Goal: Information Seeking & Learning: Learn about a topic

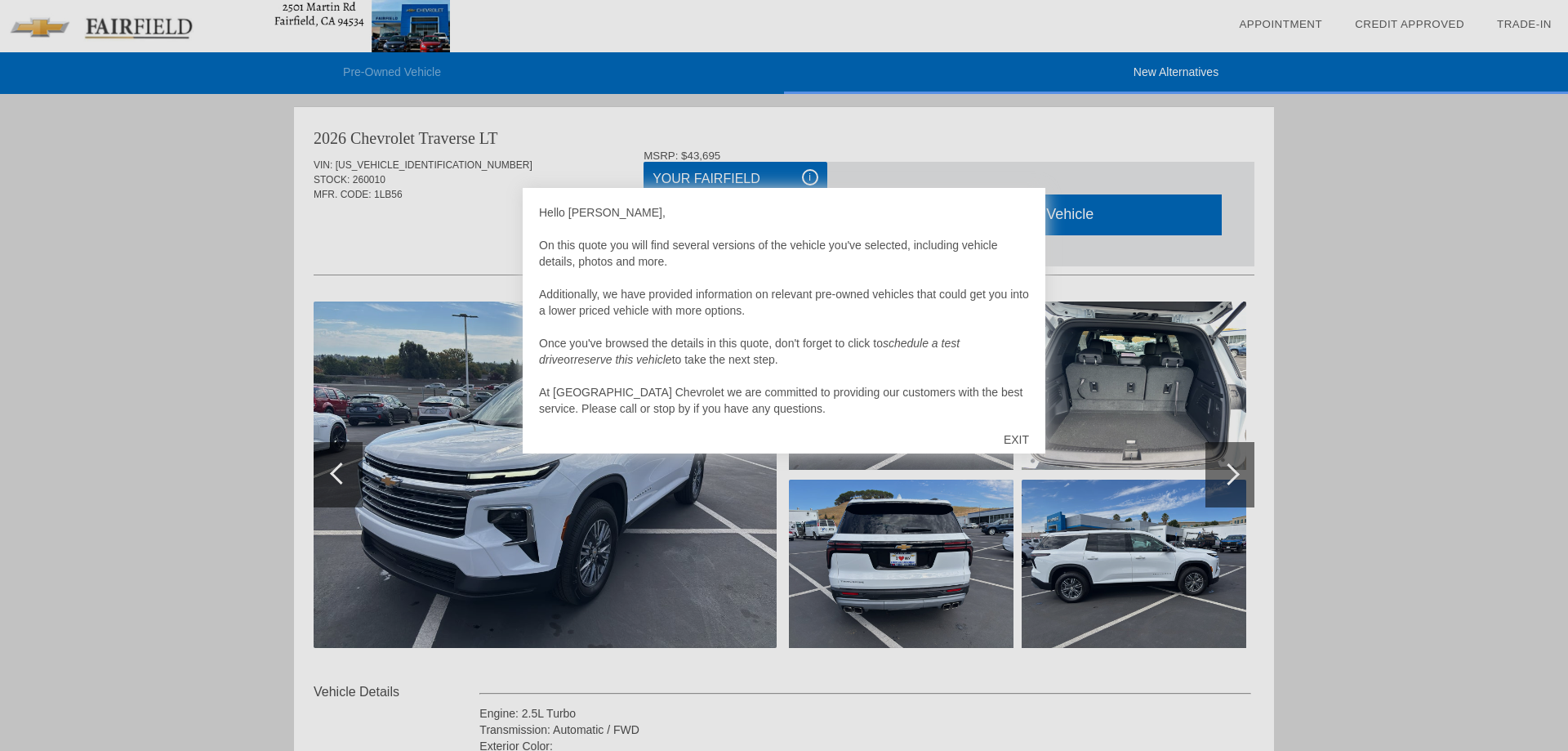
click at [1010, 447] on div "EXIT" at bounding box center [1017, 440] width 58 height 49
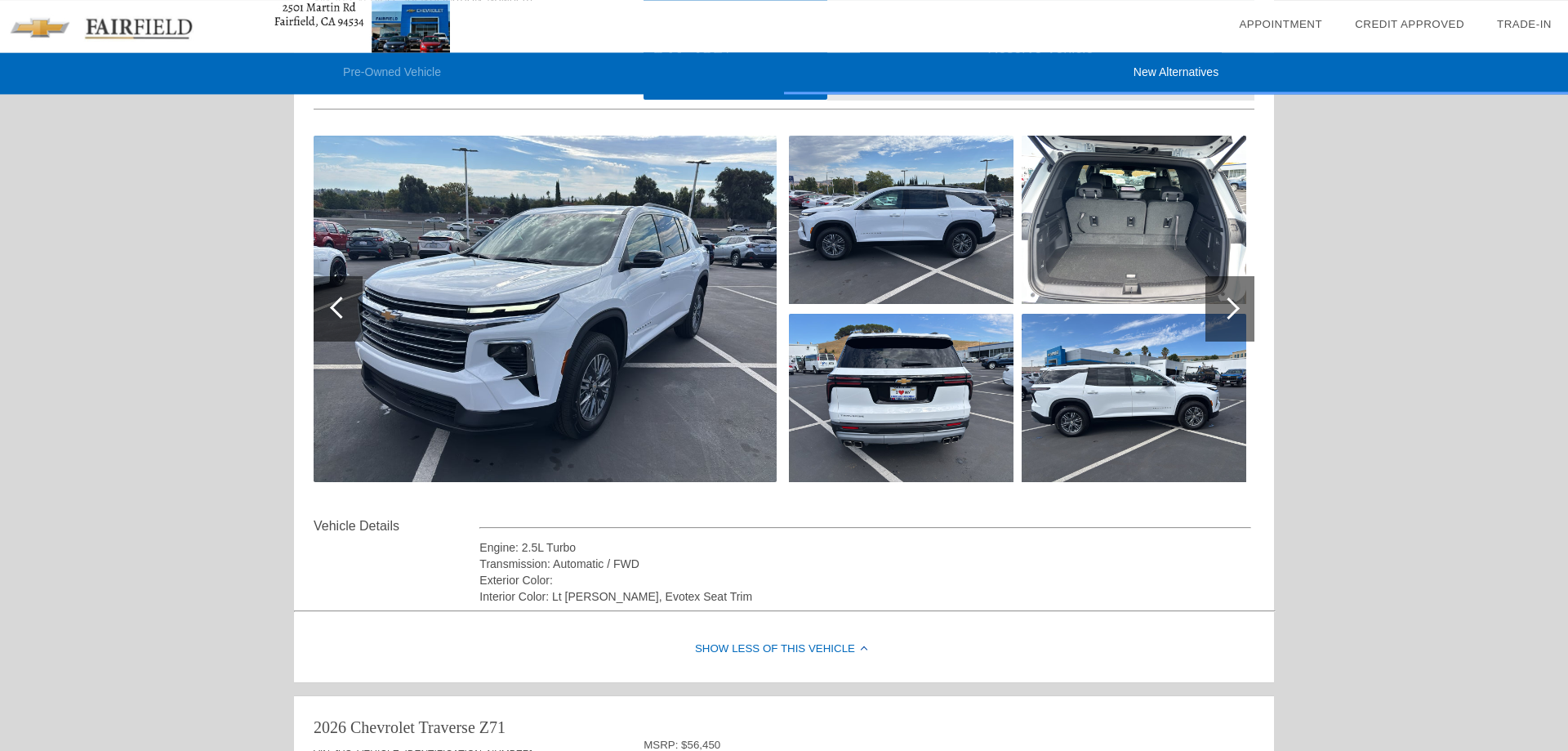
scroll to position [166, 0]
click at [1222, 336] on div at bounding box center [1230, 308] width 49 height 65
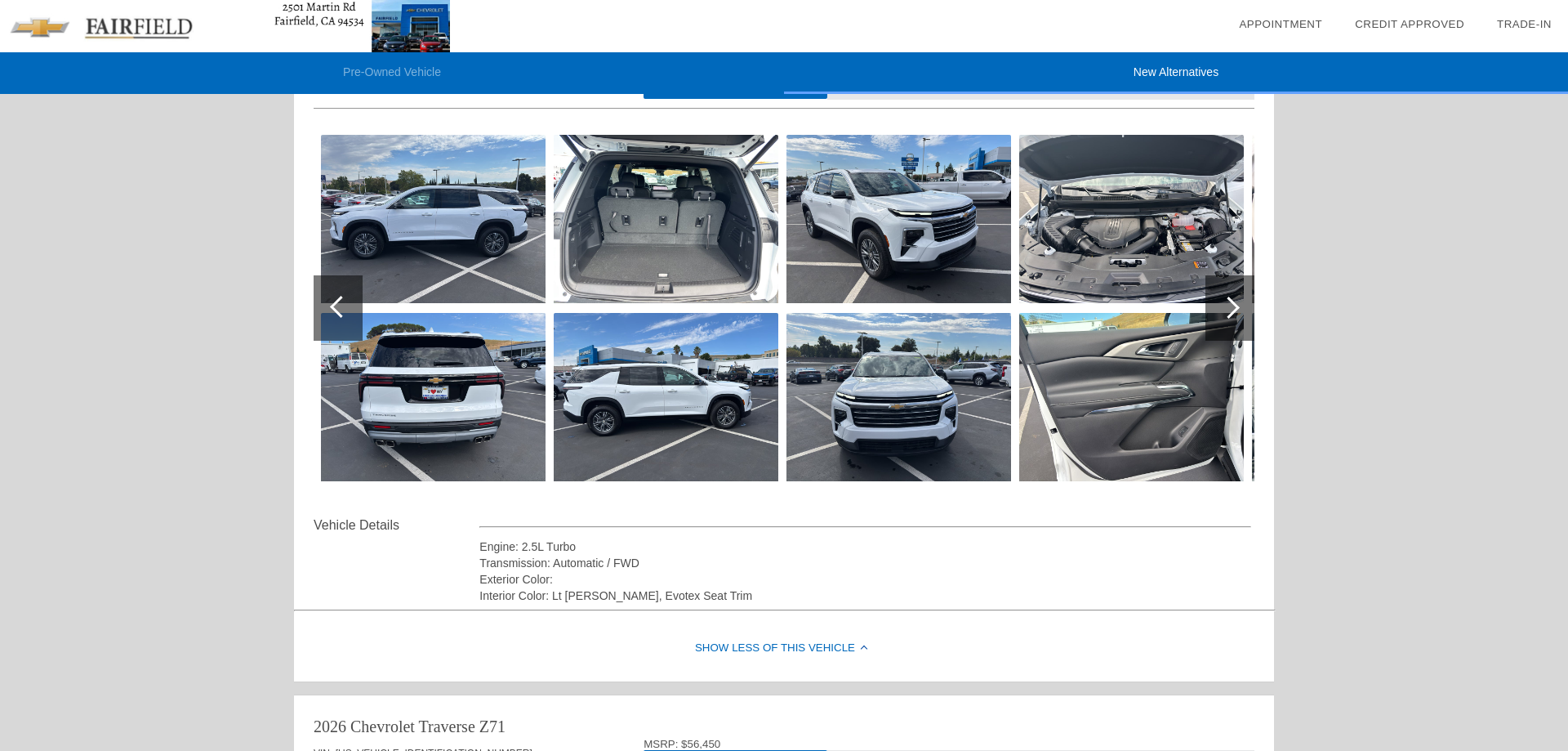
click at [463, 239] on img at bounding box center [433, 218] width 224 height 168
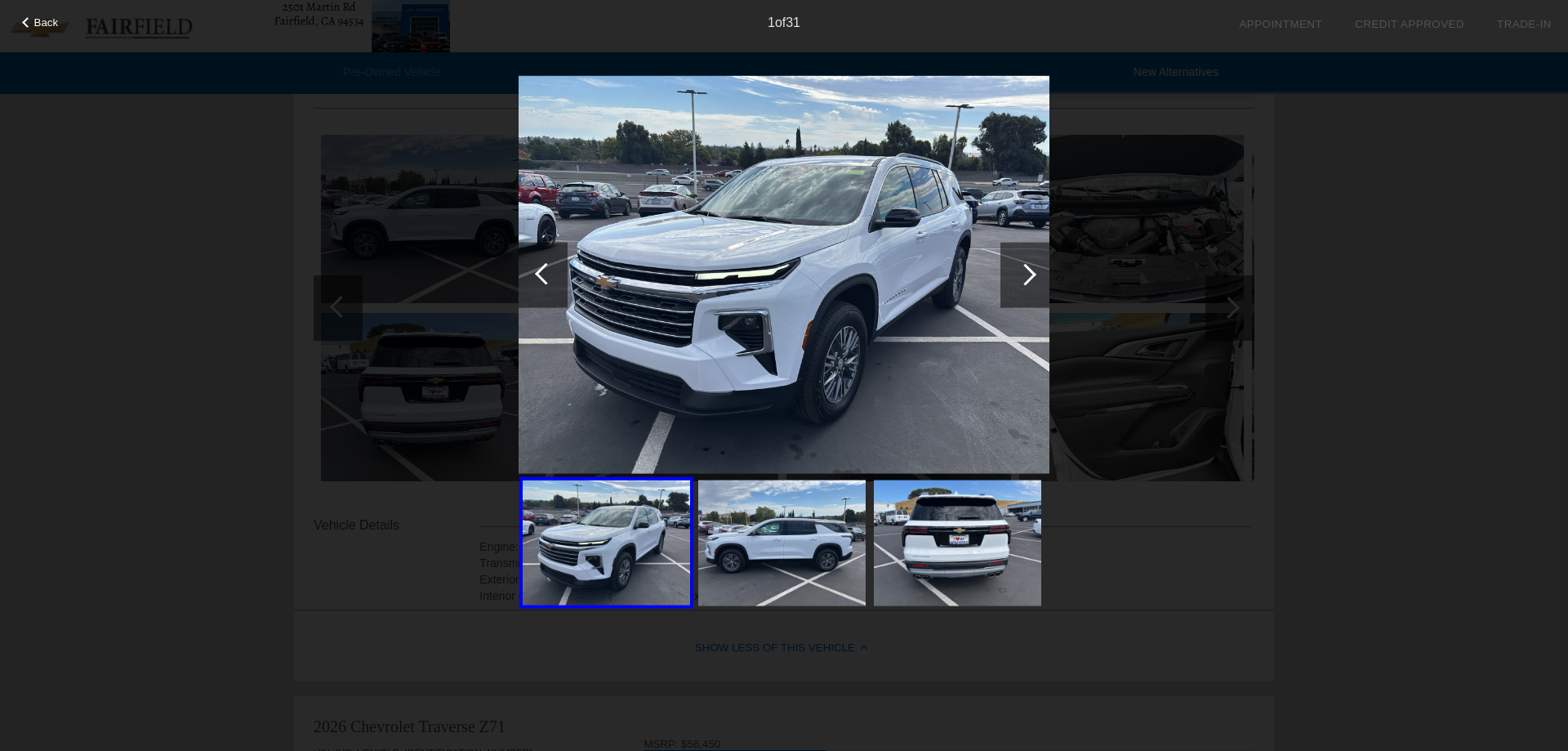
click at [1053, 277] on div "Back 1 of 31" at bounding box center [784, 376] width 1568 height 751
click at [1032, 281] on div at bounding box center [1025, 274] width 49 height 65
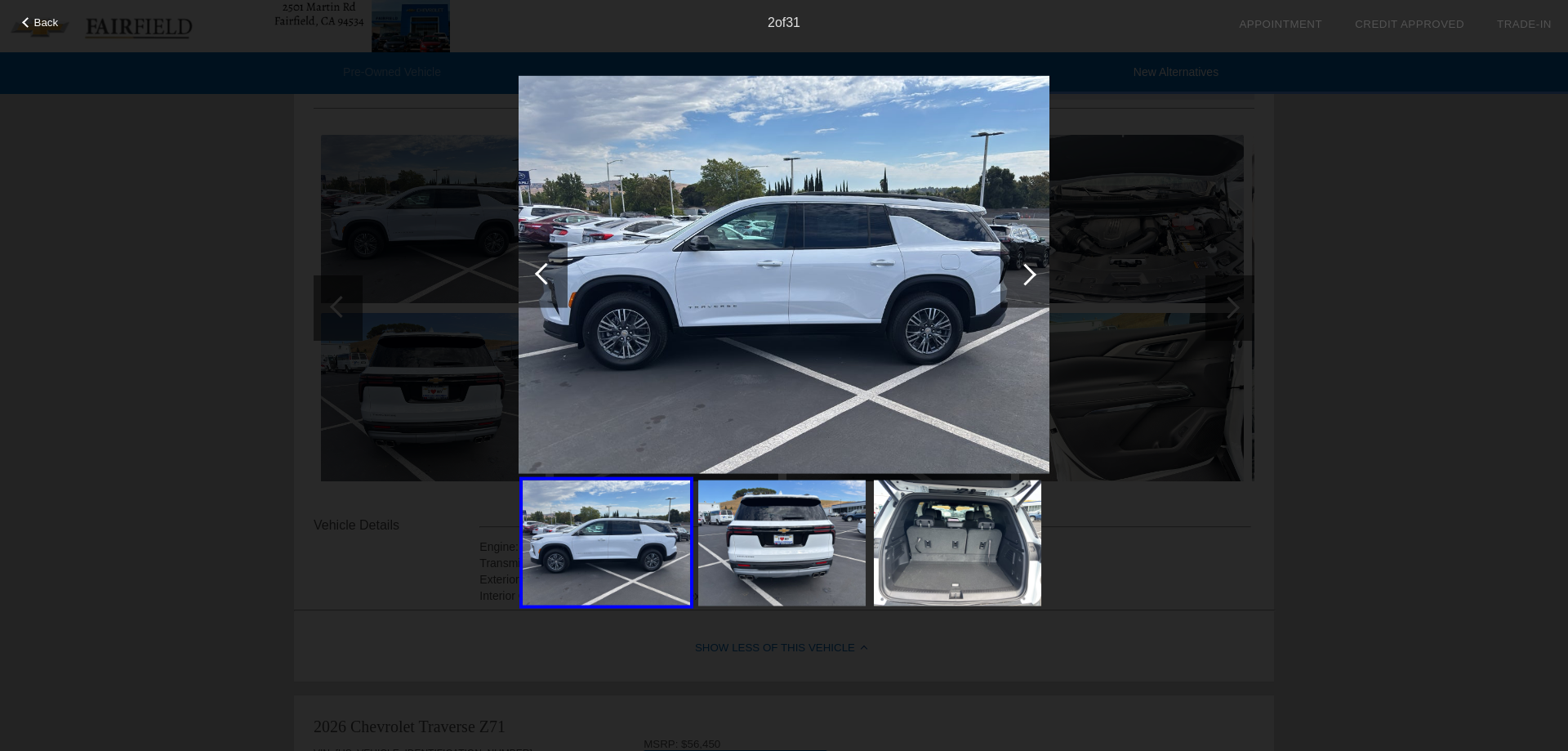
click at [1032, 281] on div at bounding box center [1025, 274] width 49 height 65
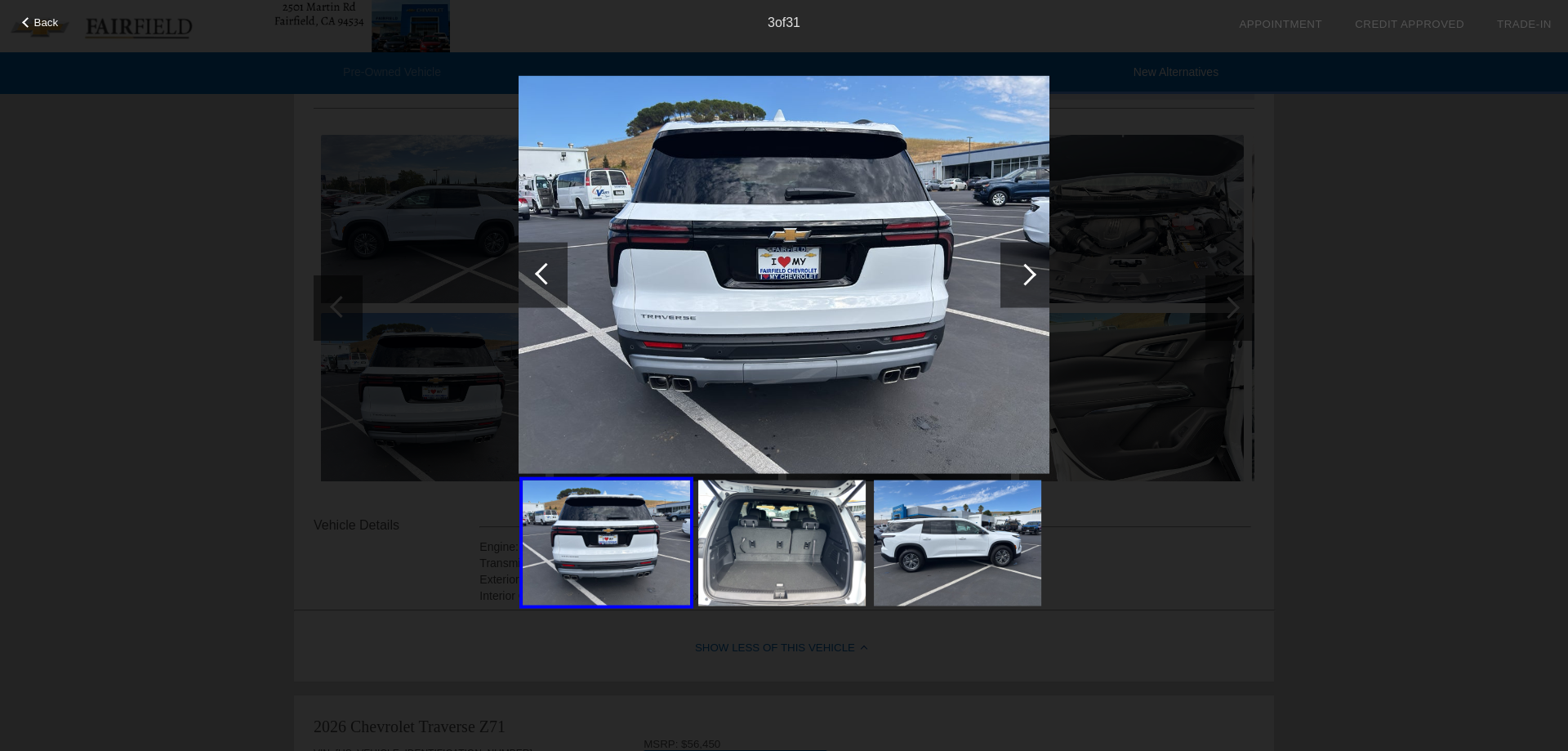
click at [1032, 281] on div at bounding box center [1025, 274] width 49 height 65
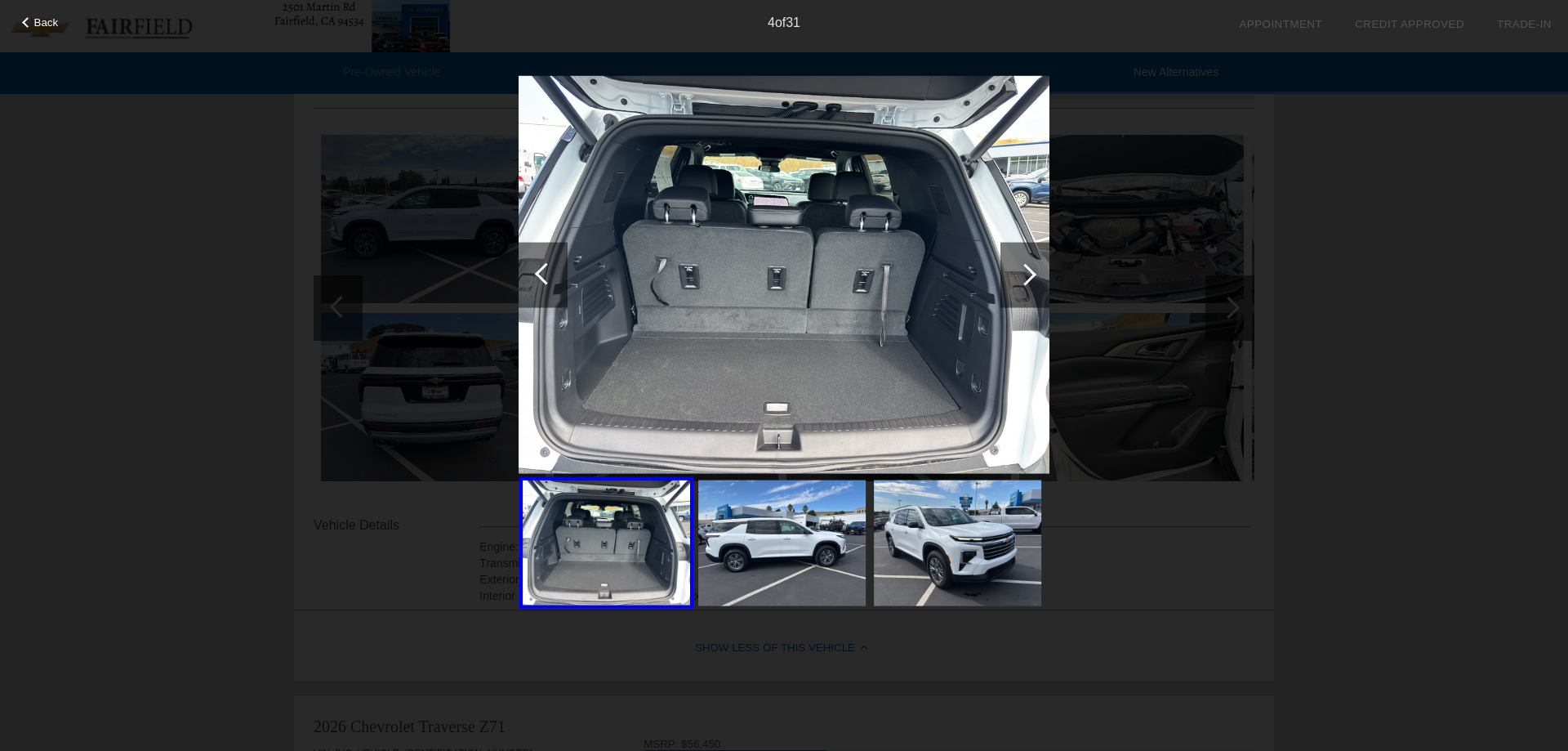
click at [1032, 281] on div at bounding box center [1025, 274] width 49 height 65
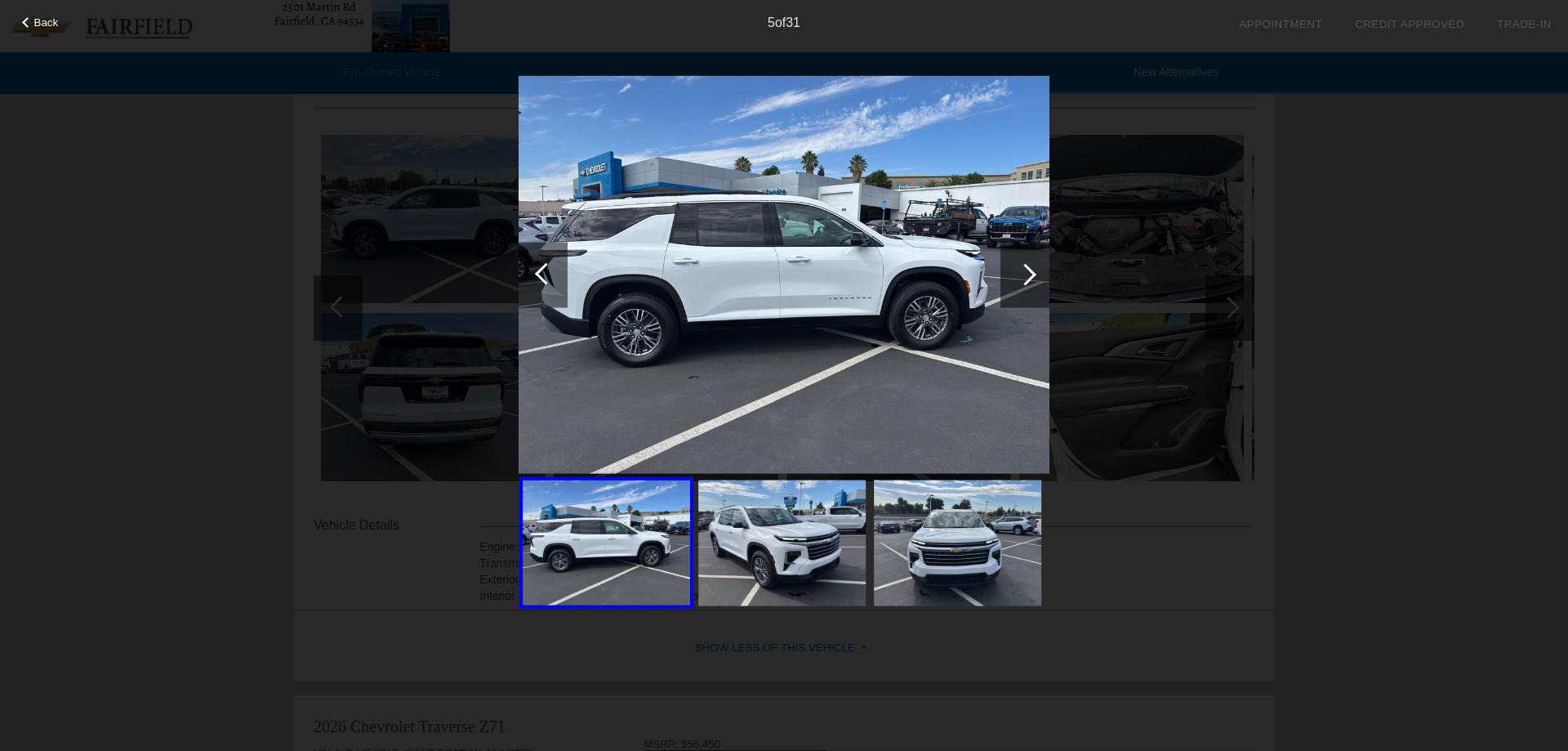
click at [1032, 281] on div at bounding box center [1025, 274] width 49 height 65
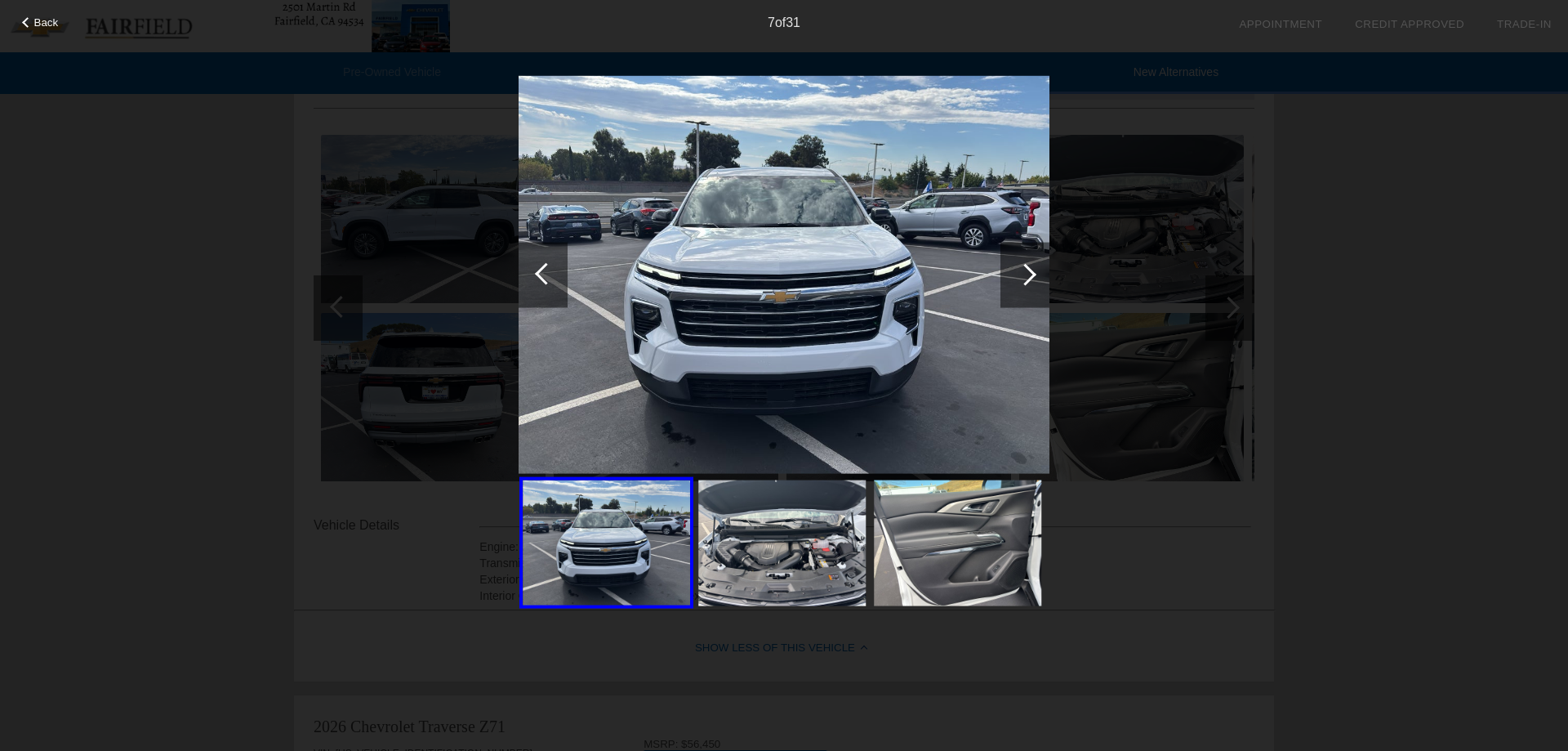
click at [1032, 281] on div at bounding box center [1025, 274] width 49 height 65
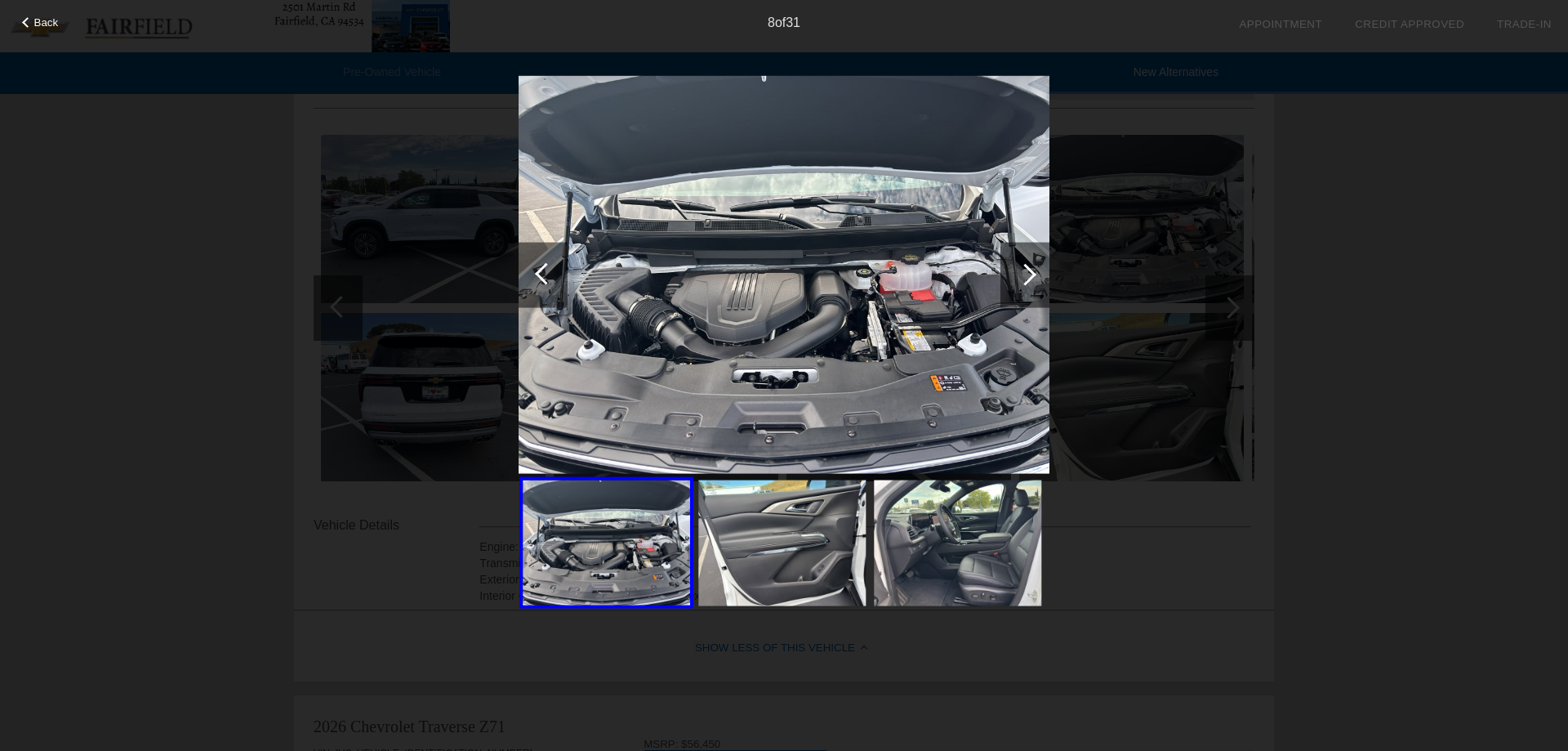
click at [1032, 281] on div at bounding box center [1025, 274] width 49 height 65
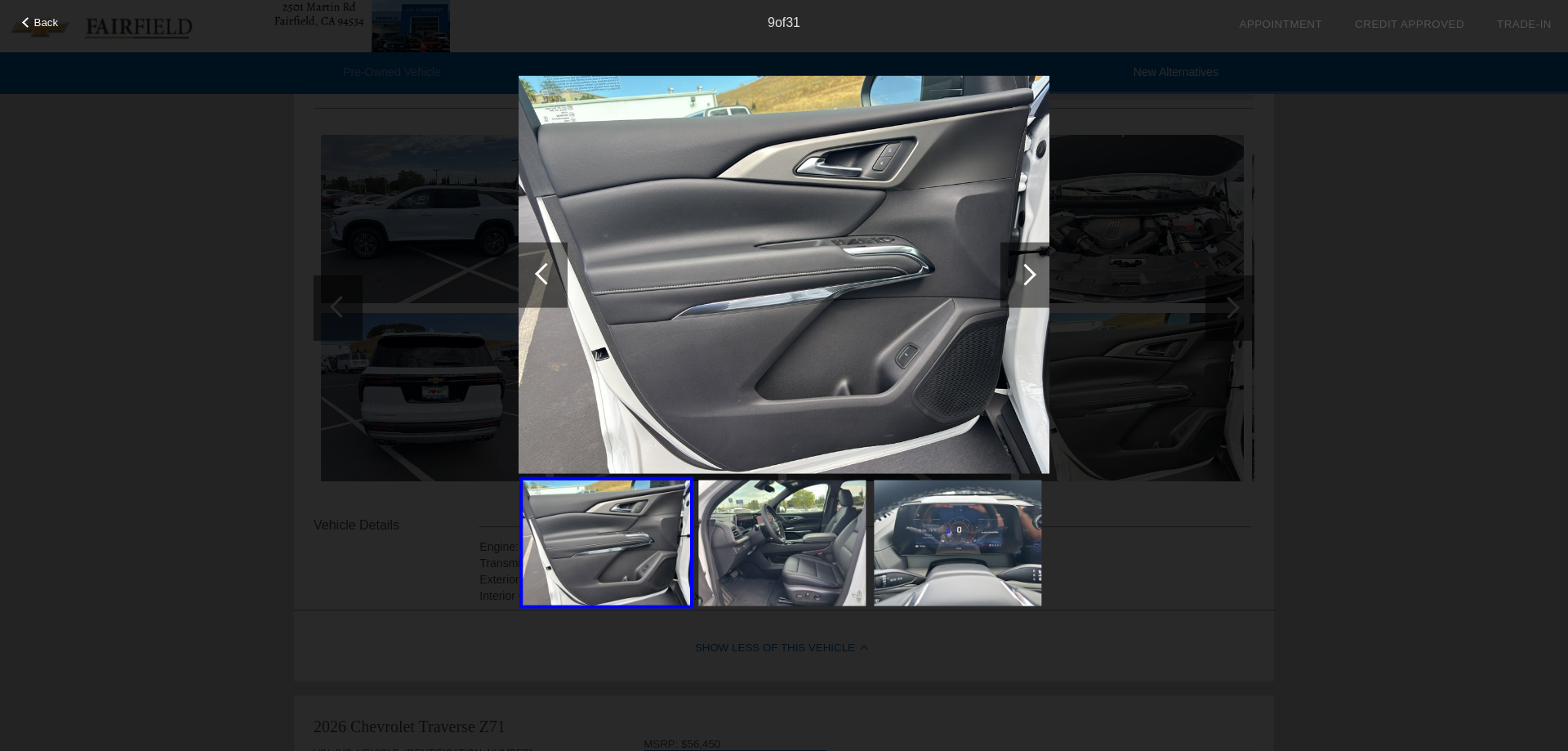
click at [1032, 281] on div at bounding box center [1025, 274] width 49 height 65
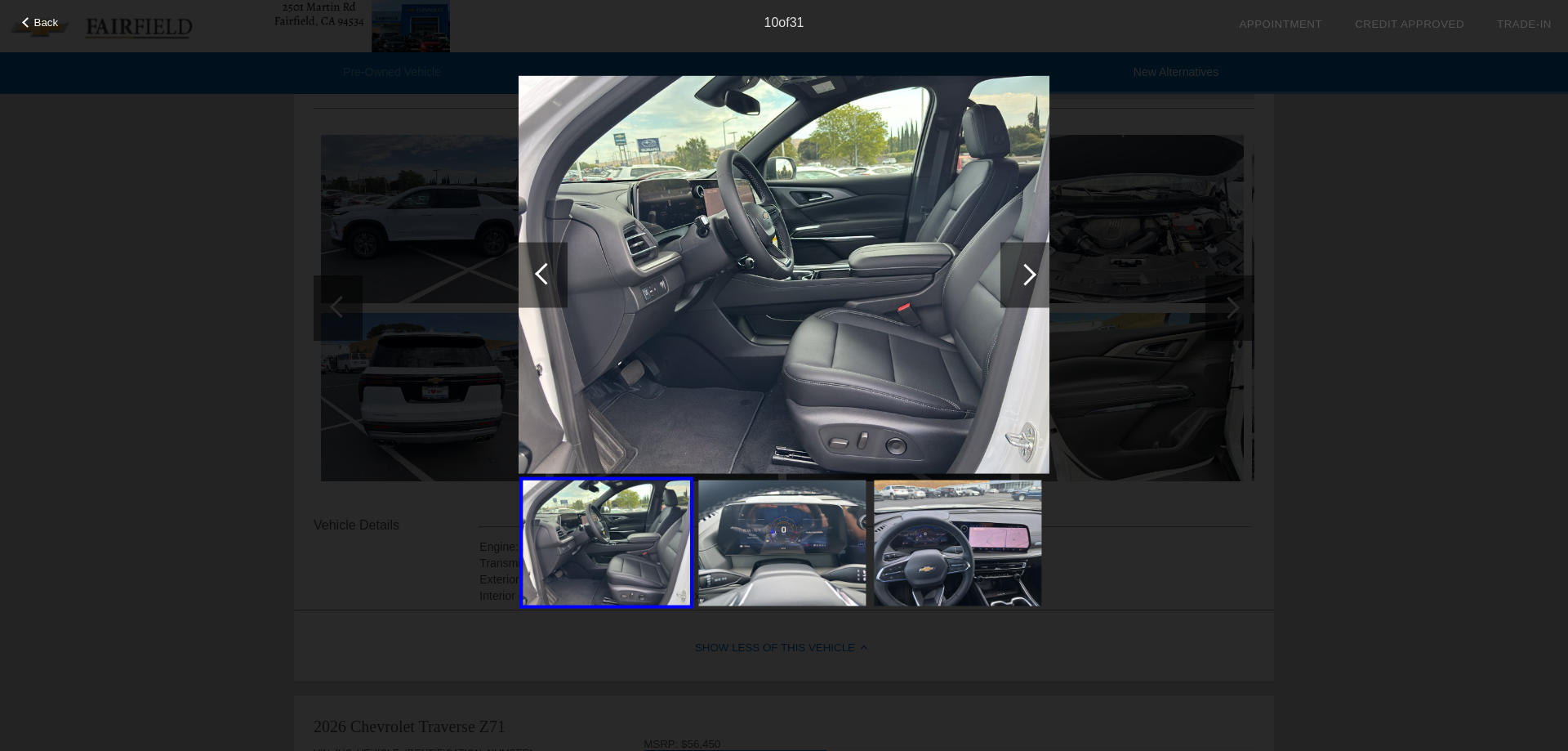
click at [1032, 281] on div at bounding box center [1025, 274] width 49 height 65
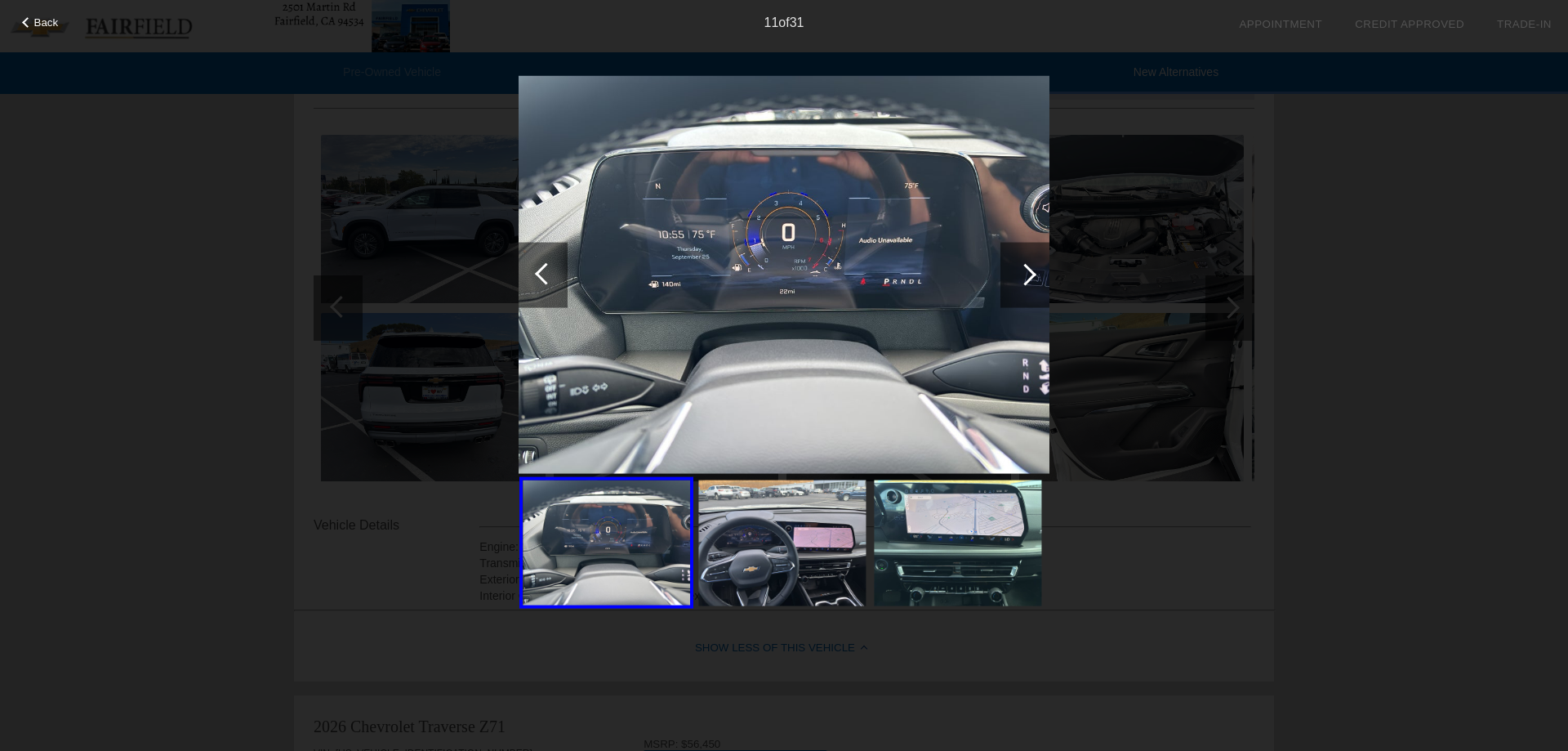
click at [1032, 281] on div at bounding box center [1025, 274] width 49 height 65
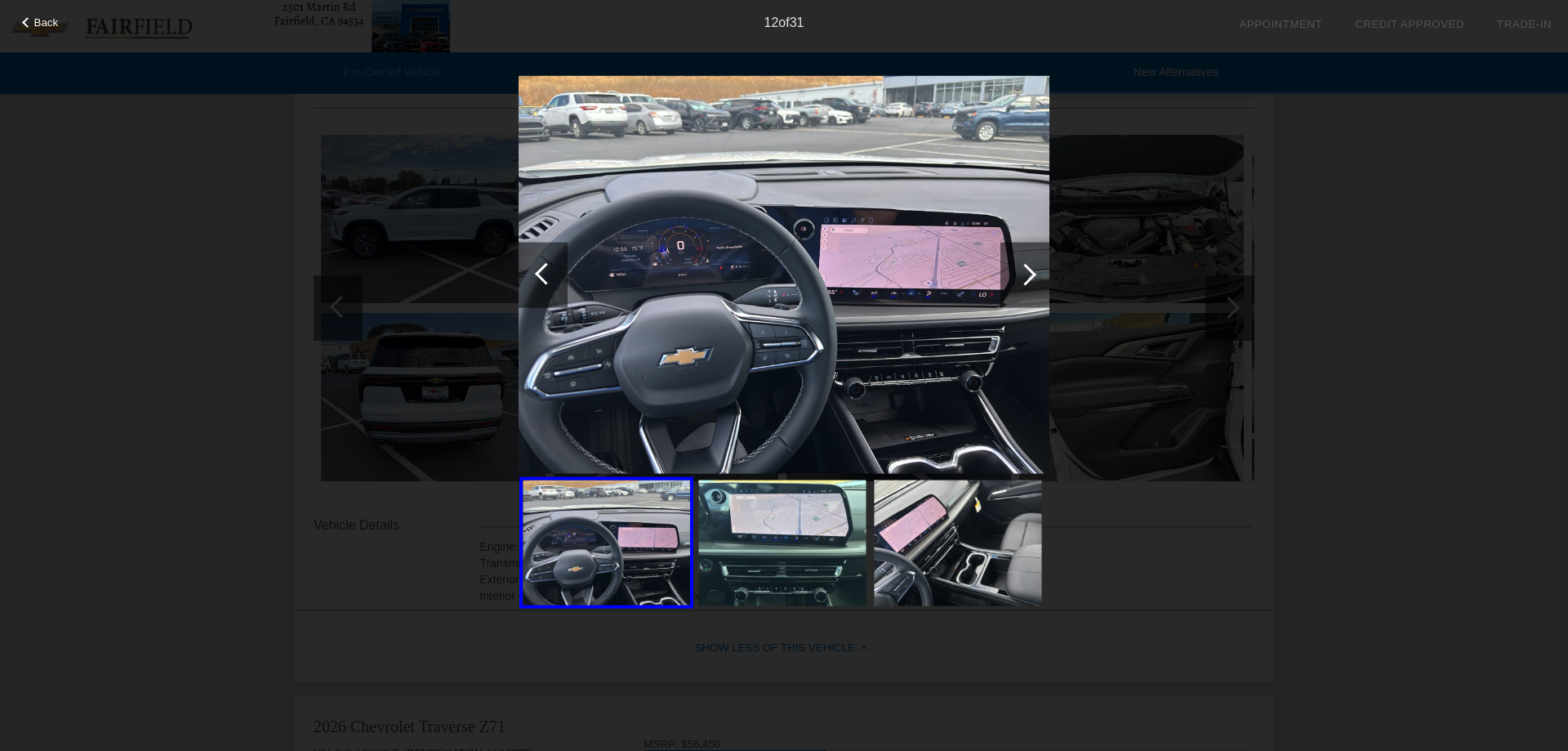
click at [1032, 281] on div at bounding box center [1025, 274] width 49 height 65
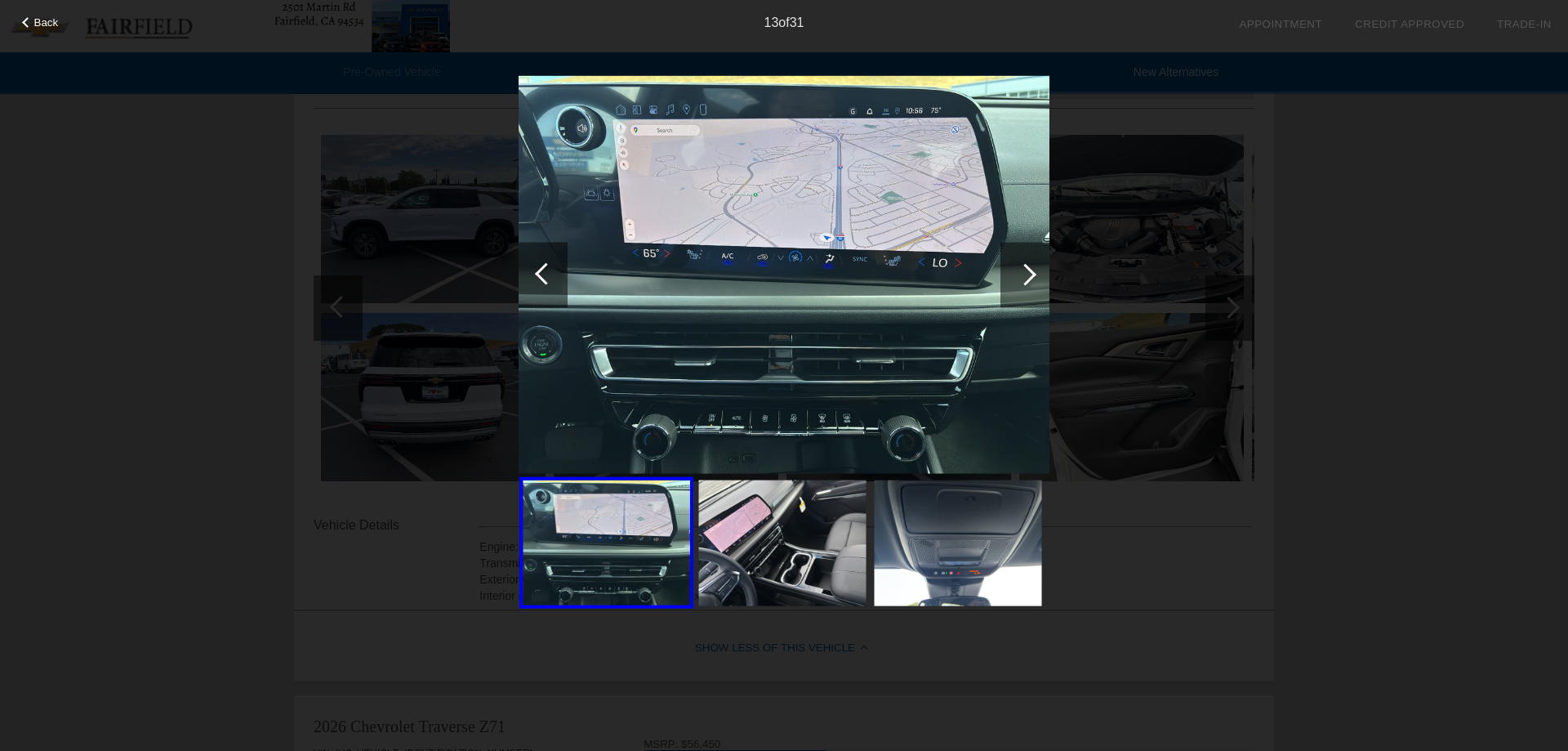
click at [1032, 281] on div at bounding box center [1025, 274] width 49 height 65
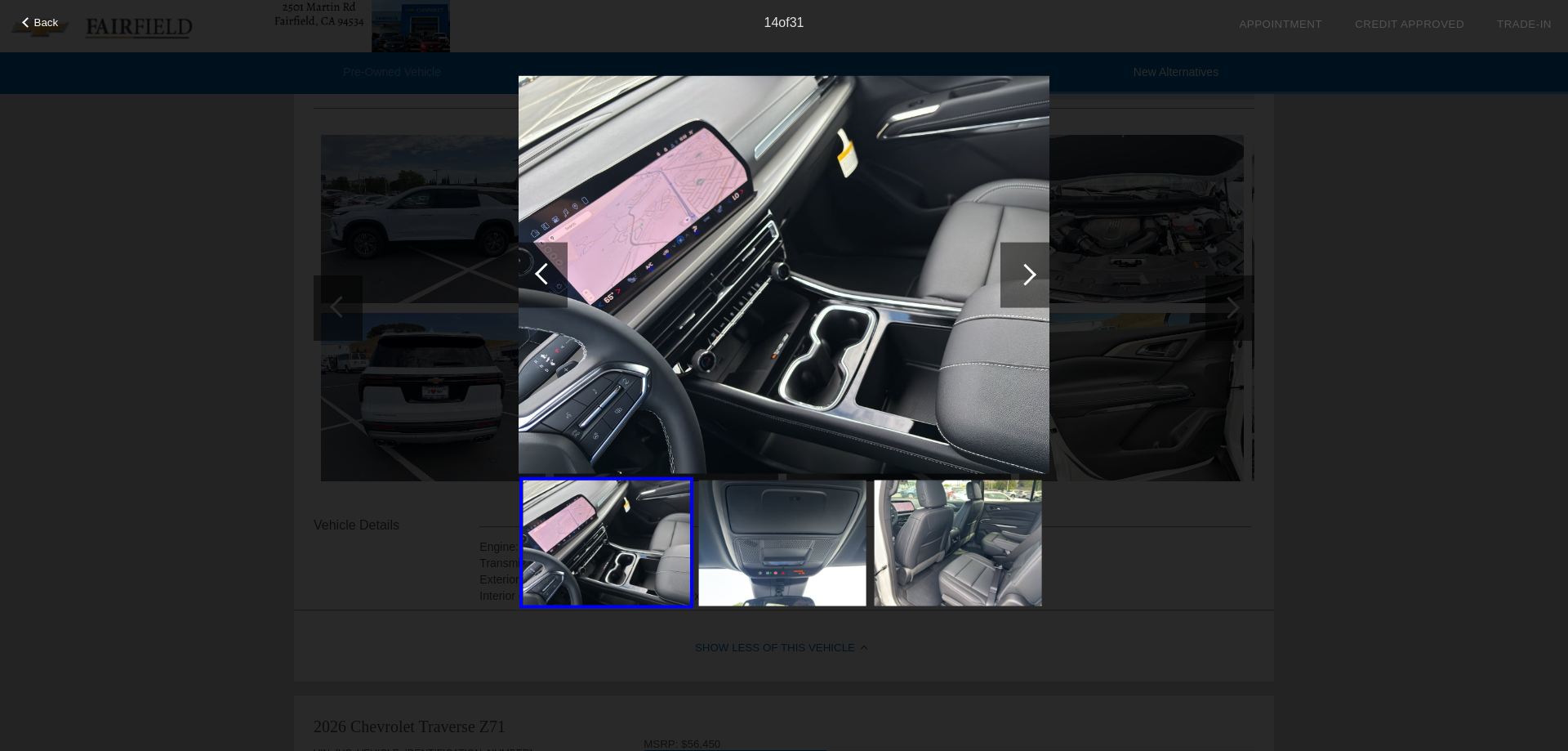
click at [1032, 281] on div at bounding box center [1025, 274] width 49 height 65
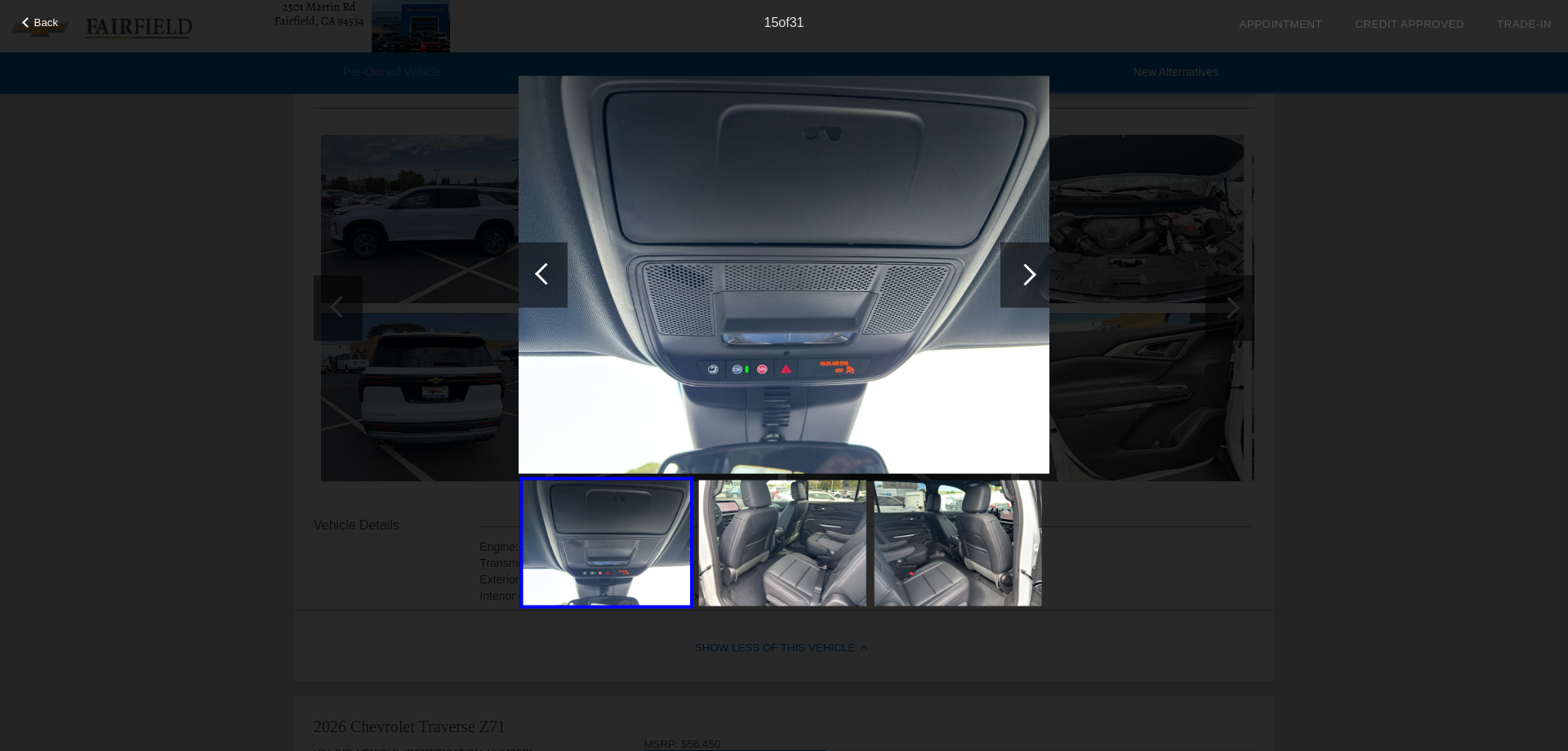
click at [1032, 281] on div at bounding box center [1025, 274] width 49 height 65
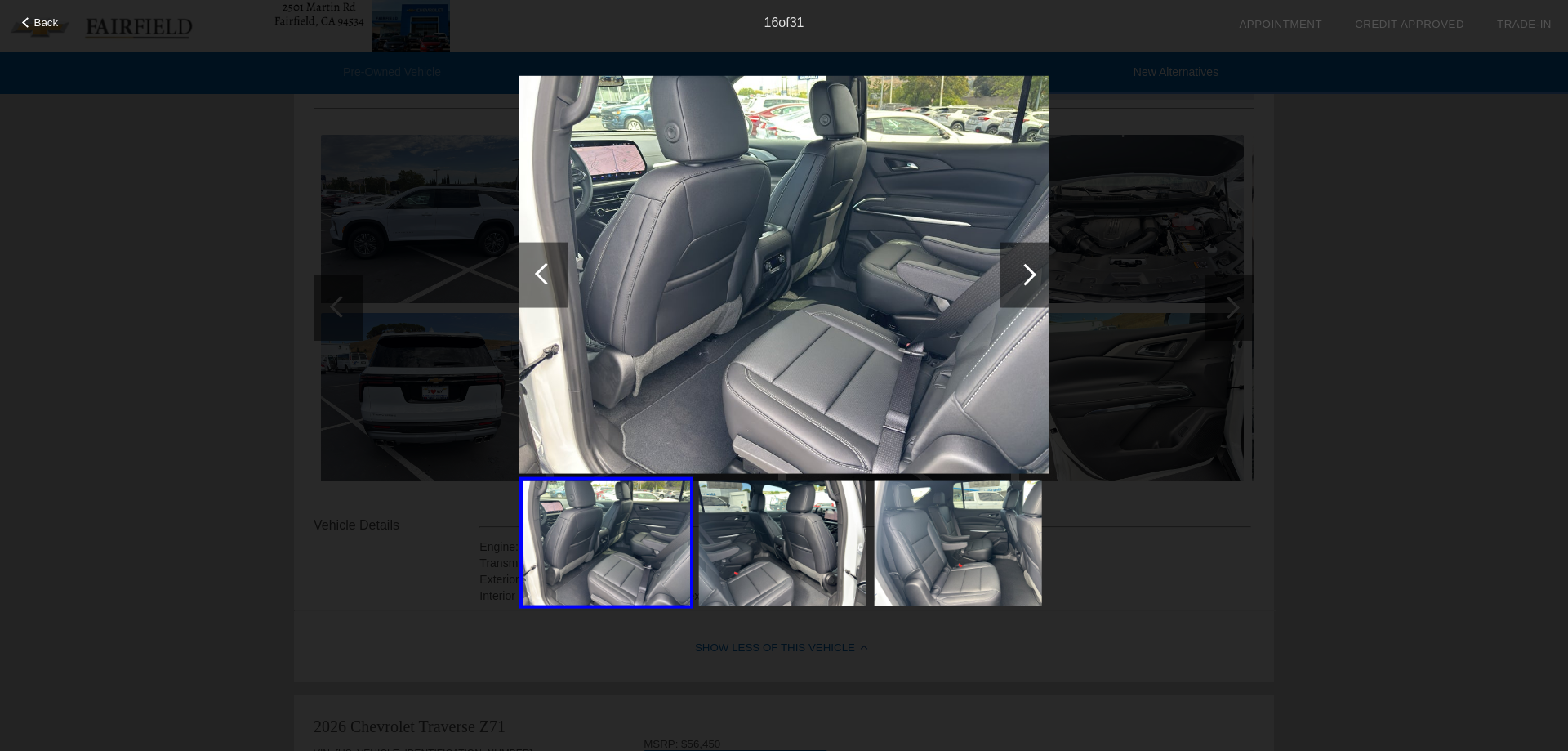
click at [1032, 281] on div at bounding box center [1025, 274] width 49 height 65
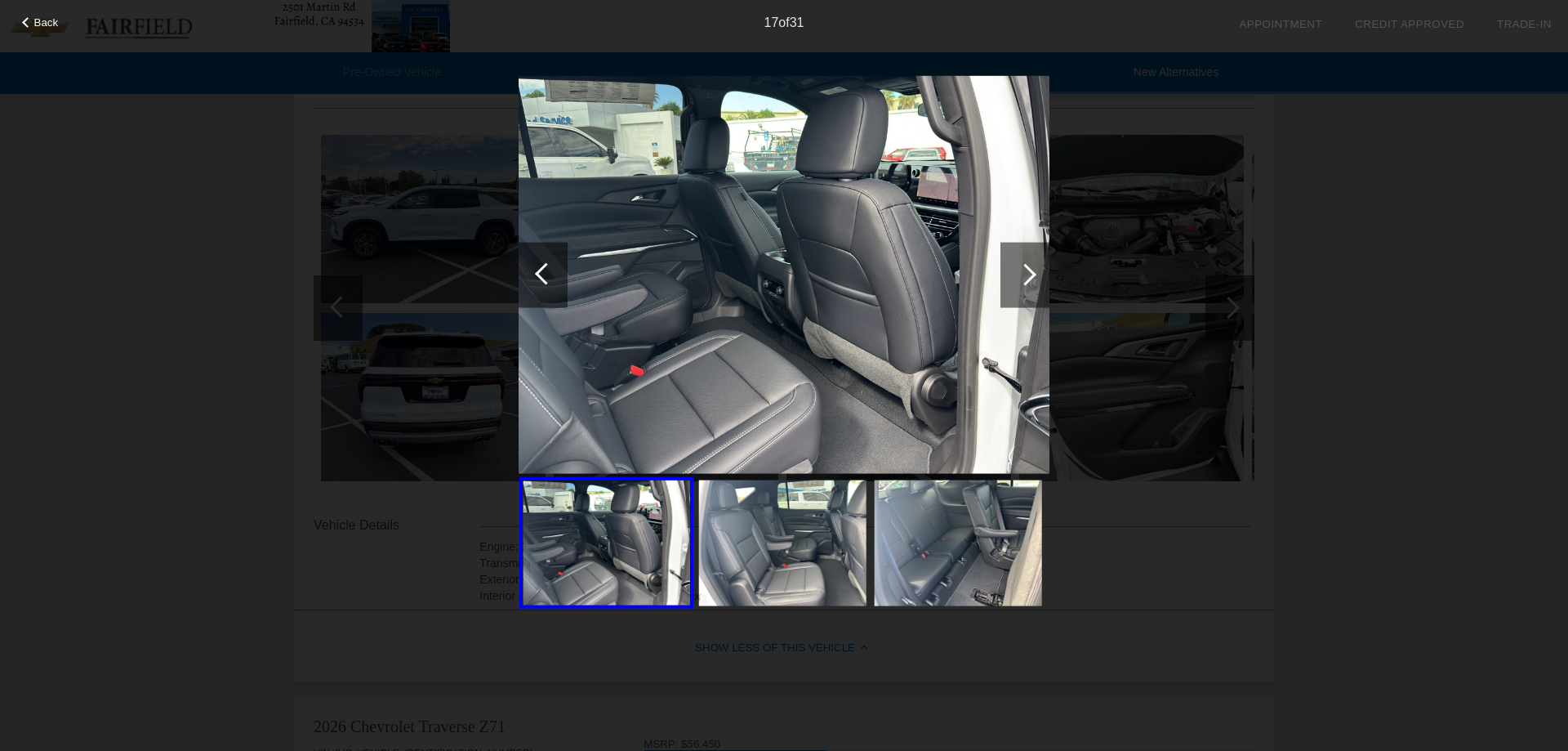
click at [1032, 281] on div at bounding box center [1025, 274] width 49 height 65
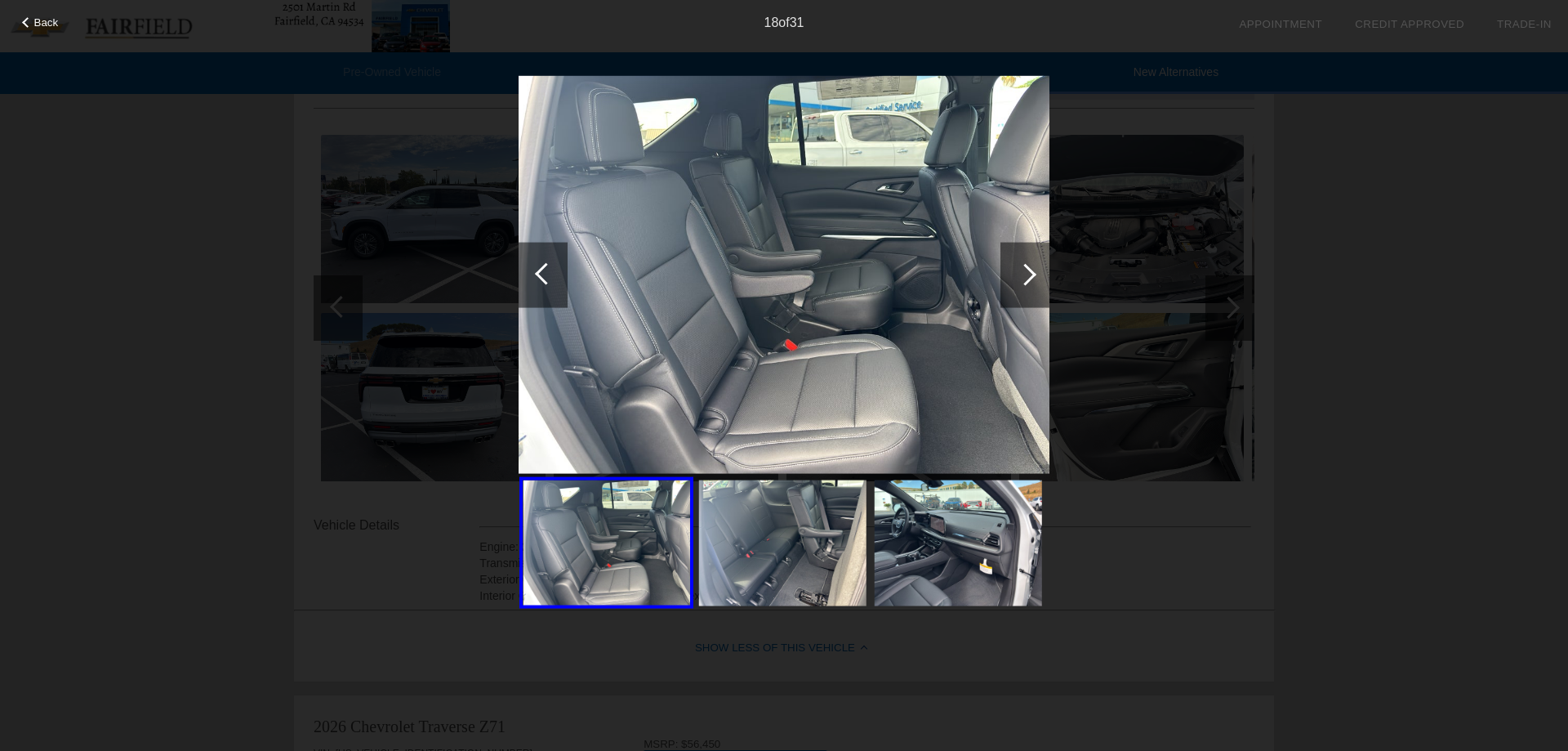
click at [1032, 281] on div at bounding box center [1025, 274] width 49 height 65
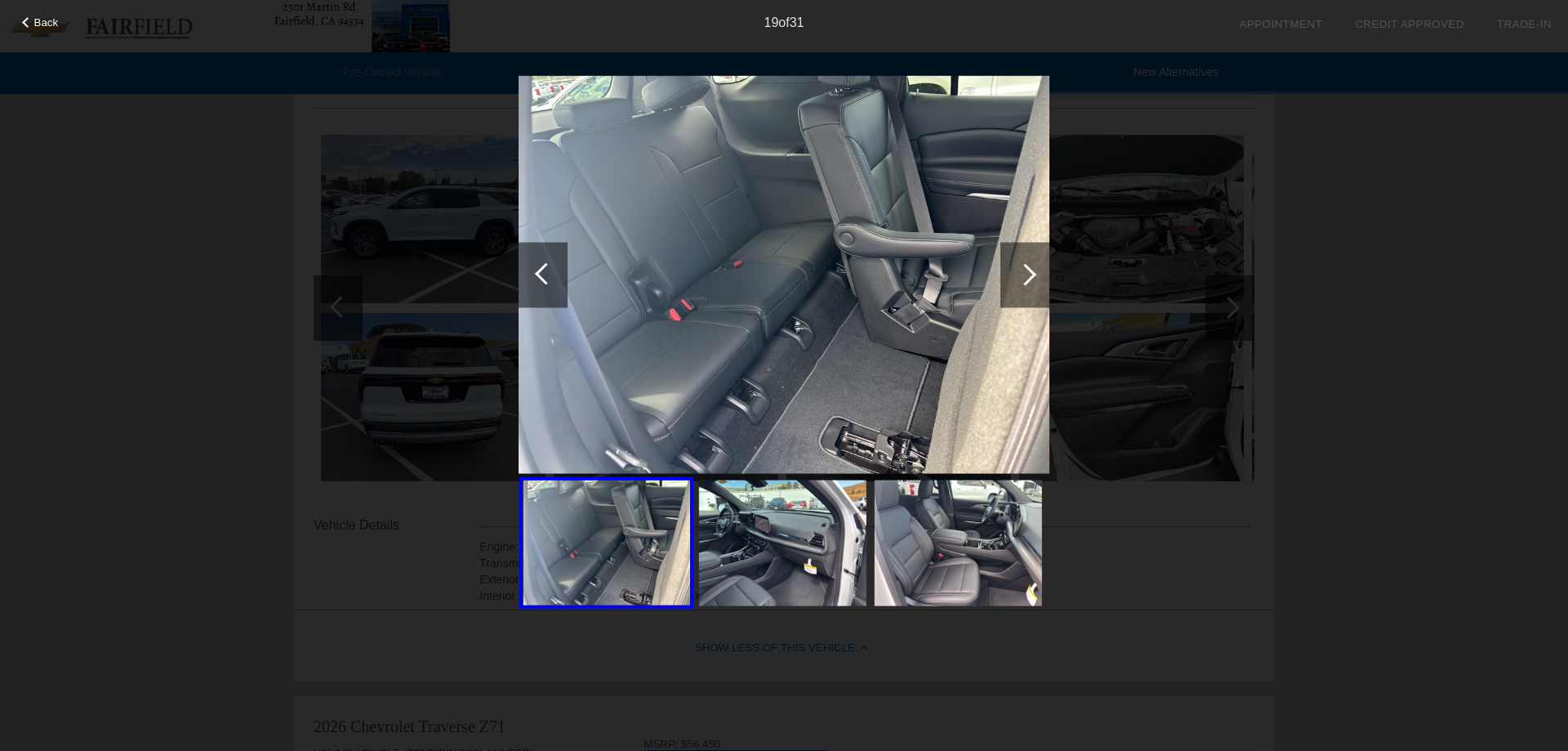
click at [1032, 281] on div at bounding box center [1025, 274] width 49 height 65
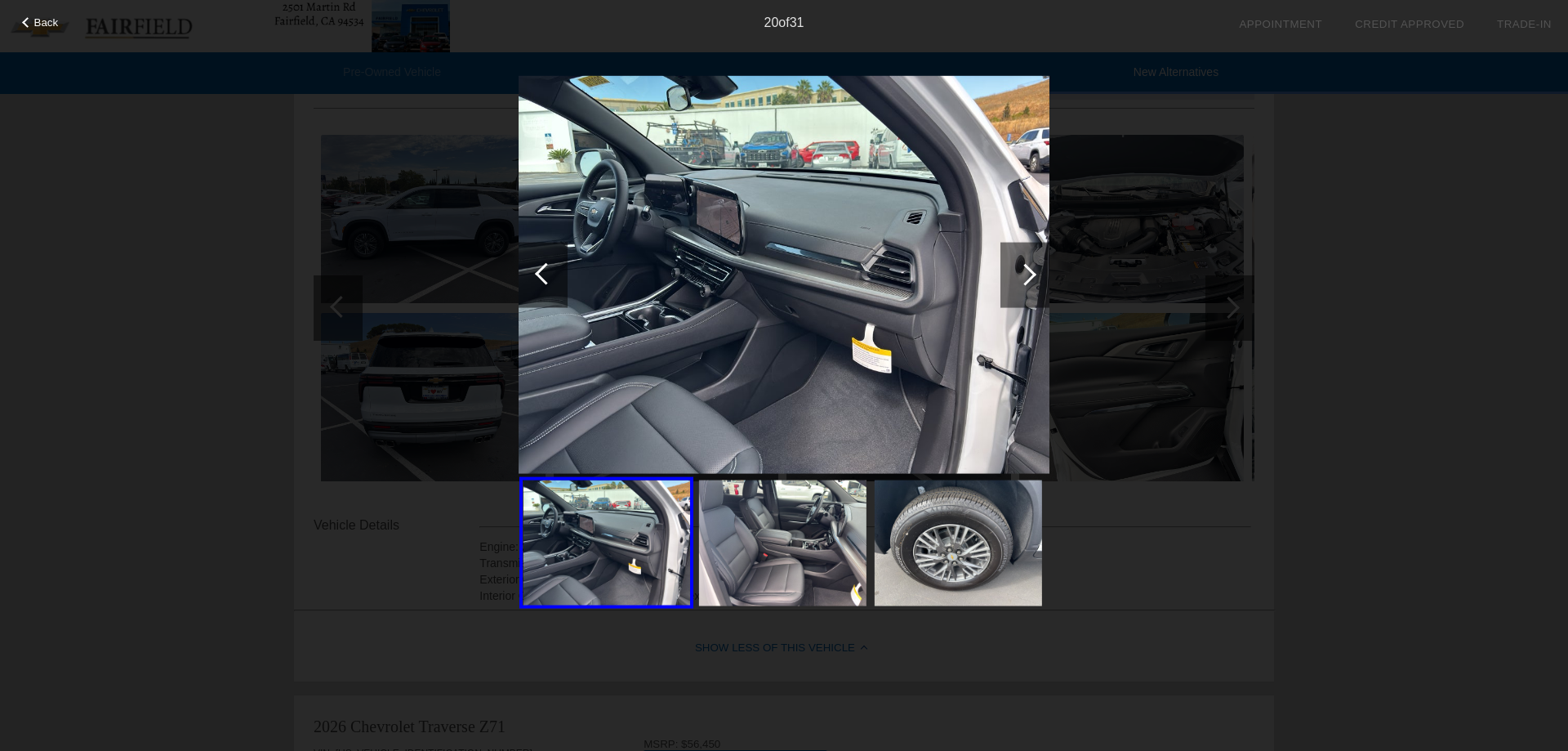
click at [1032, 281] on div at bounding box center [1025, 274] width 49 height 65
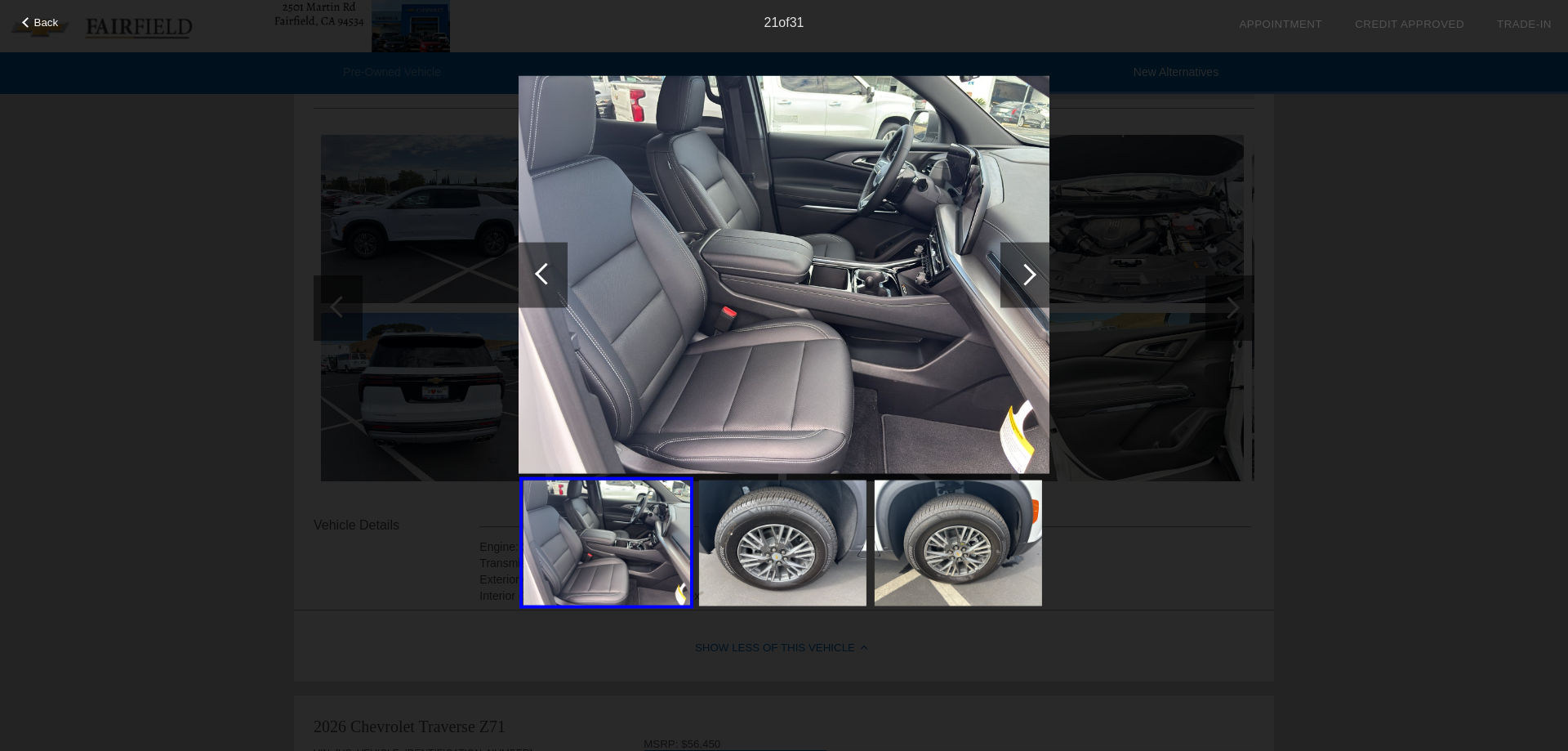
click at [1032, 281] on div at bounding box center [1025, 274] width 49 height 65
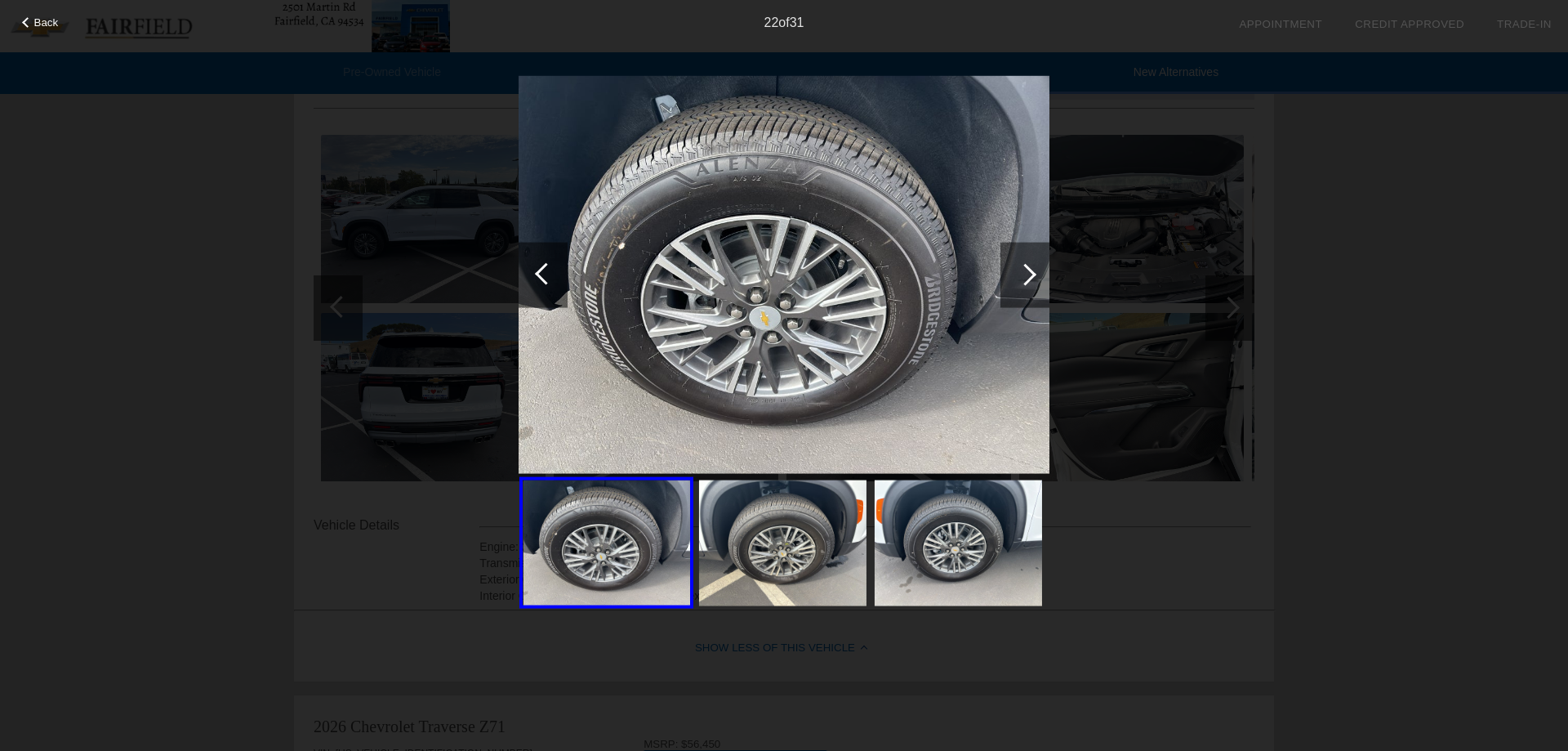
click at [1032, 281] on div at bounding box center [1025, 274] width 49 height 65
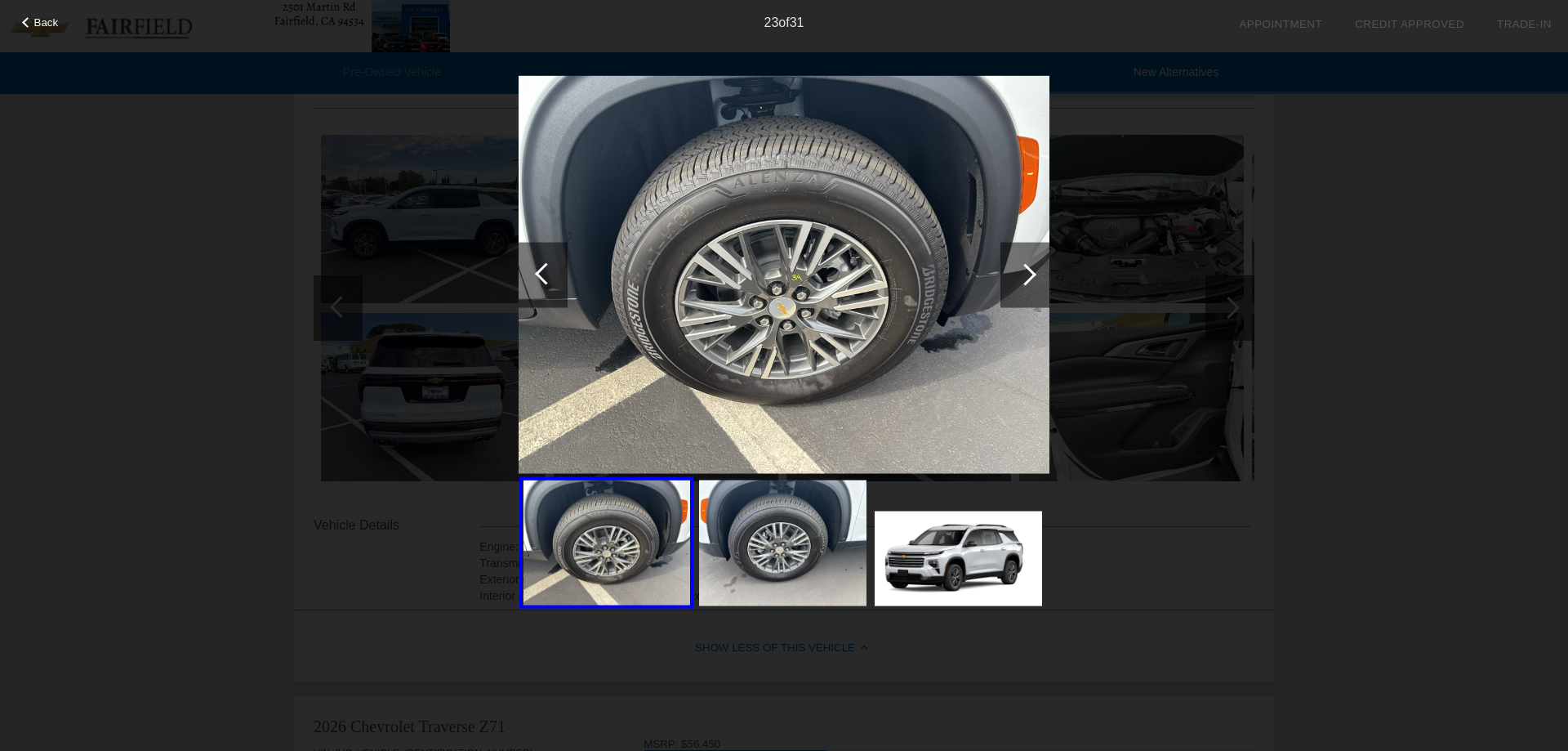
click at [1032, 281] on div at bounding box center [1025, 274] width 49 height 65
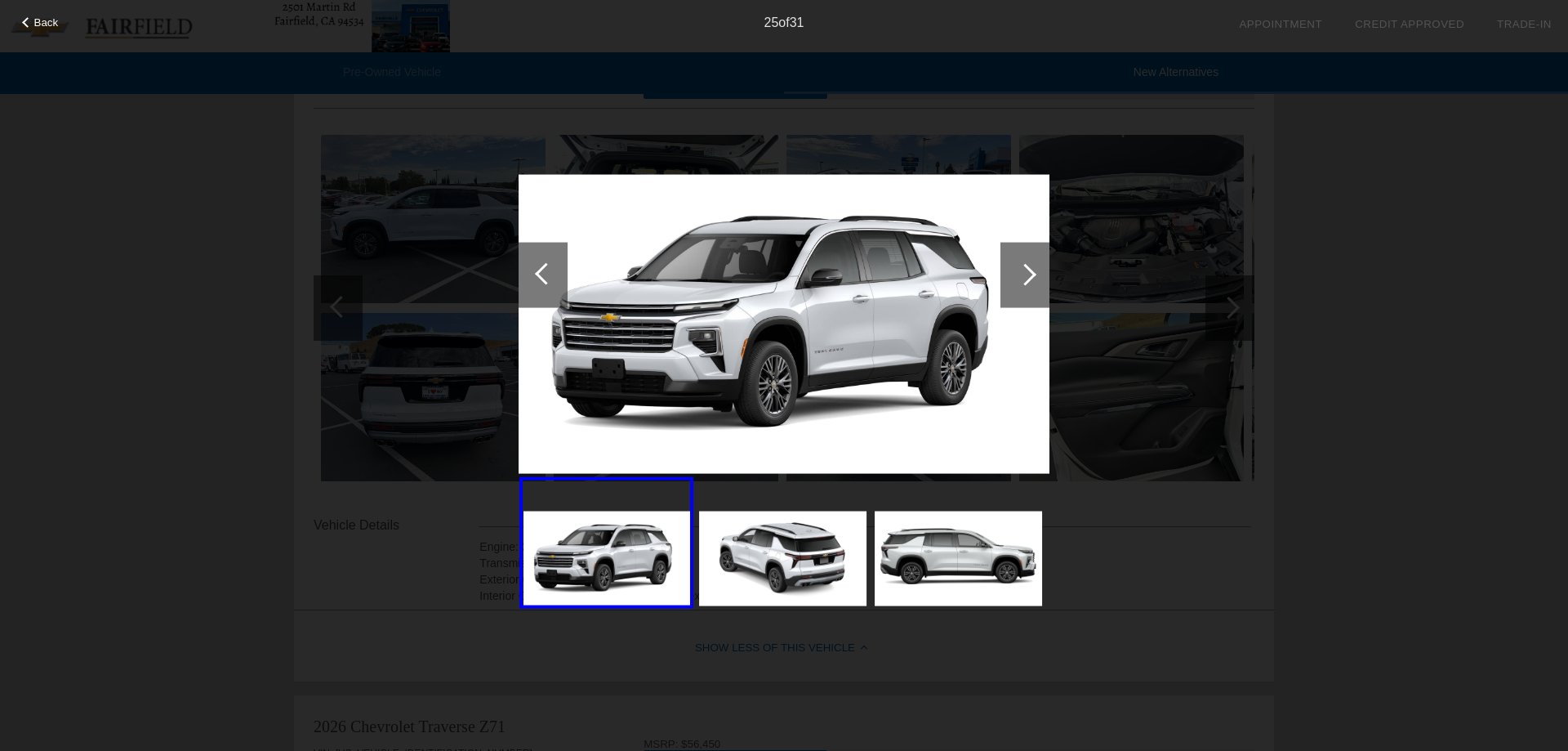
click at [1032, 281] on div at bounding box center [1025, 274] width 49 height 65
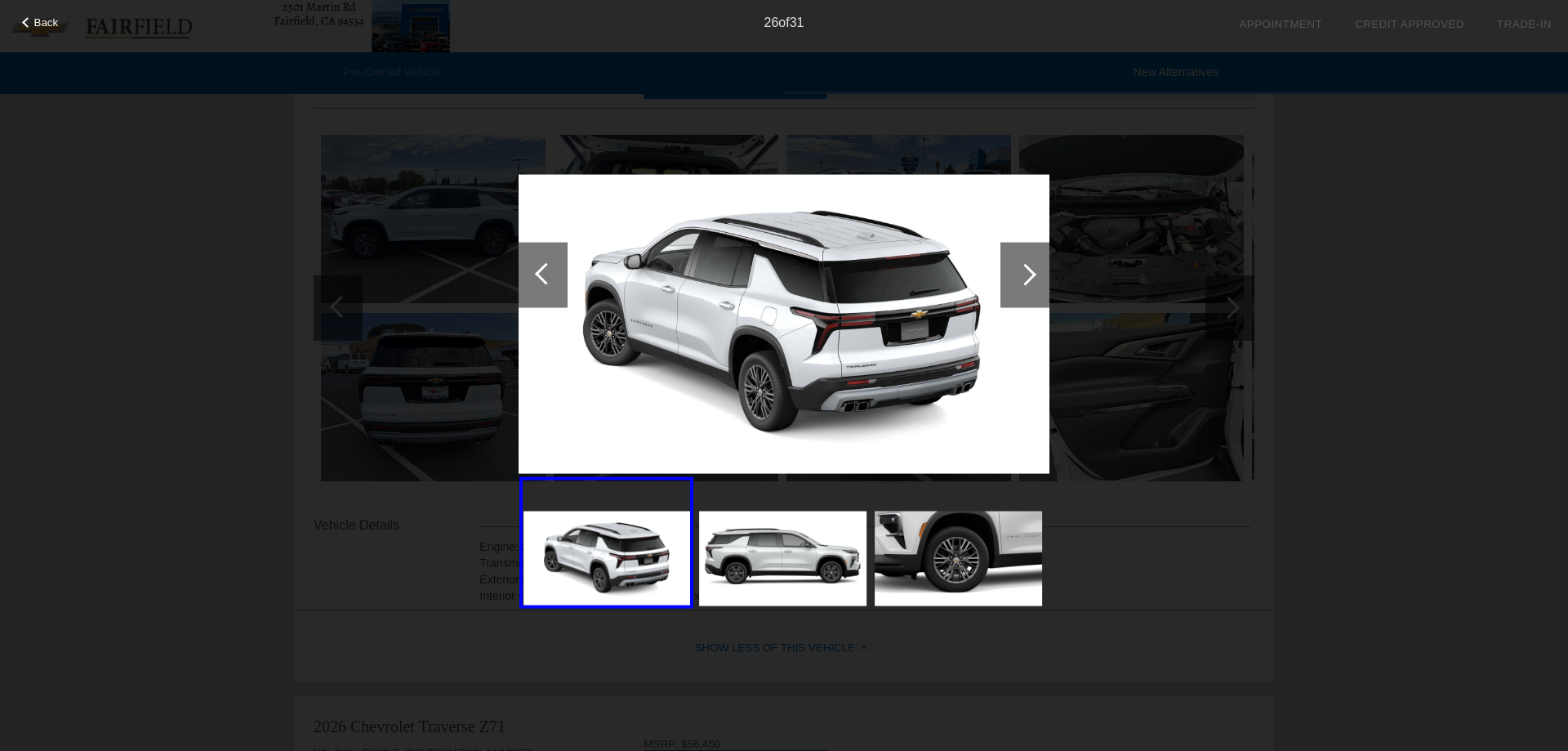
click at [1035, 286] on div at bounding box center [1025, 274] width 49 height 65
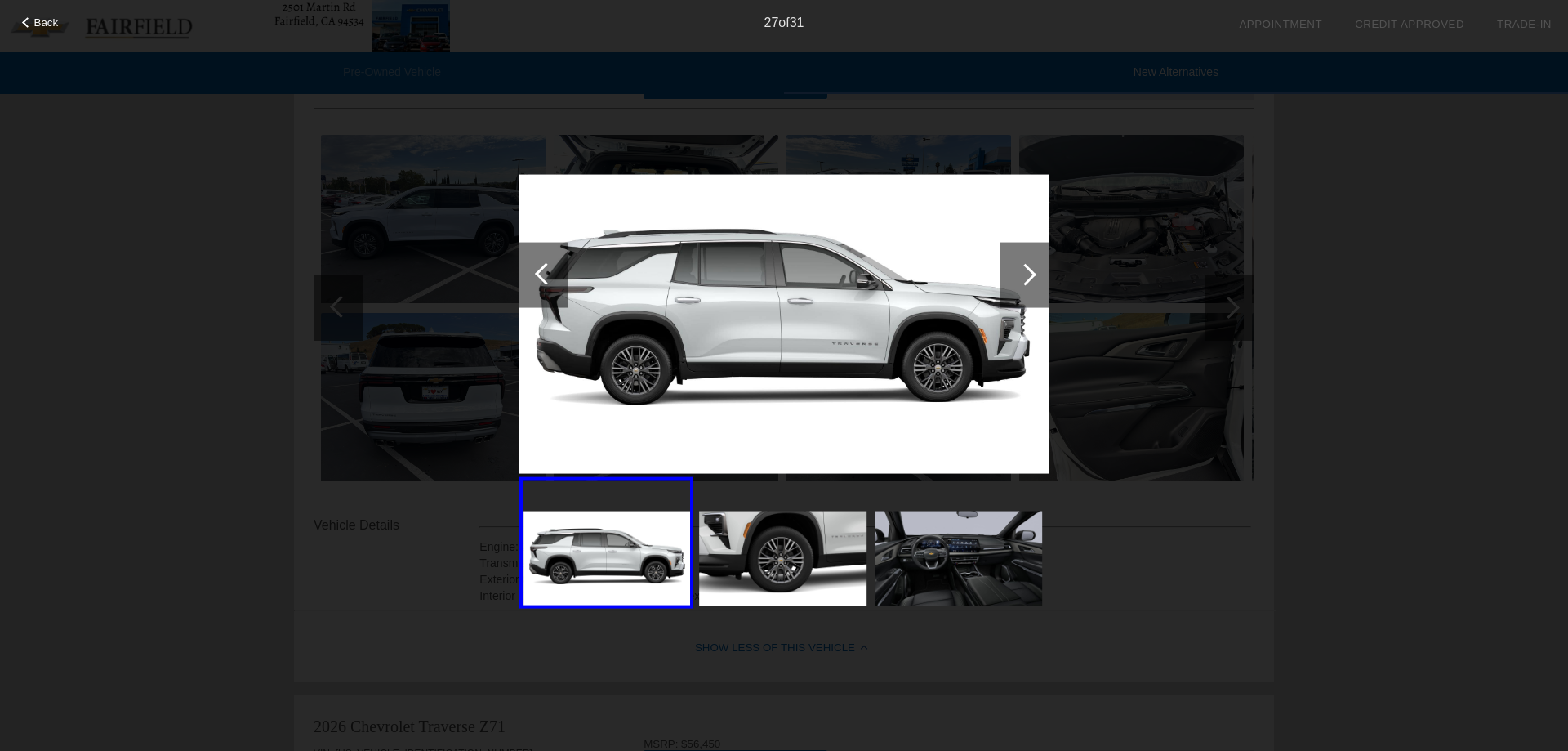
click at [1035, 286] on div at bounding box center [1025, 274] width 49 height 65
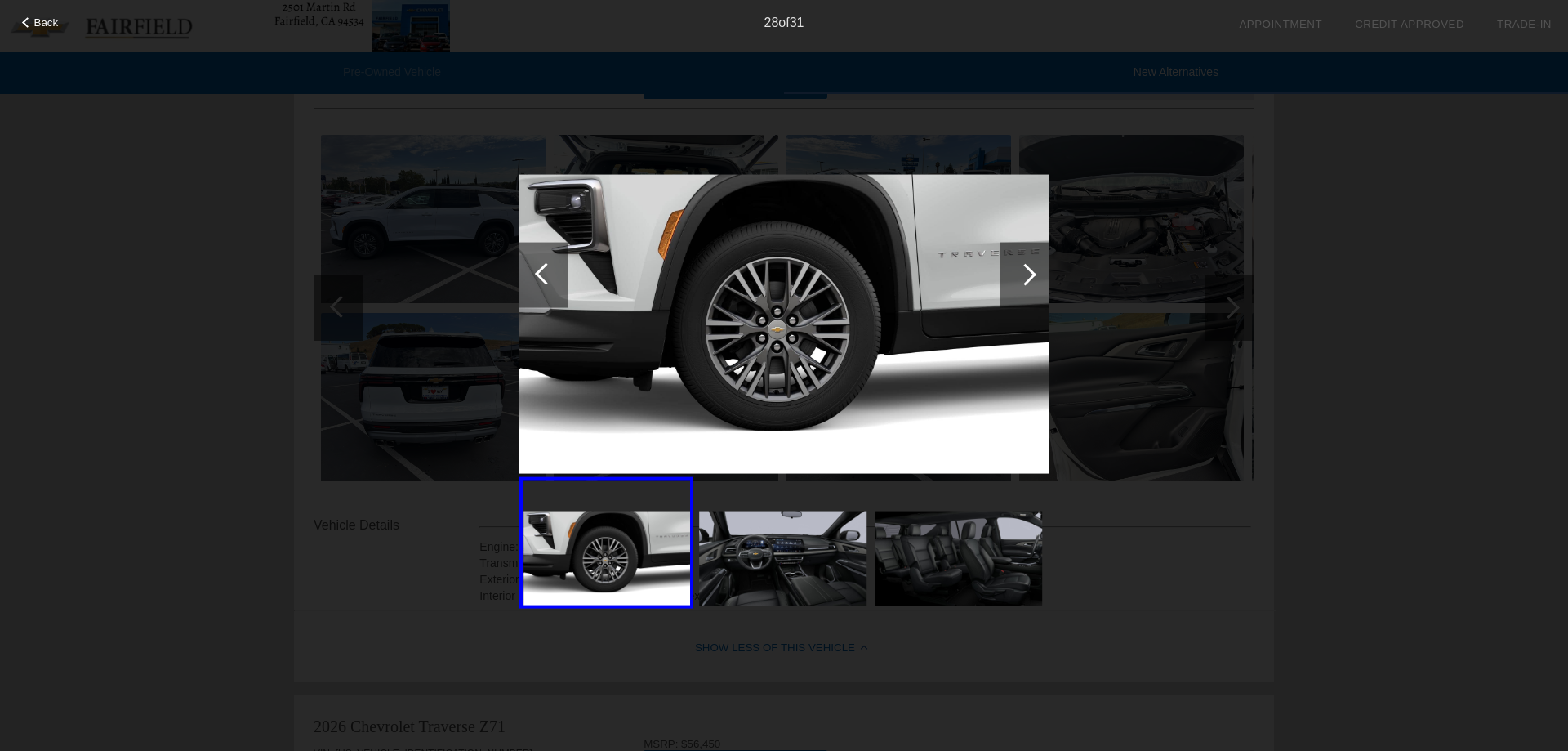
click at [1035, 286] on div at bounding box center [1025, 274] width 49 height 65
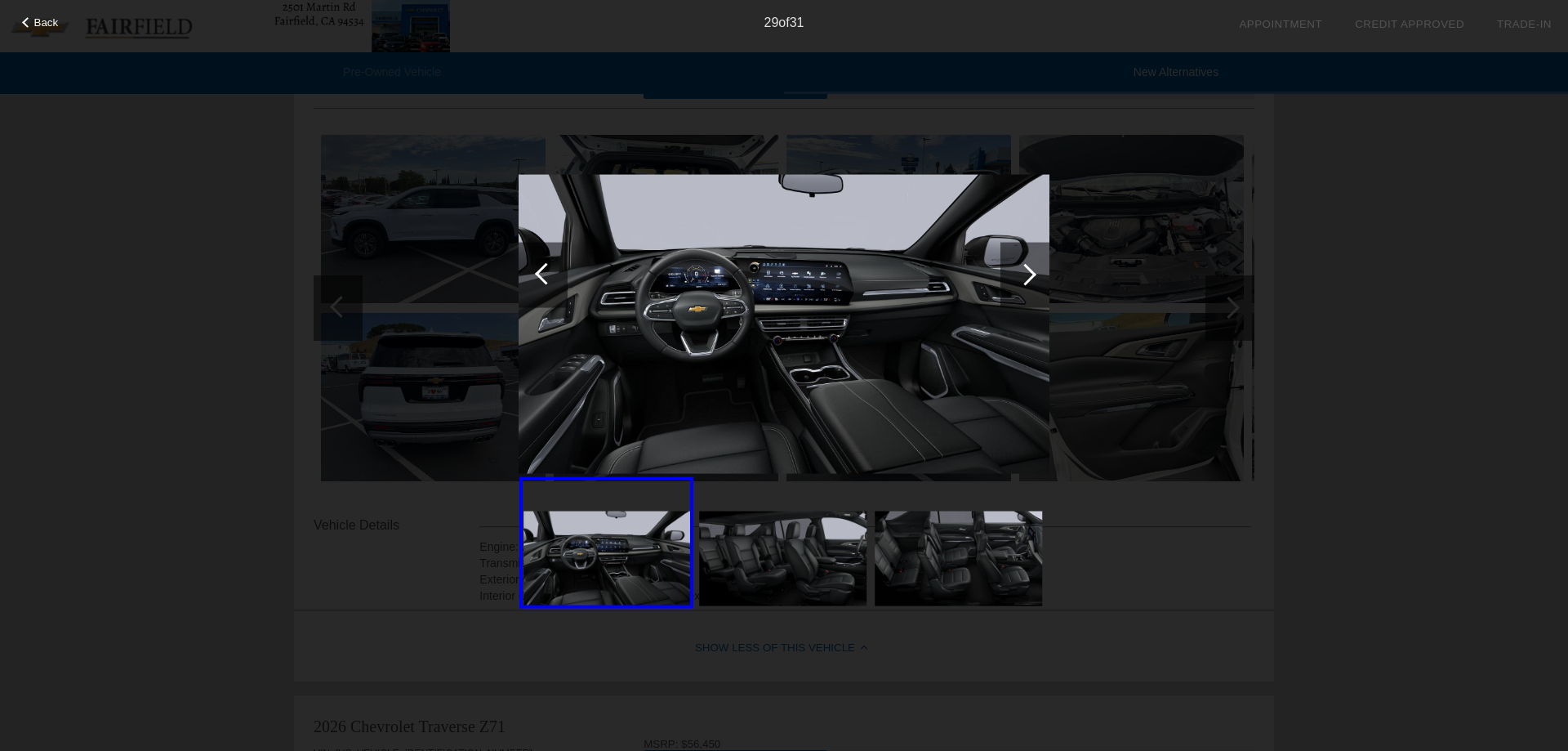
click at [1028, 267] on div at bounding box center [1025, 273] width 22 height 22
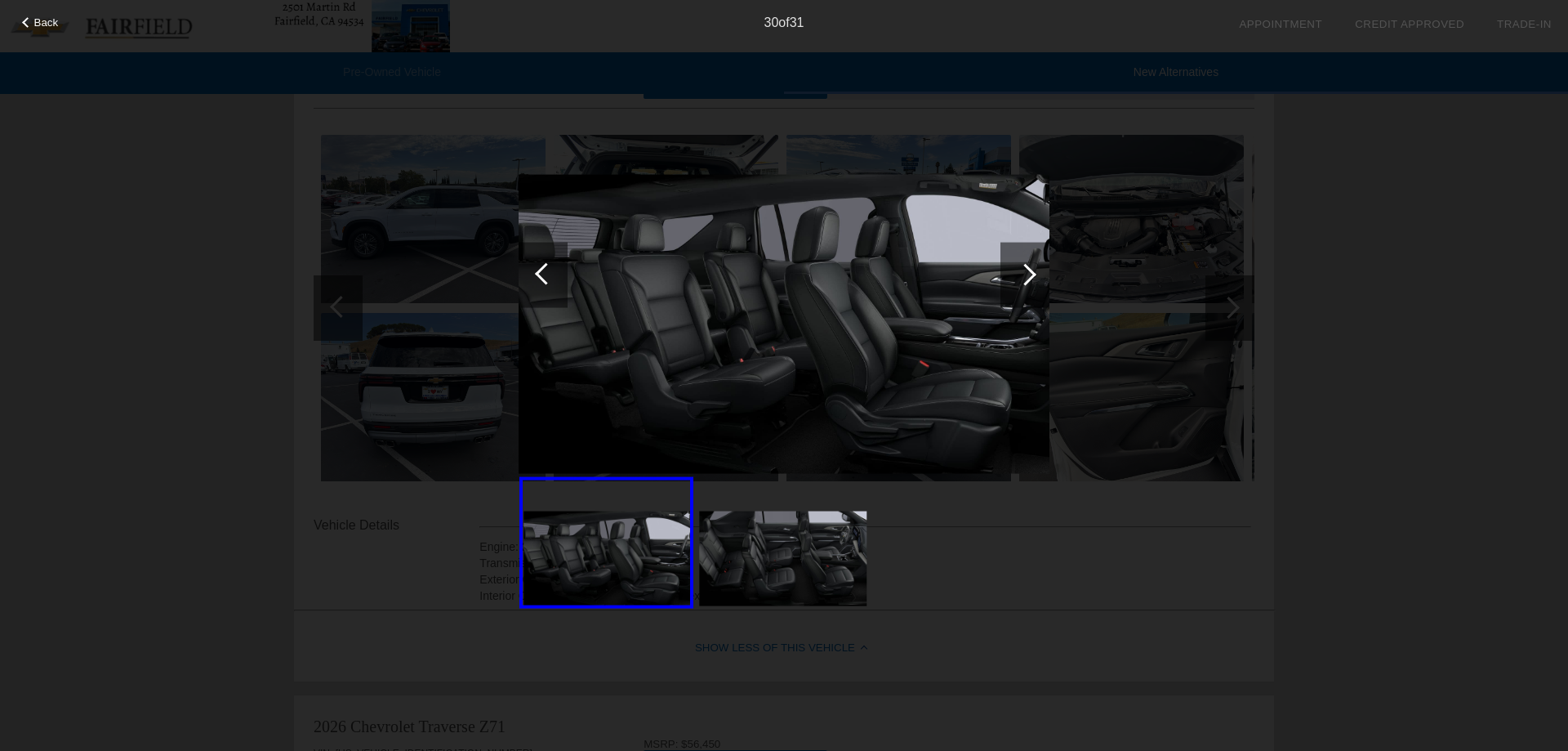
click at [1028, 267] on div at bounding box center [1025, 273] width 22 height 22
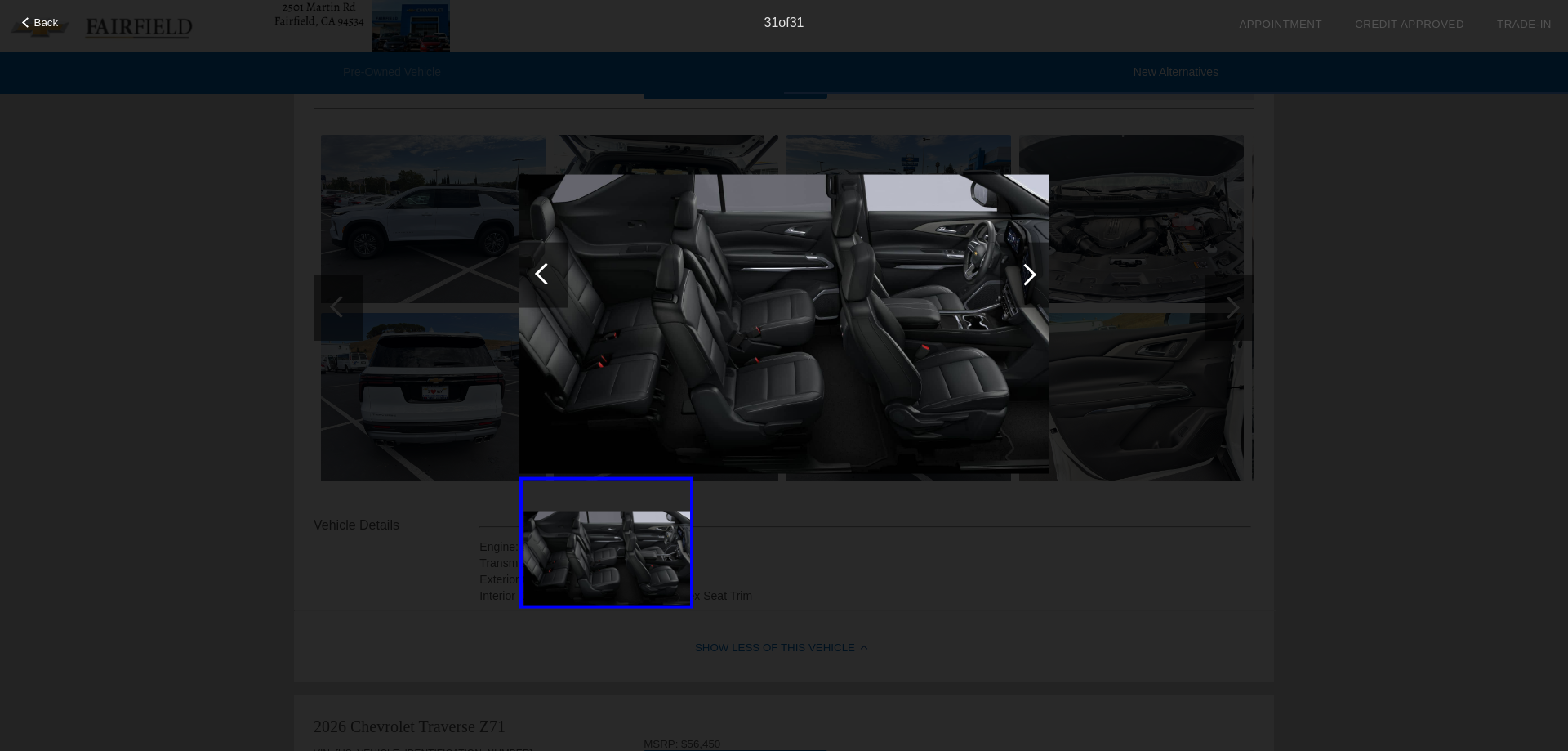
click at [1028, 267] on div at bounding box center [1025, 273] width 22 height 22
click at [62, 21] on div "Back" at bounding box center [40, 20] width 82 height 8
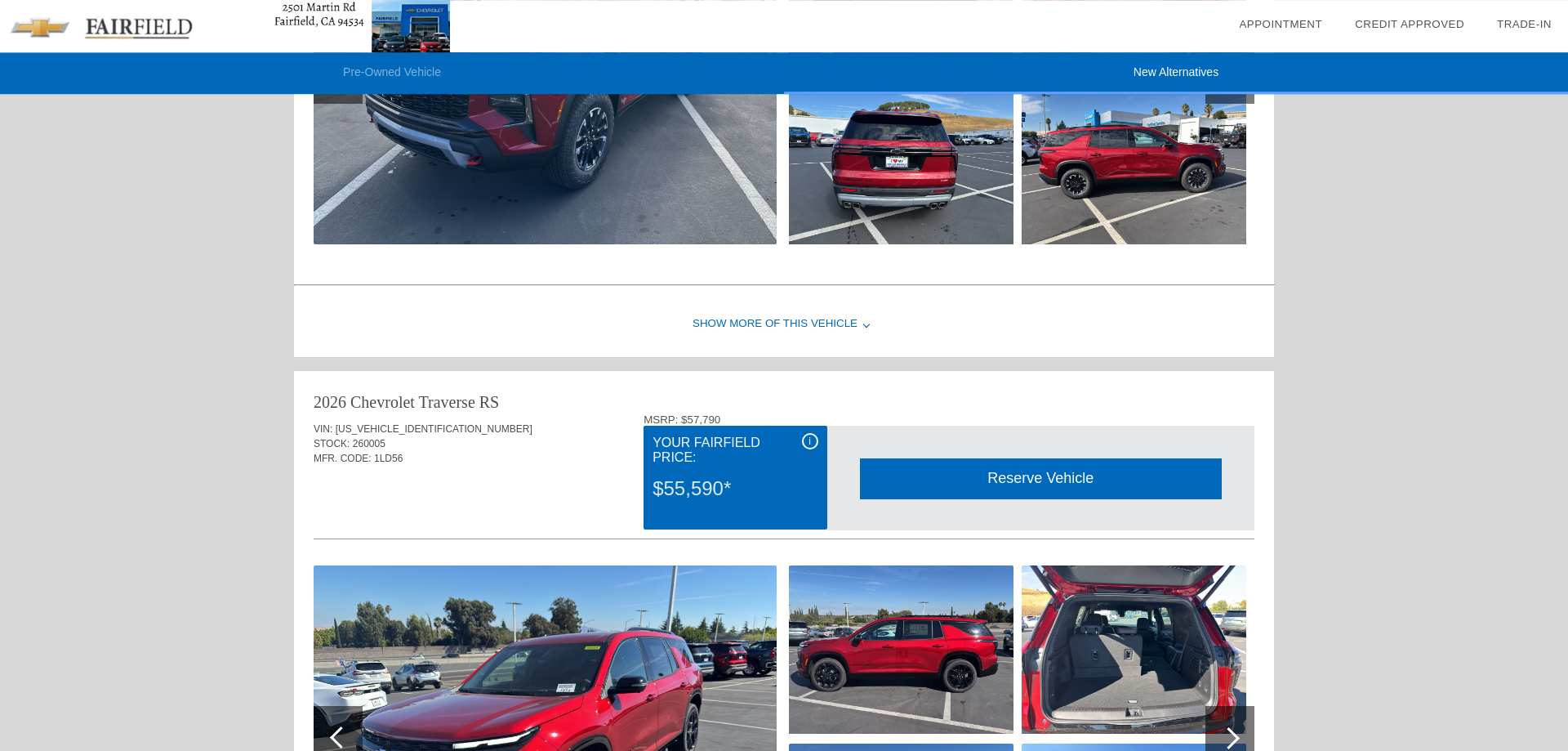
scroll to position [1250, 0]
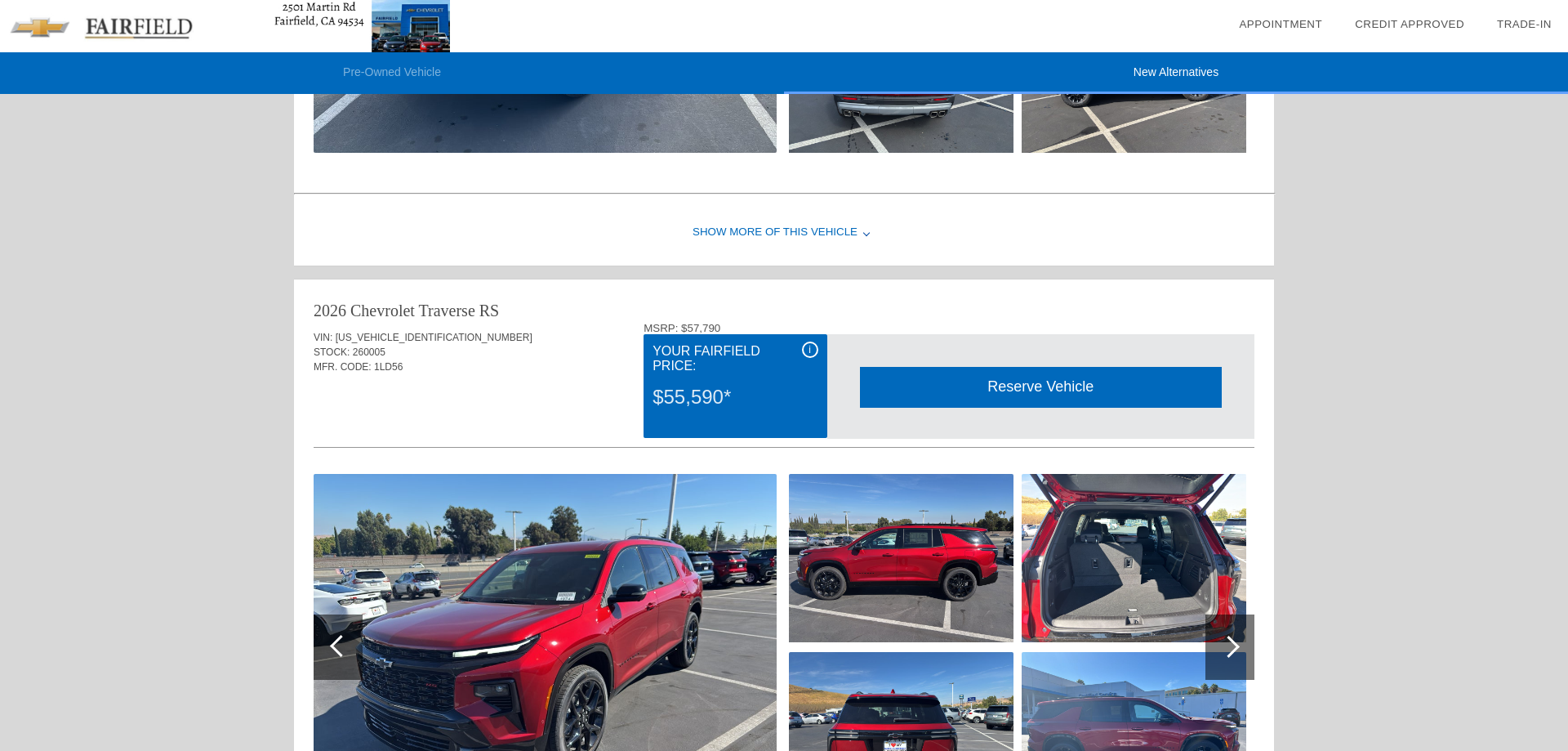
click at [820, 244] on div "Show More of this Vehicle" at bounding box center [784, 233] width 981 height 65
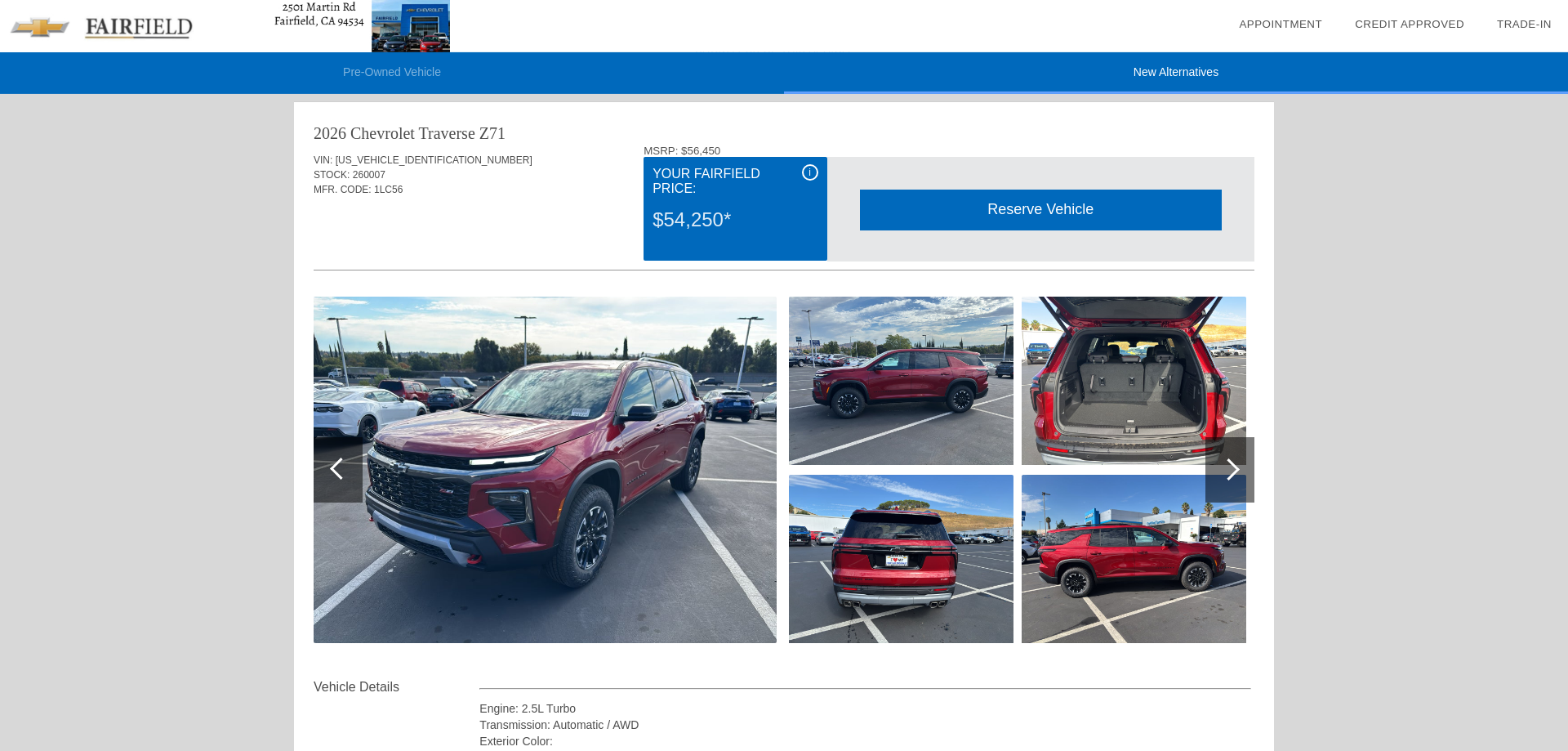
scroll to position [667, 0]
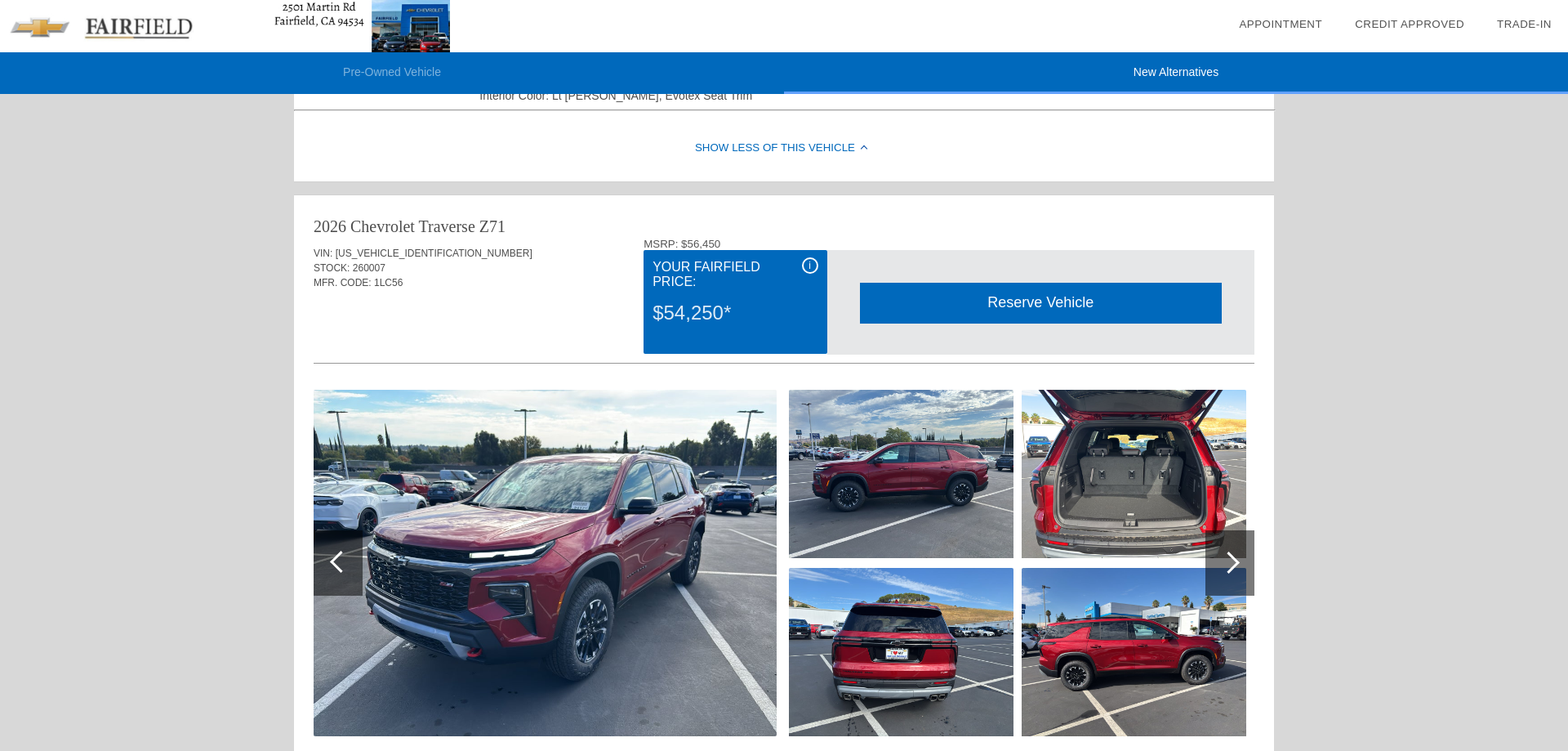
click at [1236, 564] on div at bounding box center [1229, 562] width 22 height 22
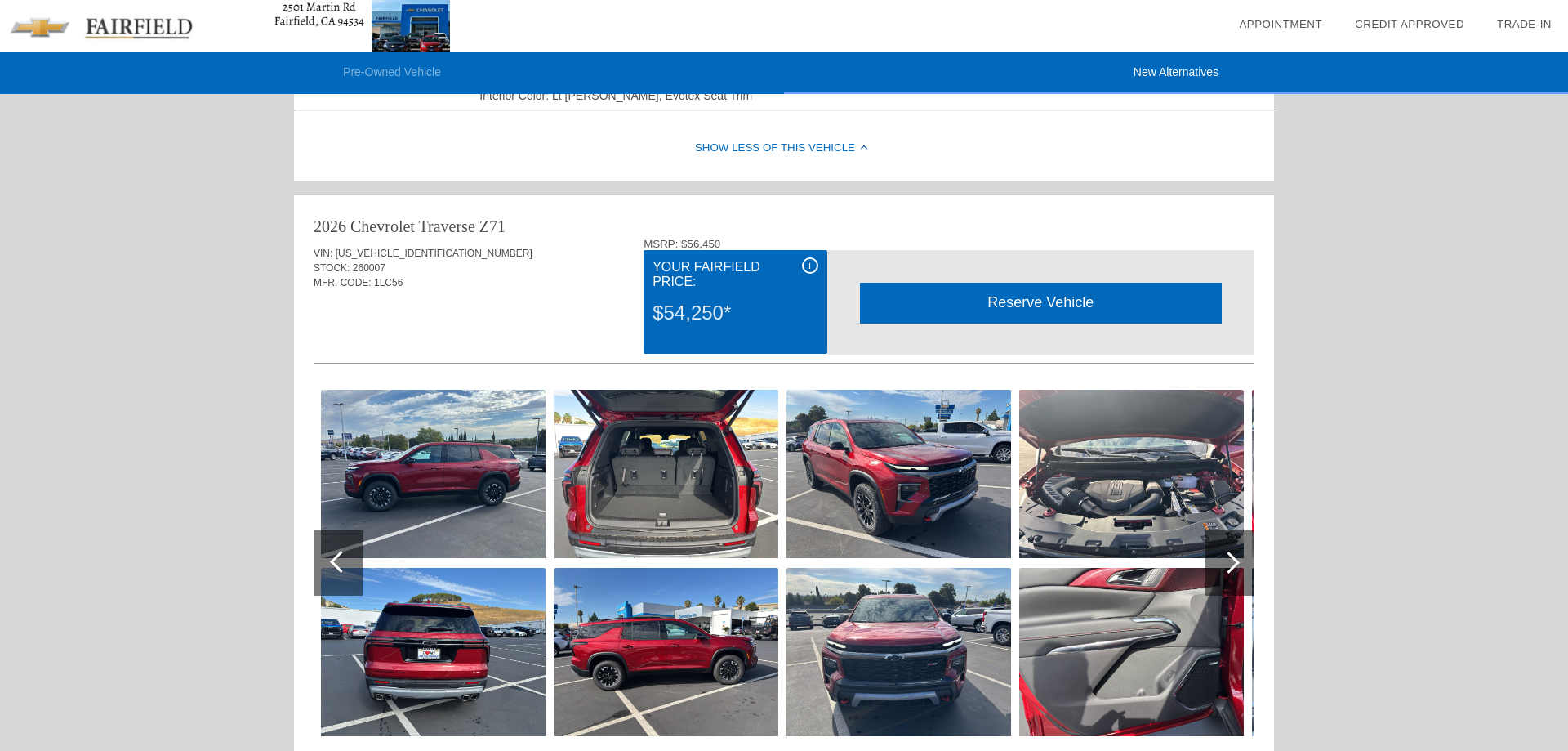
click at [419, 451] on img at bounding box center [433, 473] width 224 height 168
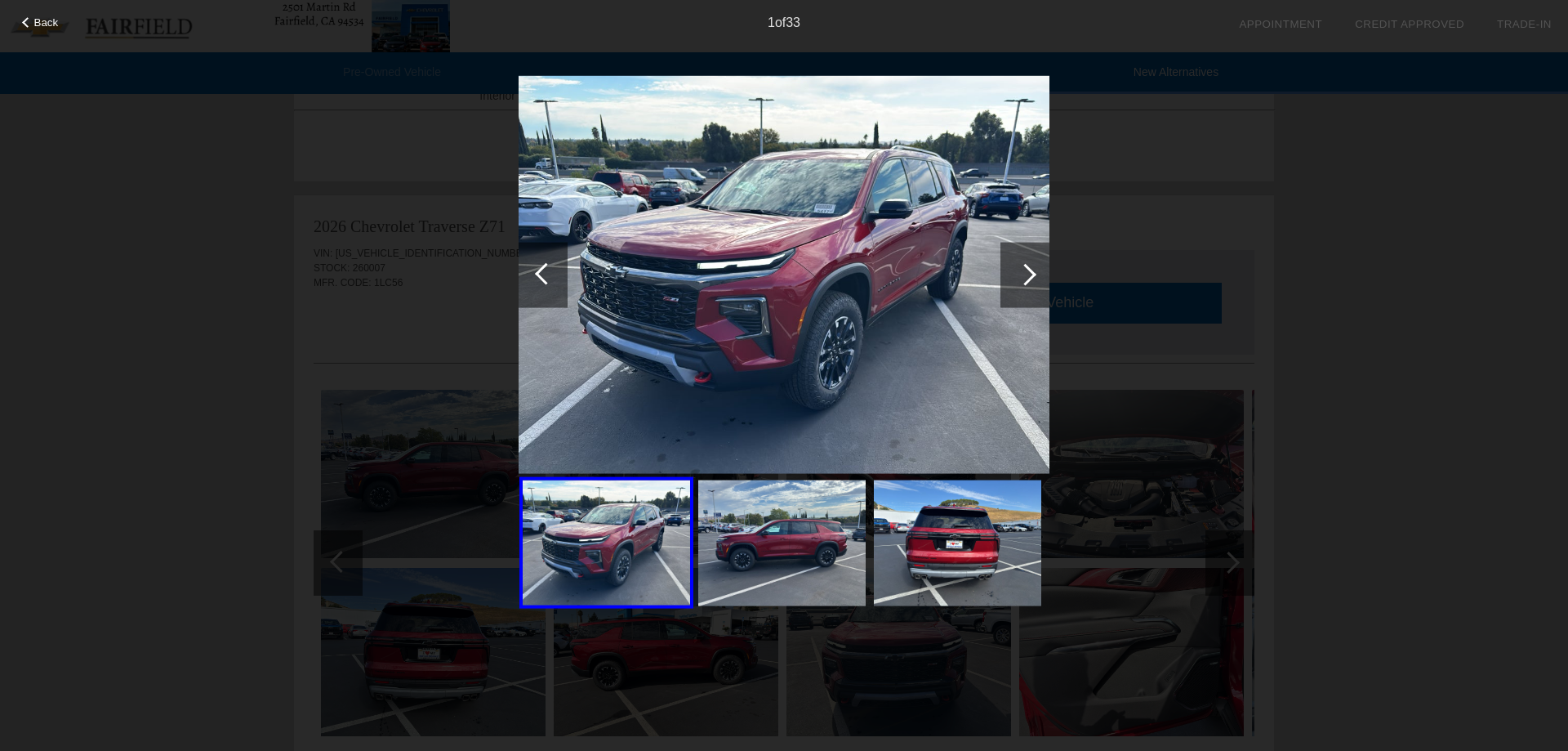
click at [1034, 281] on div at bounding box center [1025, 274] width 49 height 65
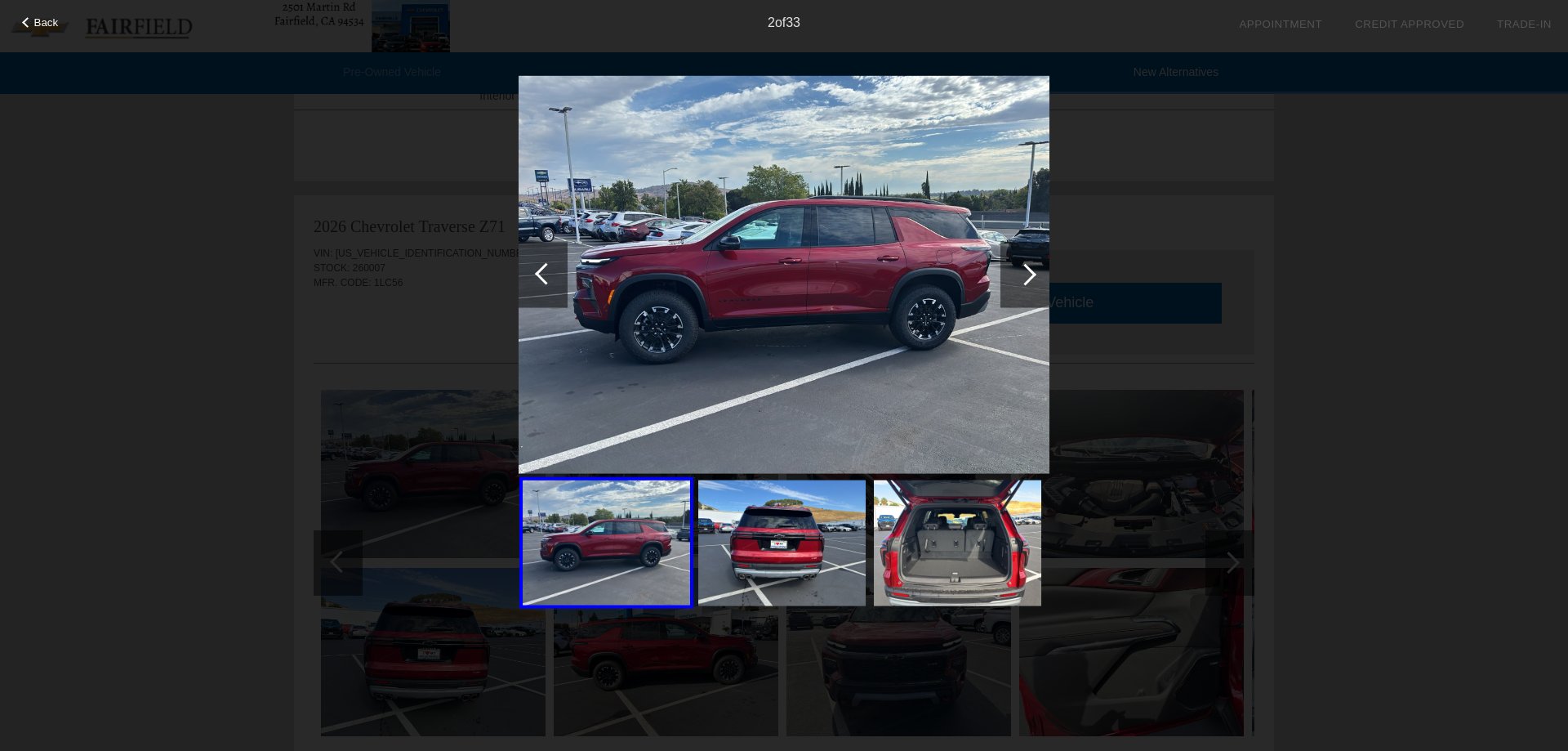
click at [1034, 281] on div at bounding box center [1025, 274] width 49 height 65
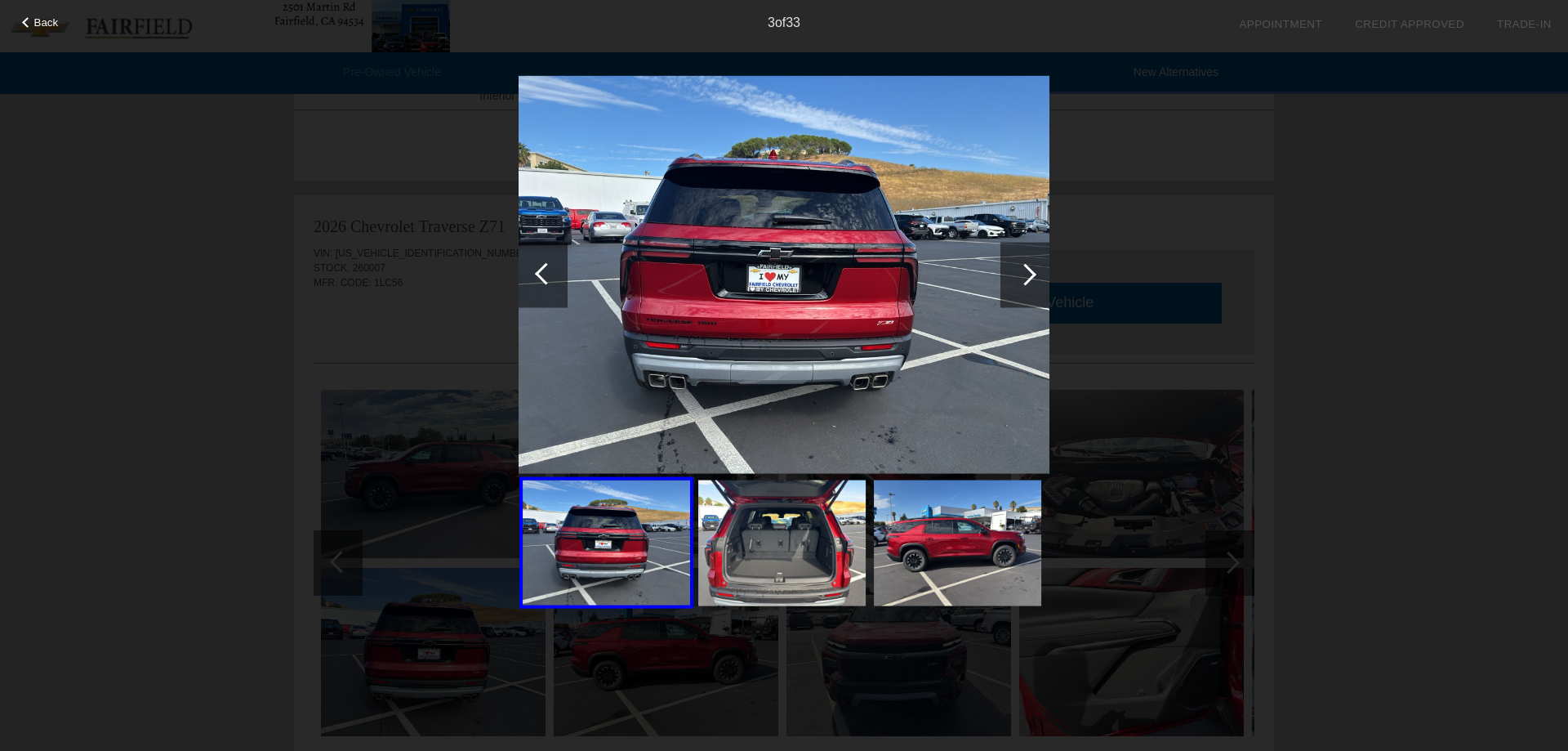
click at [1034, 281] on div at bounding box center [1025, 274] width 49 height 65
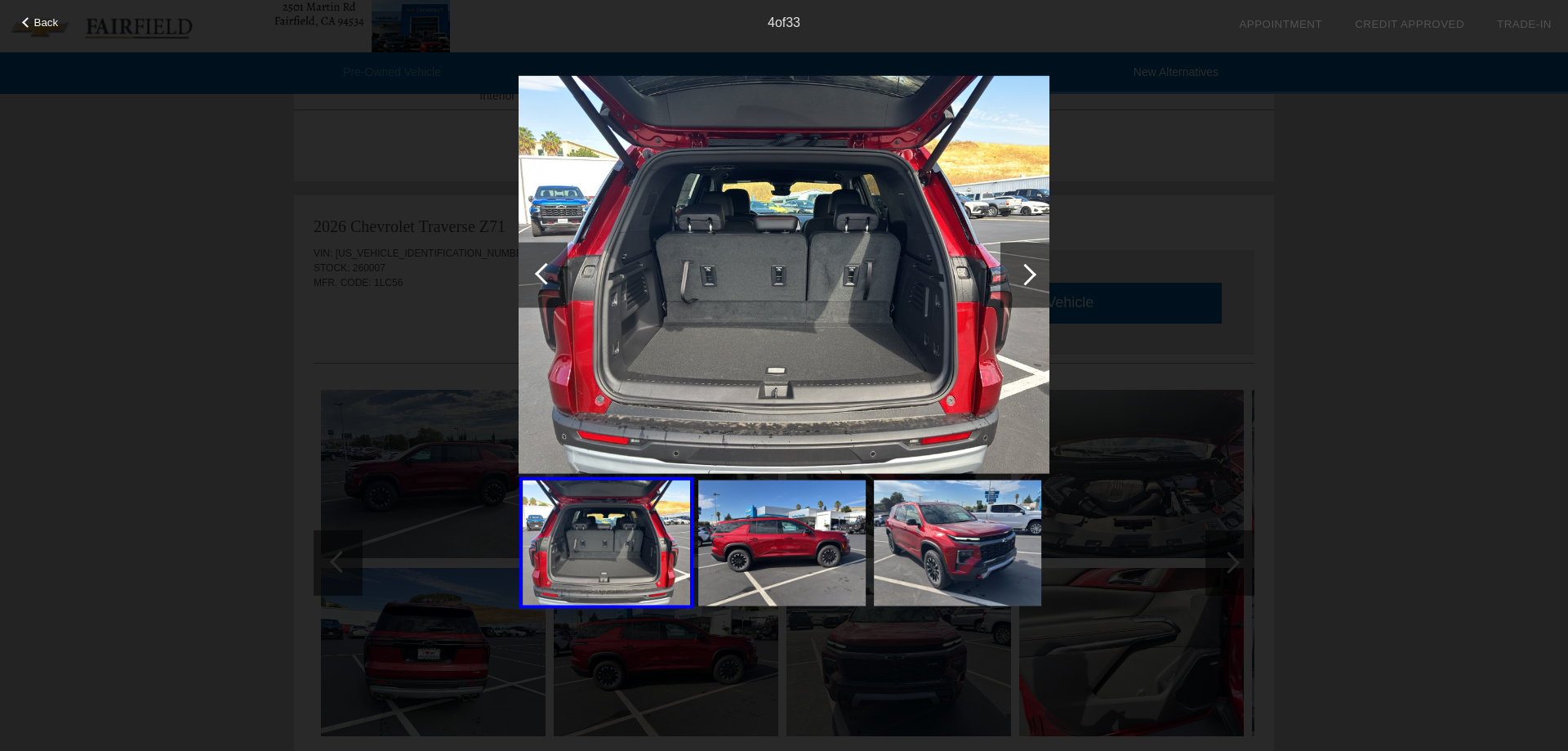
click at [1034, 281] on div at bounding box center [1025, 274] width 49 height 65
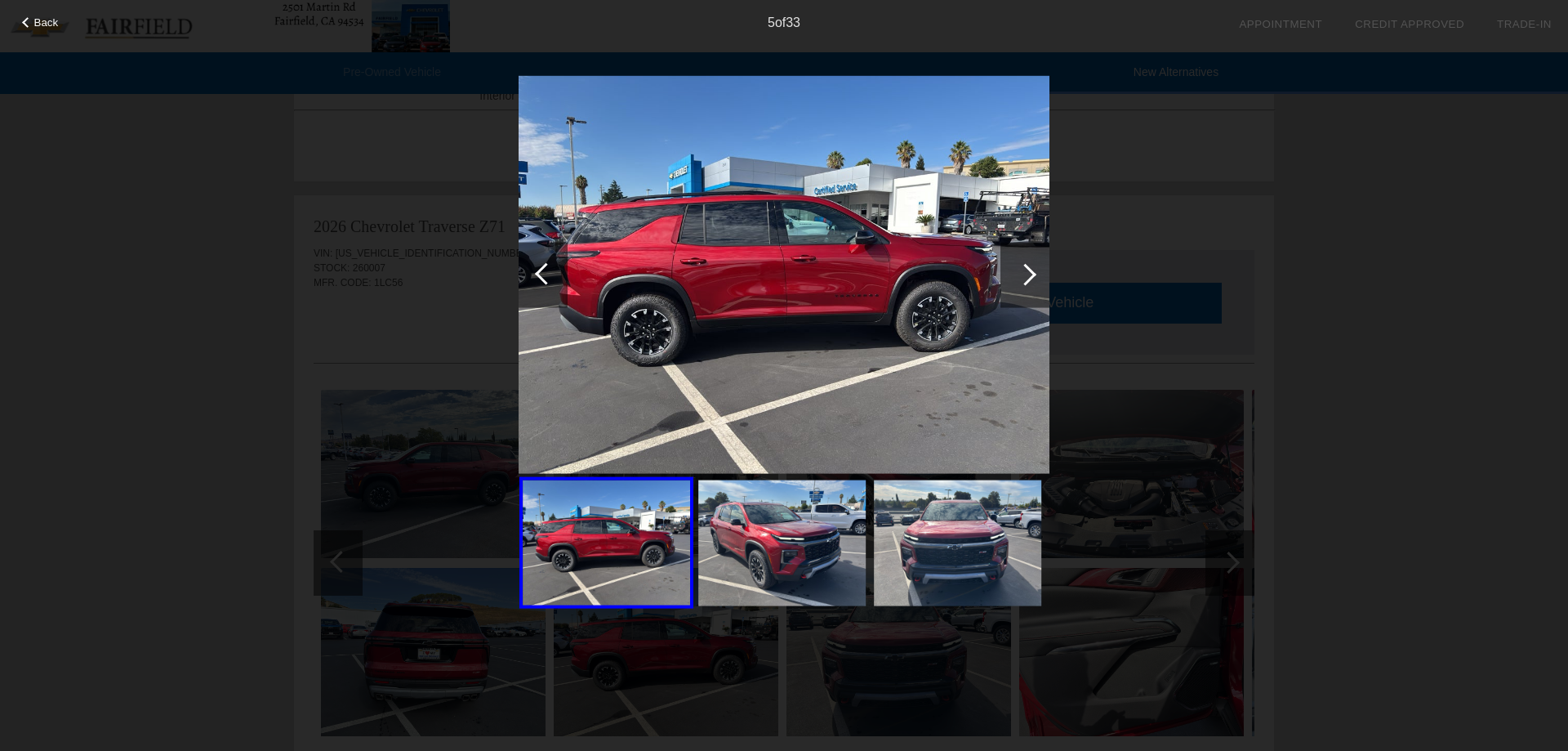
click at [1034, 281] on div at bounding box center [1025, 274] width 49 height 65
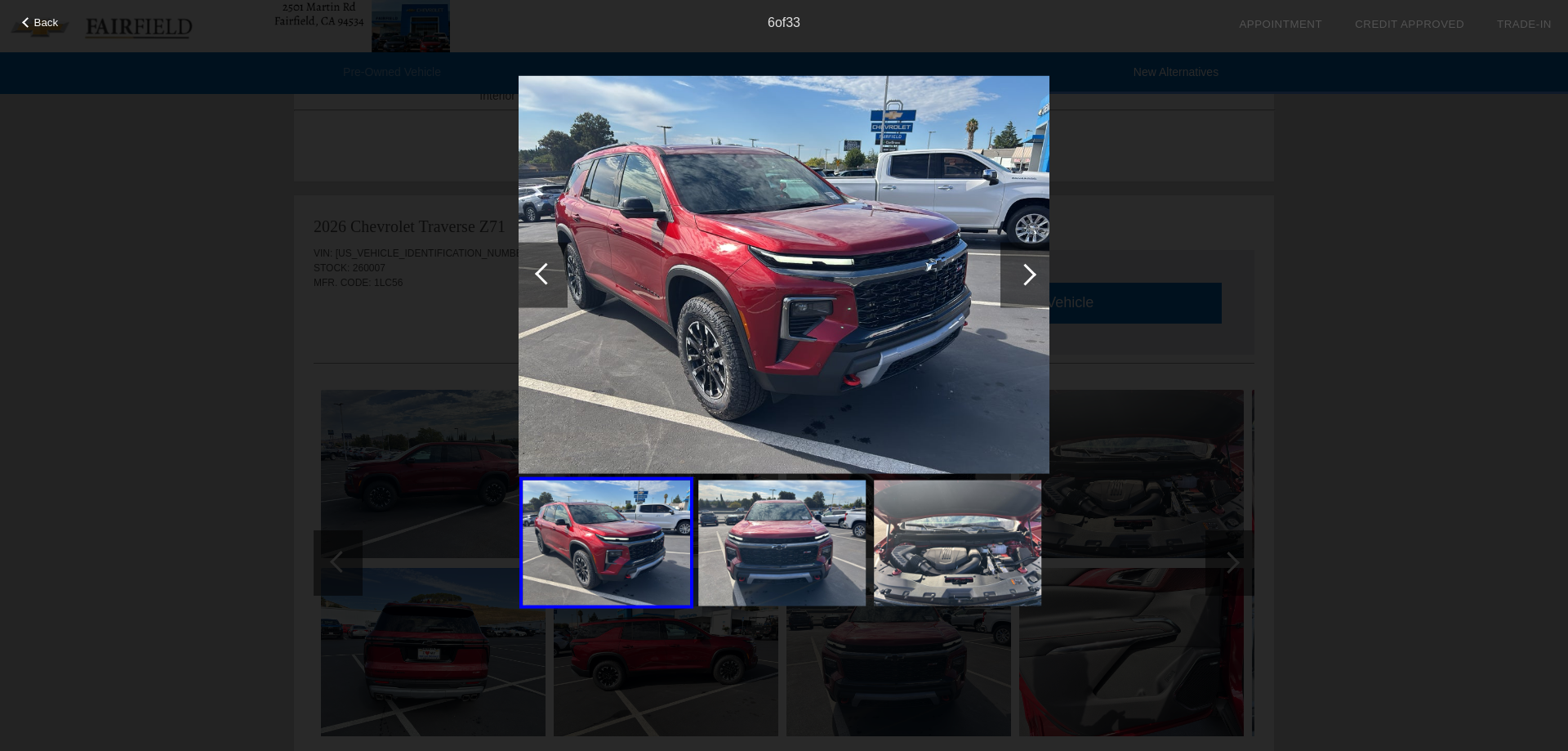
click at [1034, 281] on div at bounding box center [1025, 274] width 49 height 65
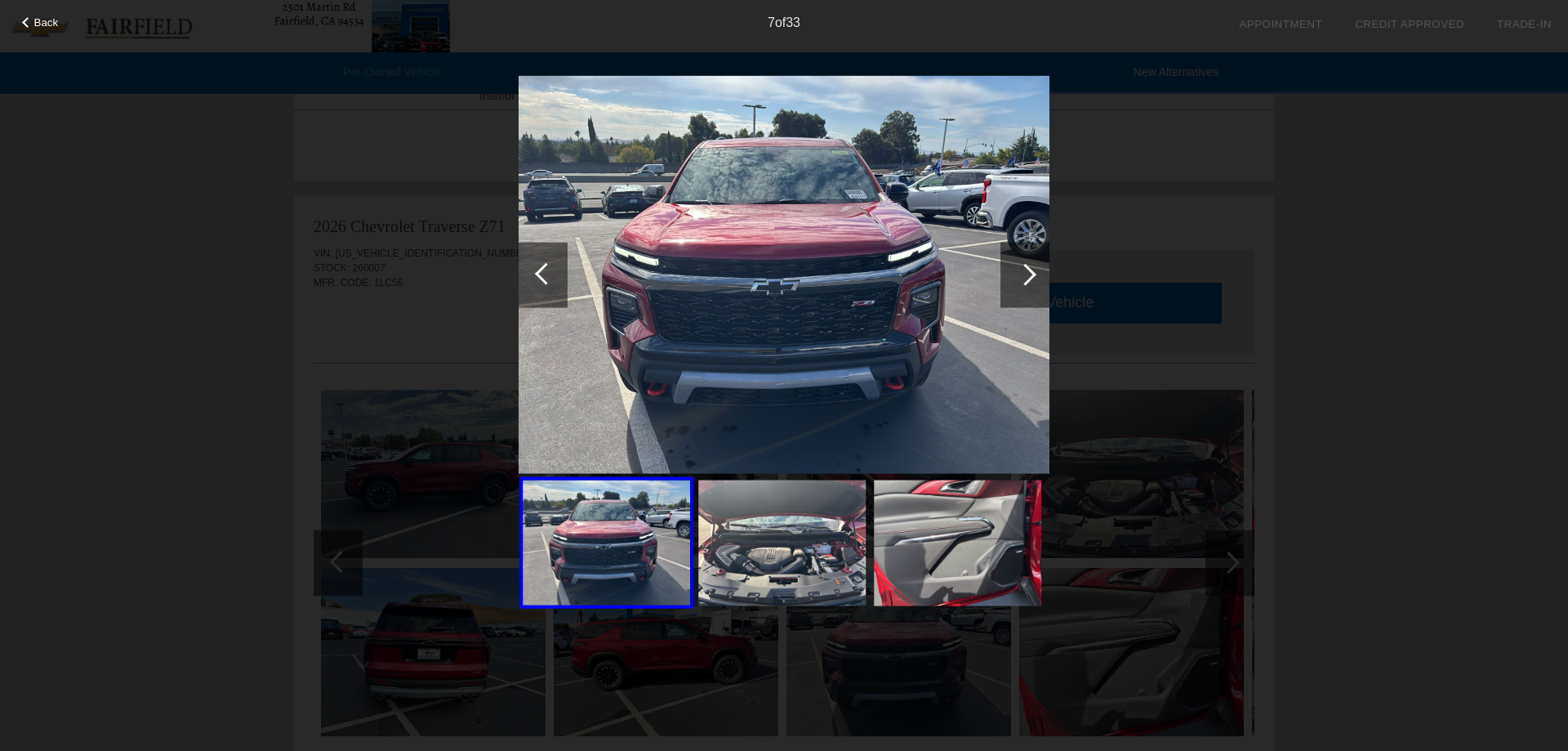
click at [1034, 281] on div at bounding box center [1025, 274] width 49 height 65
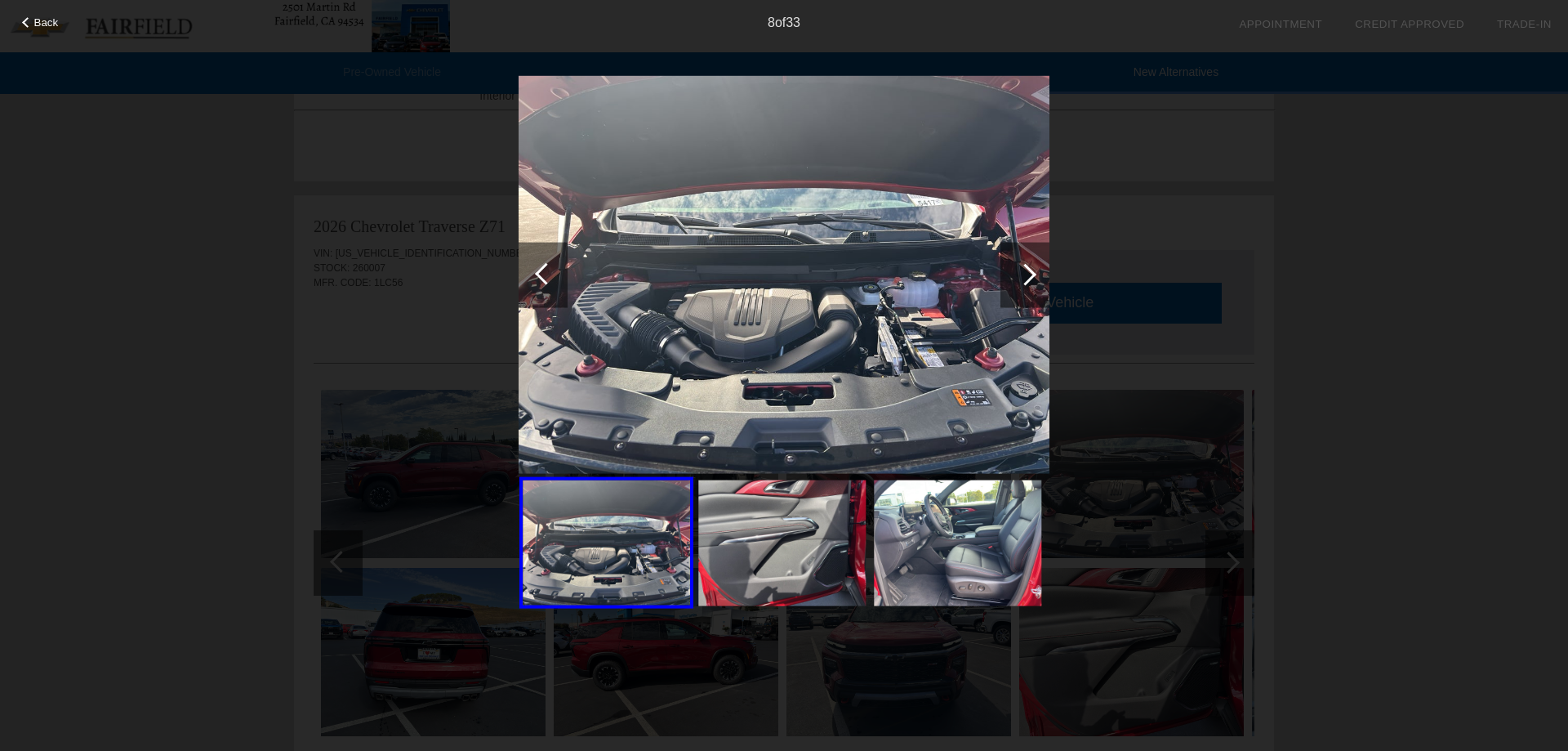
click at [1034, 281] on div at bounding box center [1025, 274] width 49 height 65
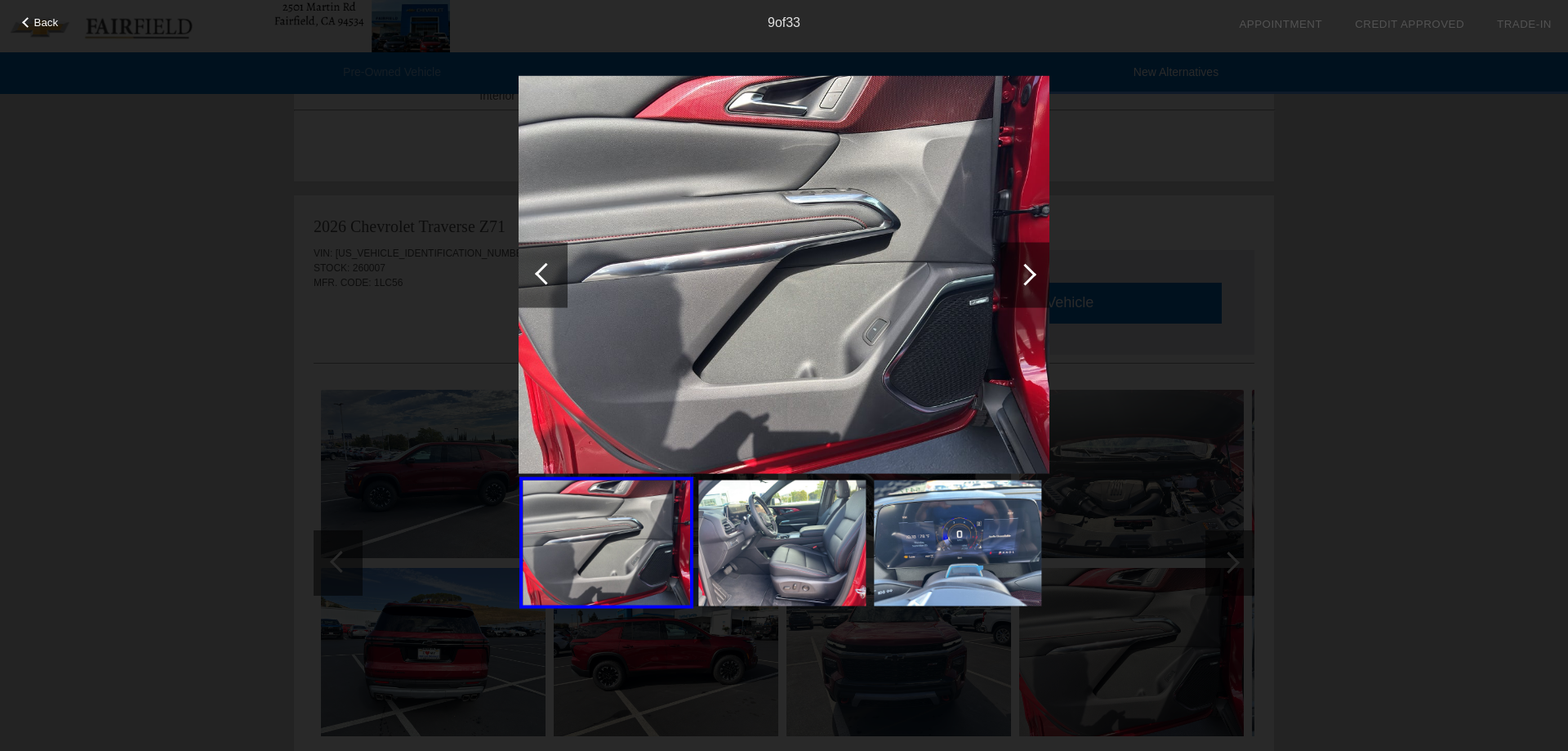
click at [1034, 281] on div at bounding box center [1025, 274] width 49 height 65
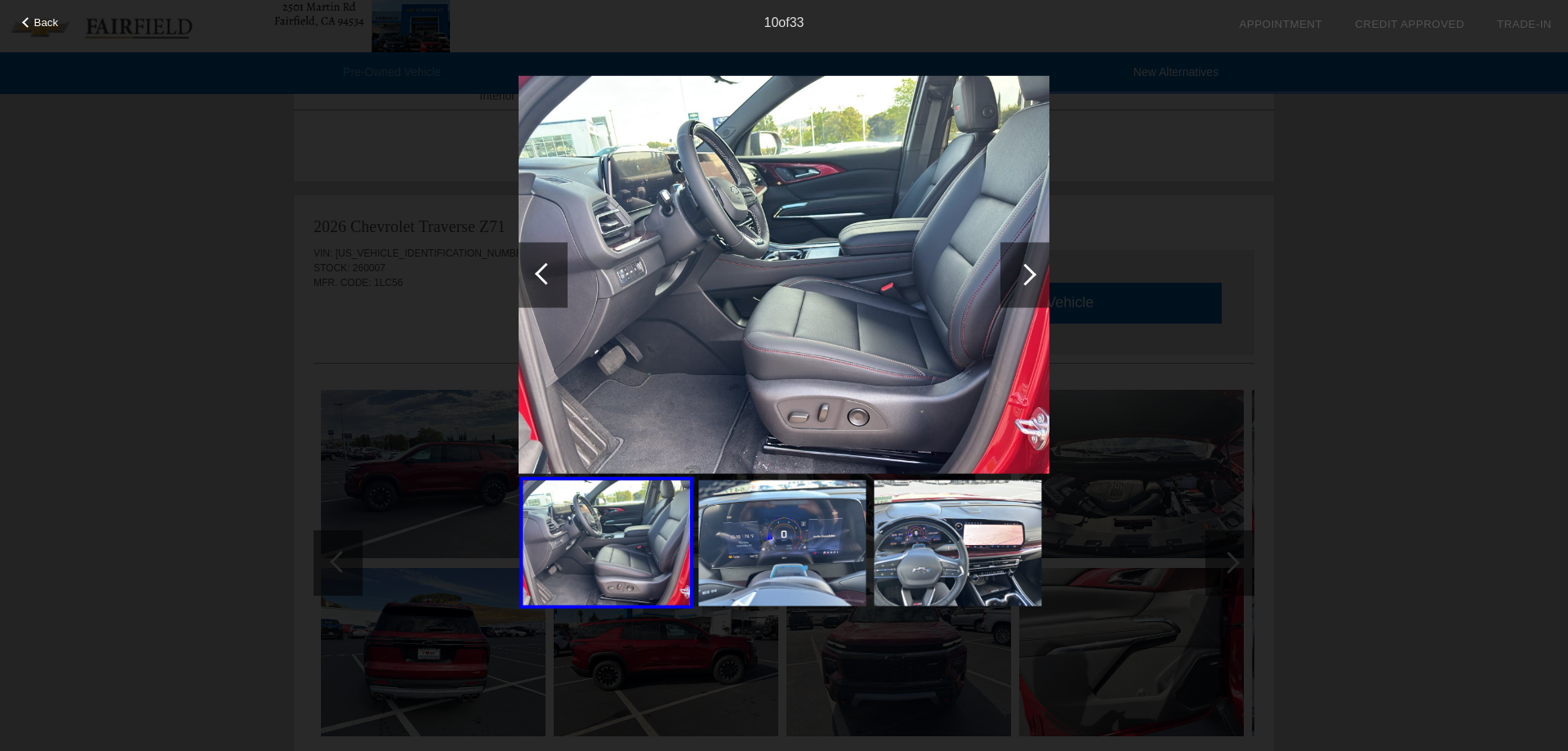
click at [1034, 281] on div at bounding box center [1025, 274] width 49 height 65
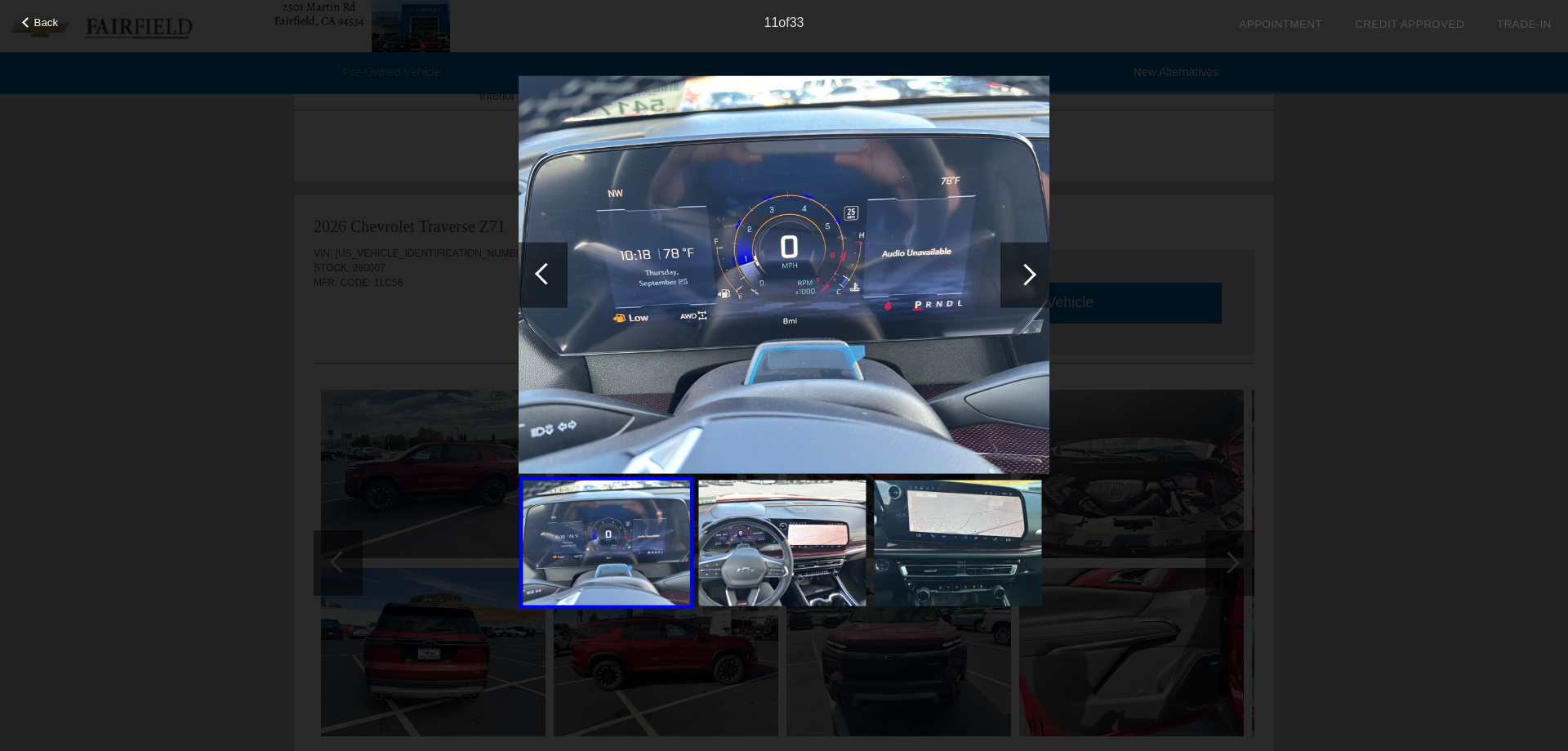
click at [1034, 281] on div at bounding box center [1025, 274] width 49 height 65
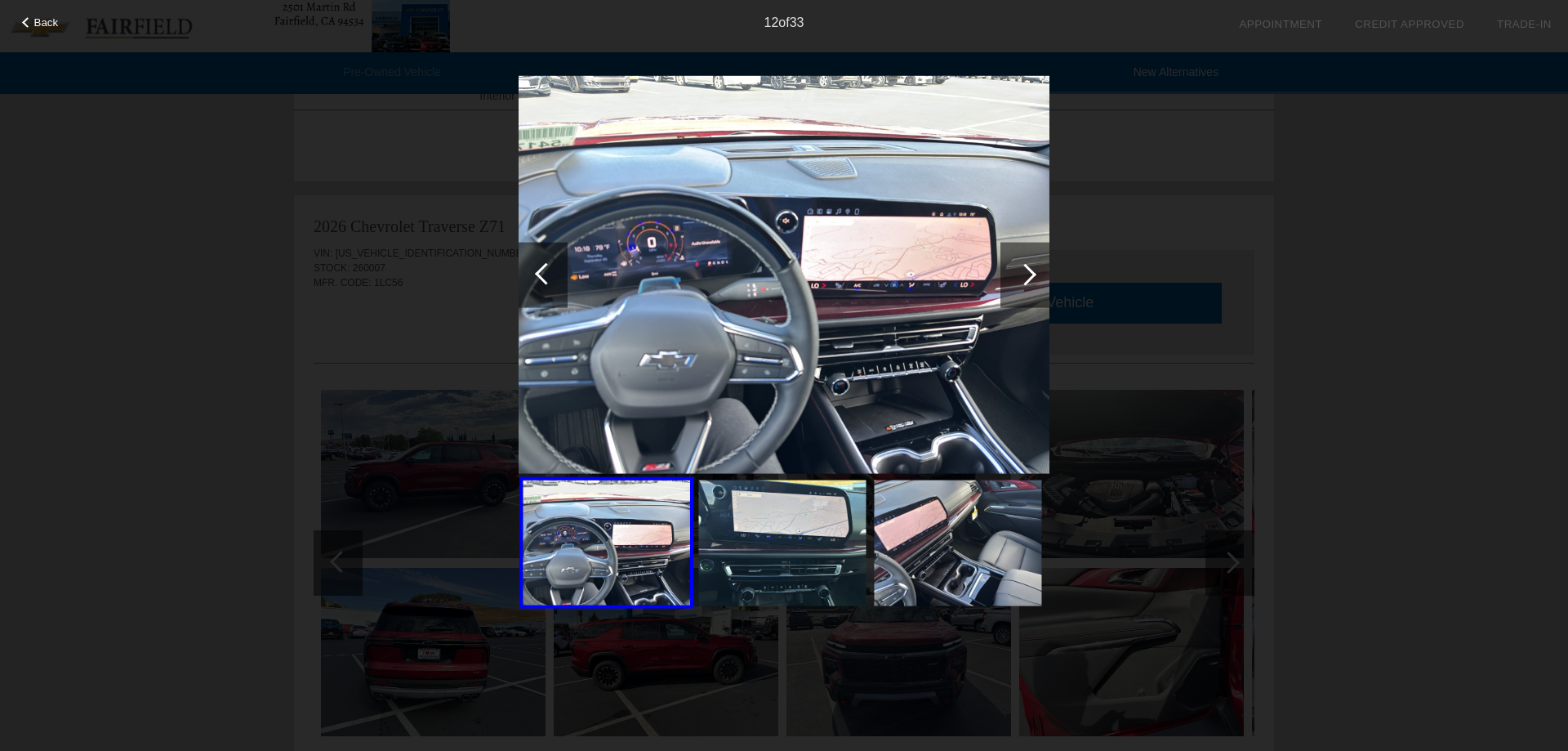
click at [1034, 281] on div at bounding box center [1025, 274] width 49 height 65
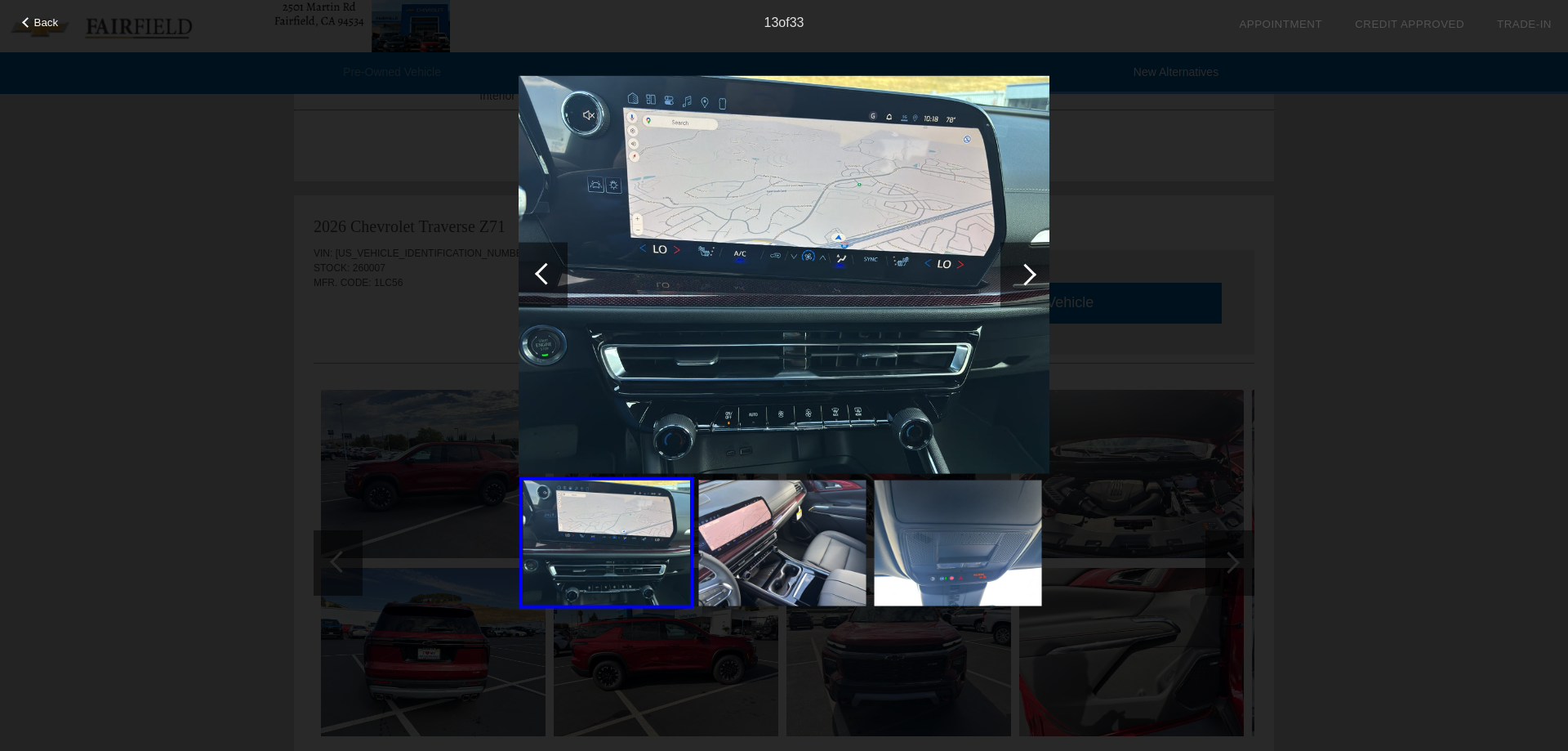
click at [1034, 281] on div at bounding box center [1025, 274] width 49 height 65
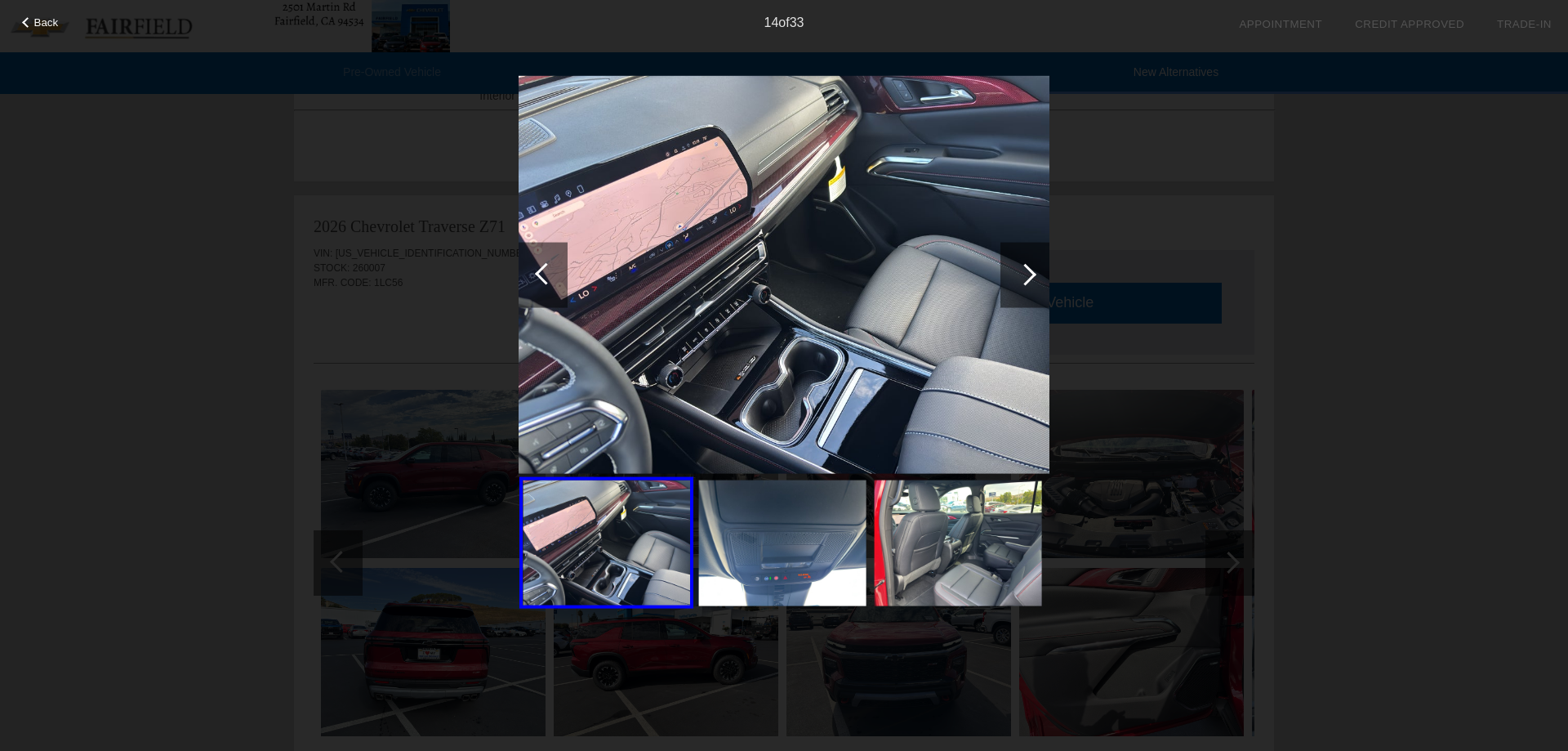
click at [1034, 281] on div at bounding box center [1025, 274] width 49 height 65
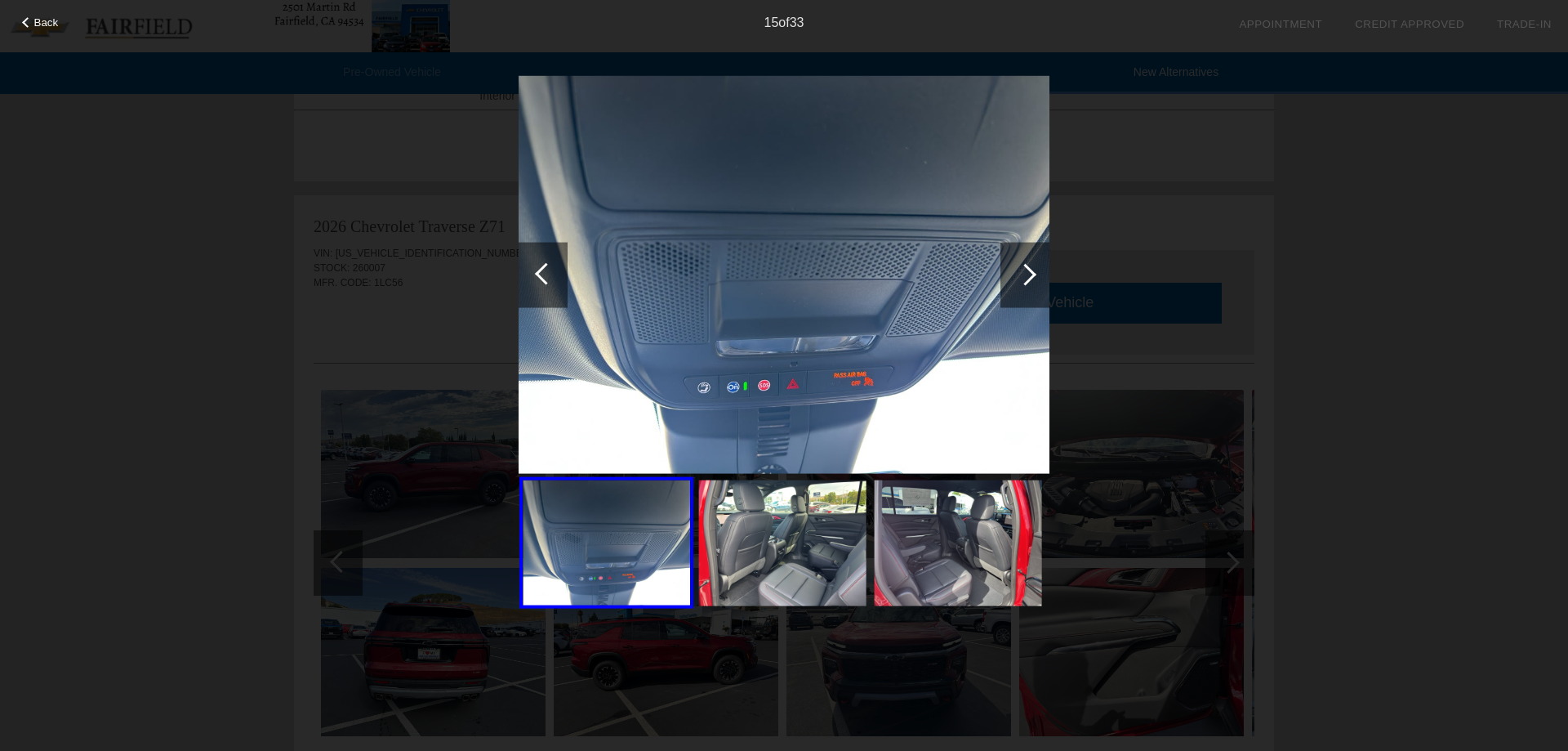
click at [1034, 281] on div at bounding box center [1025, 274] width 49 height 65
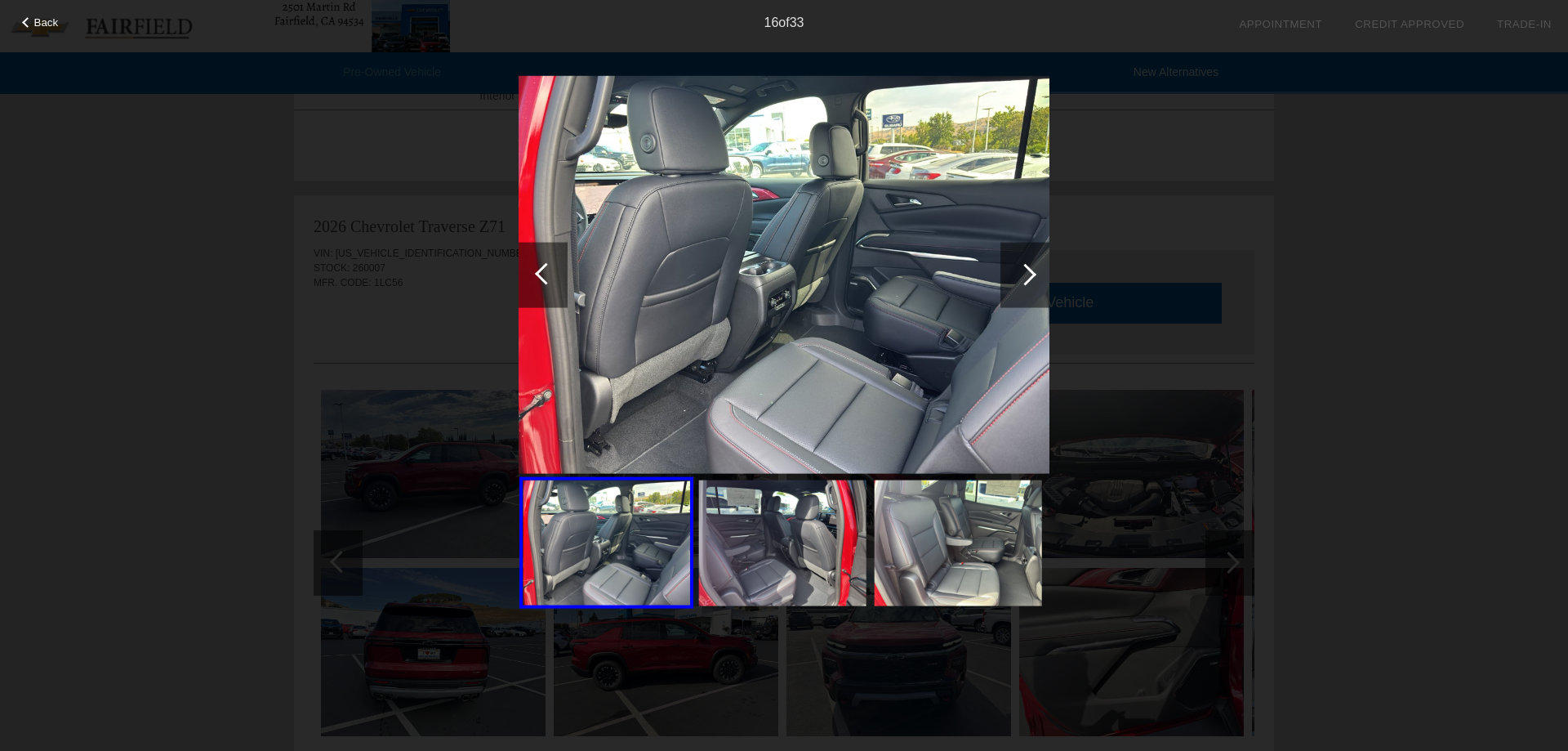
click at [1034, 281] on div at bounding box center [1025, 274] width 49 height 65
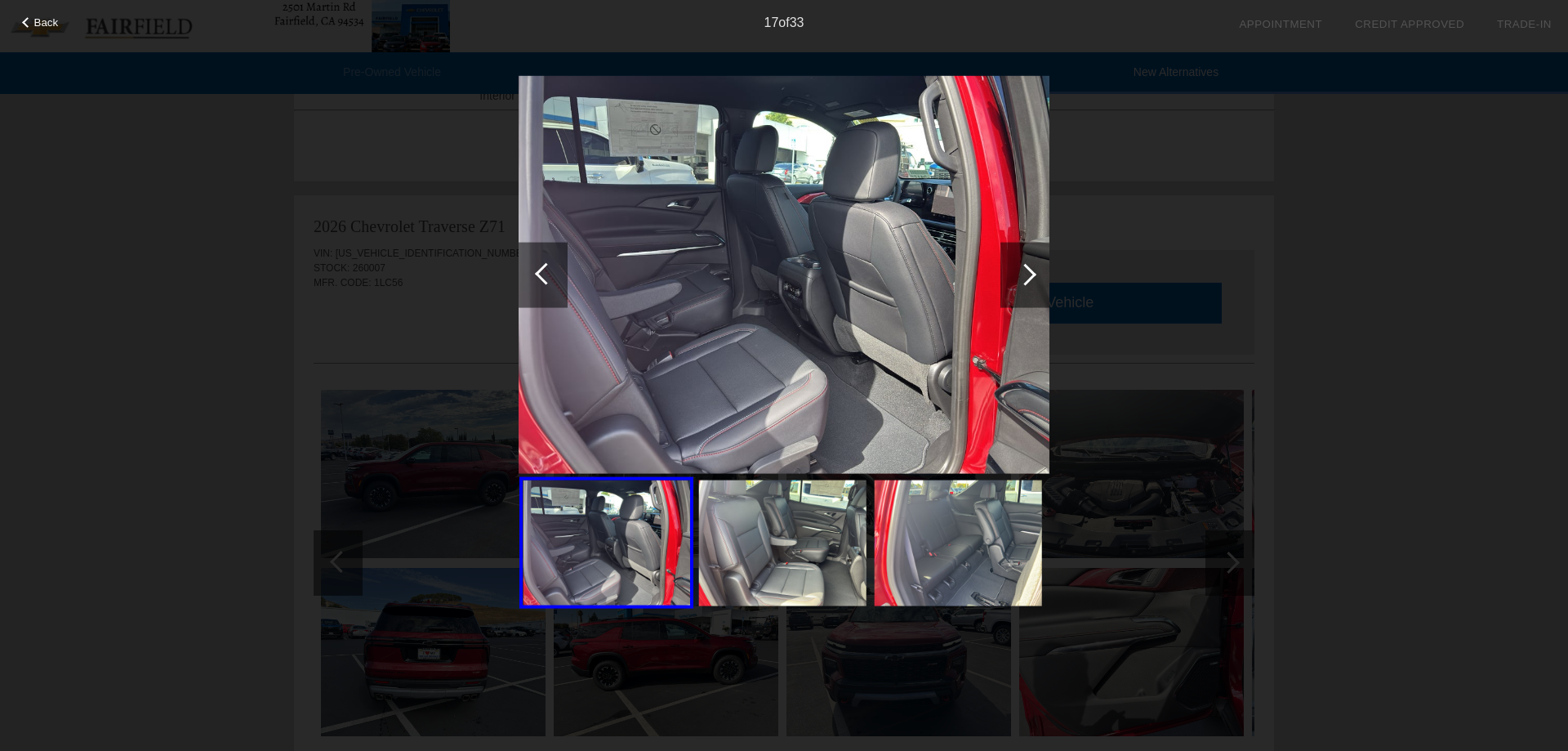
click at [1034, 281] on div at bounding box center [1025, 274] width 49 height 65
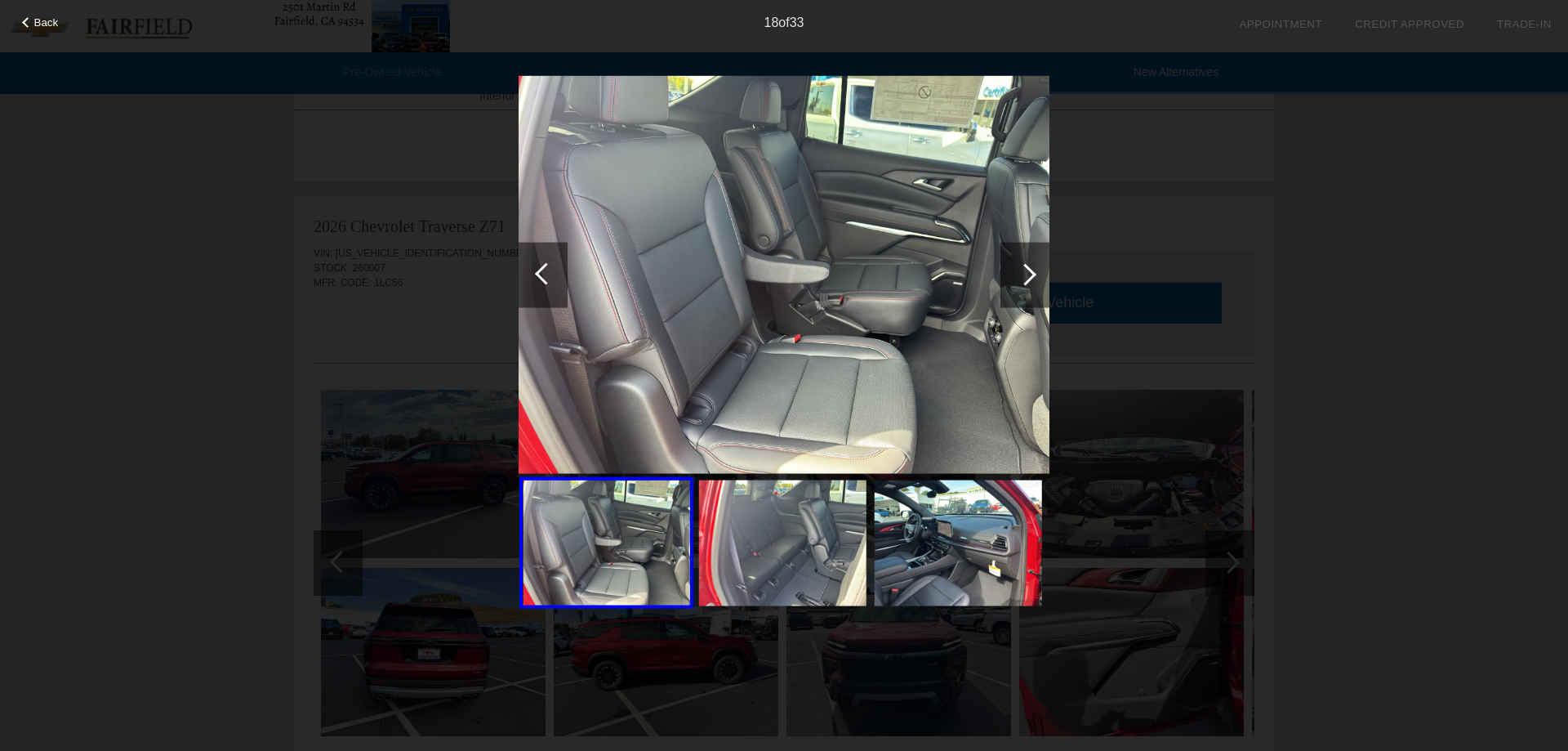
click at [1034, 281] on div at bounding box center [1025, 274] width 49 height 65
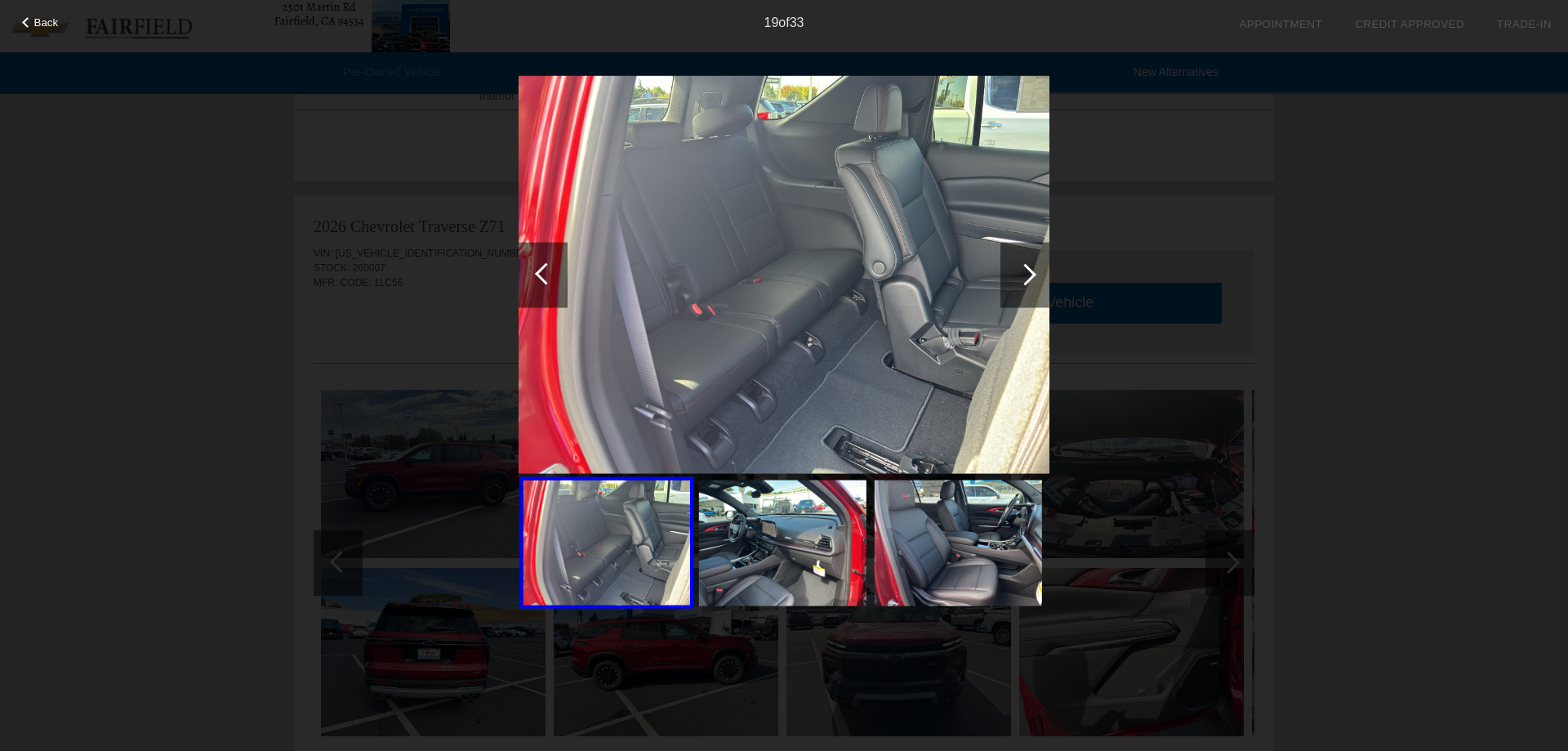
click at [1034, 281] on div at bounding box center [1025, 274] width 49 height 65
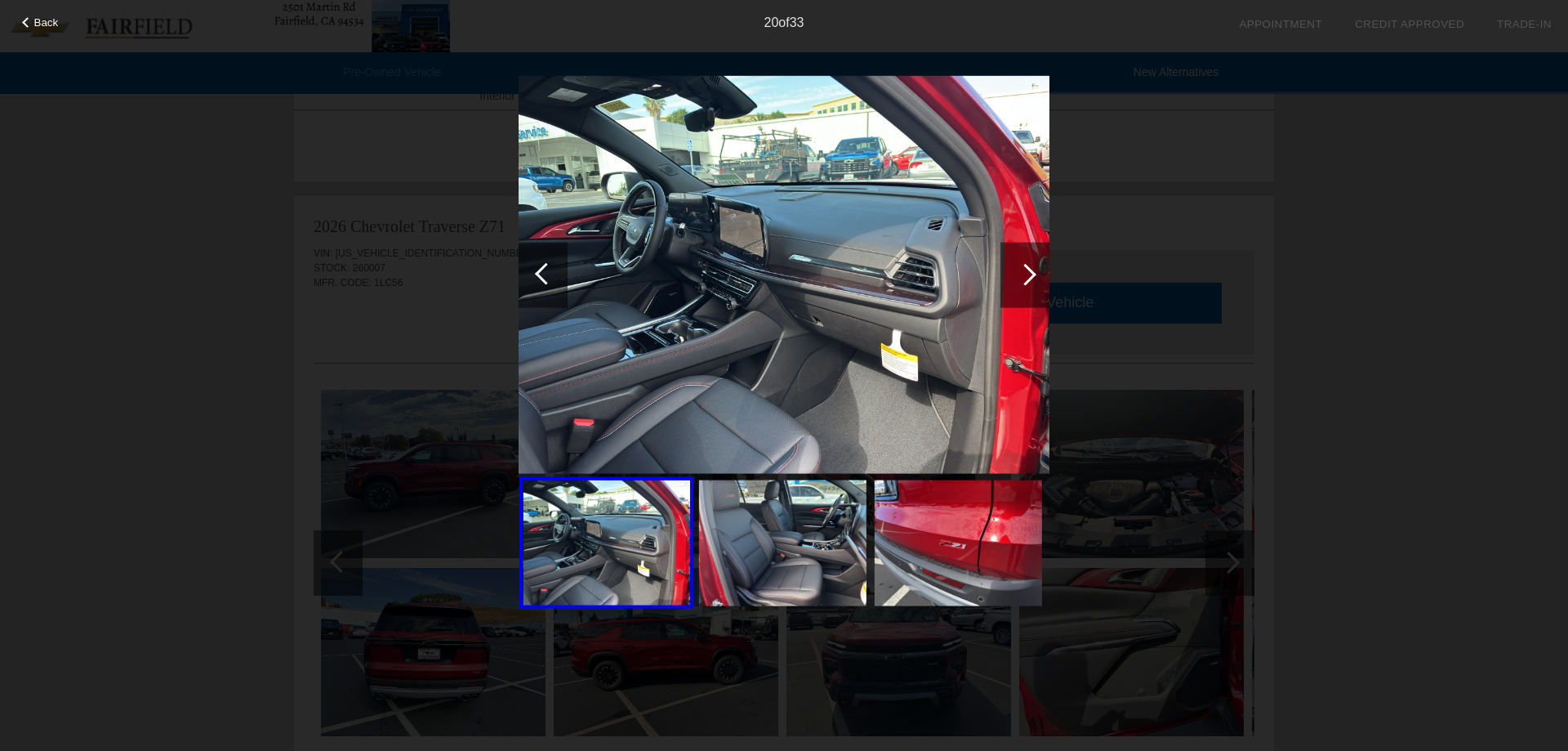
click at [1034, 281] on div at bounding box center [1025, 274] width 49 height 65
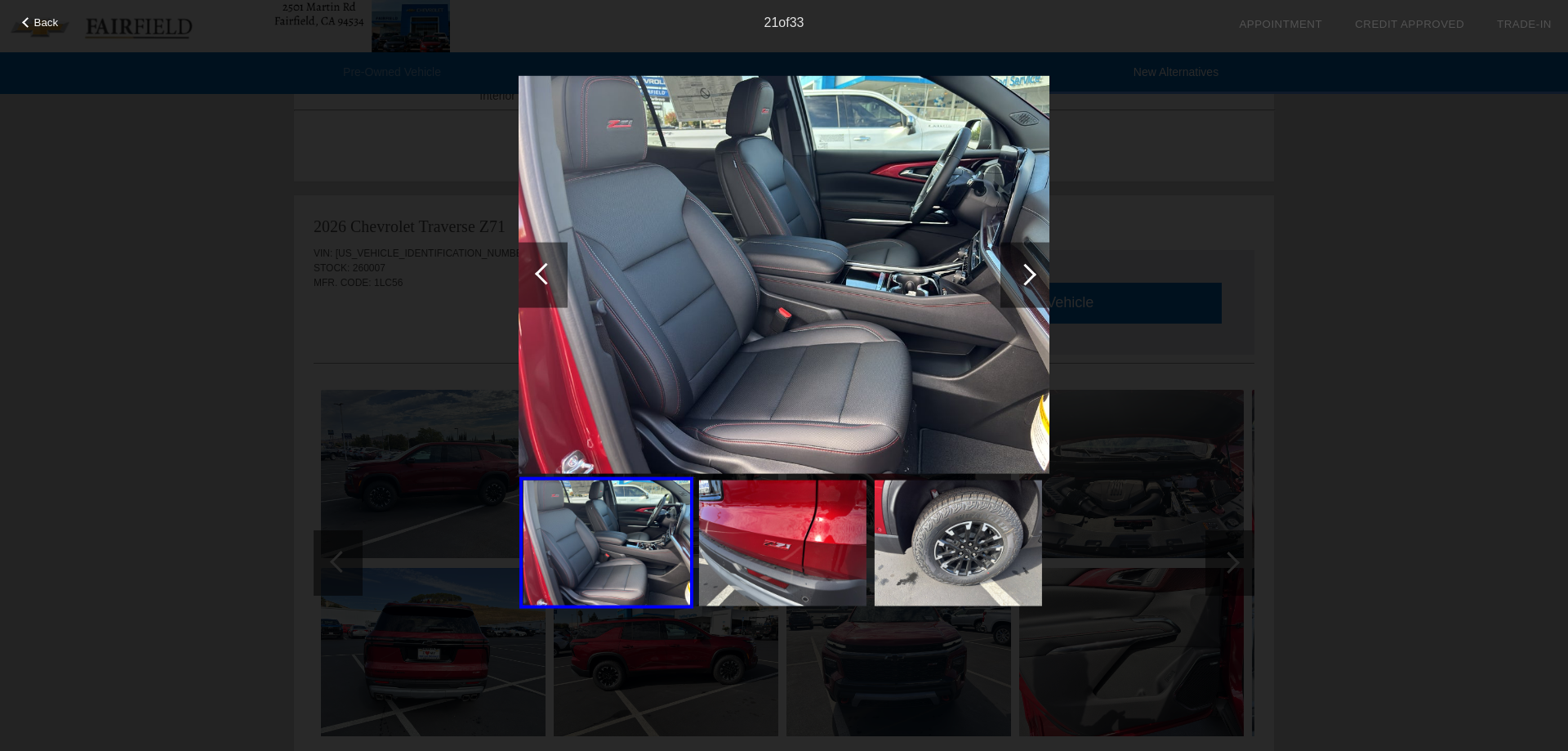
click at [1034, 281] on div at bounding box center [1025, 274] width 49 height 65
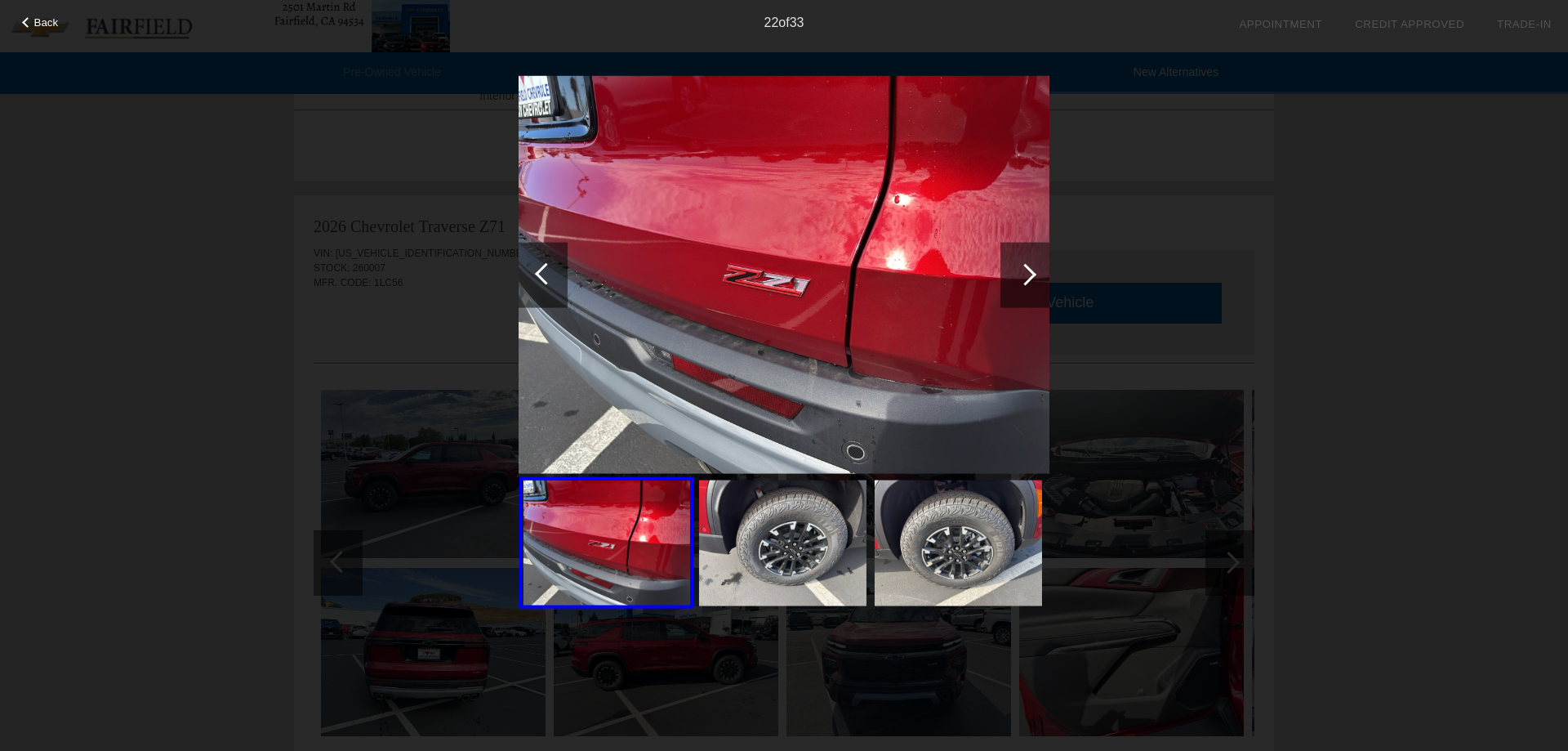
click at [1034, 281] on div at bounding box center [1025, 274] width 49 height 65
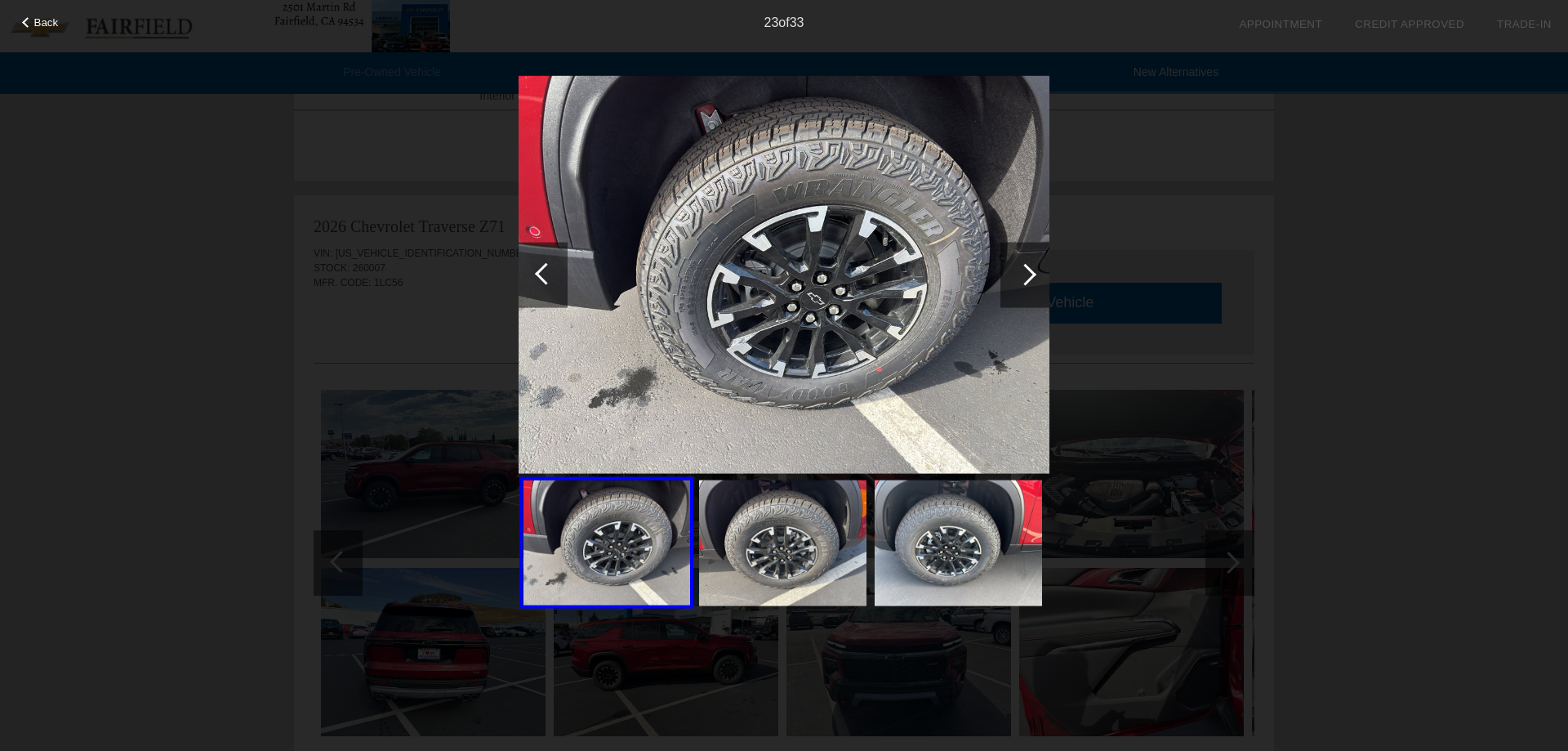
click at [1034, 281] on div at bounding box center [1025, 274] width 49 height 65
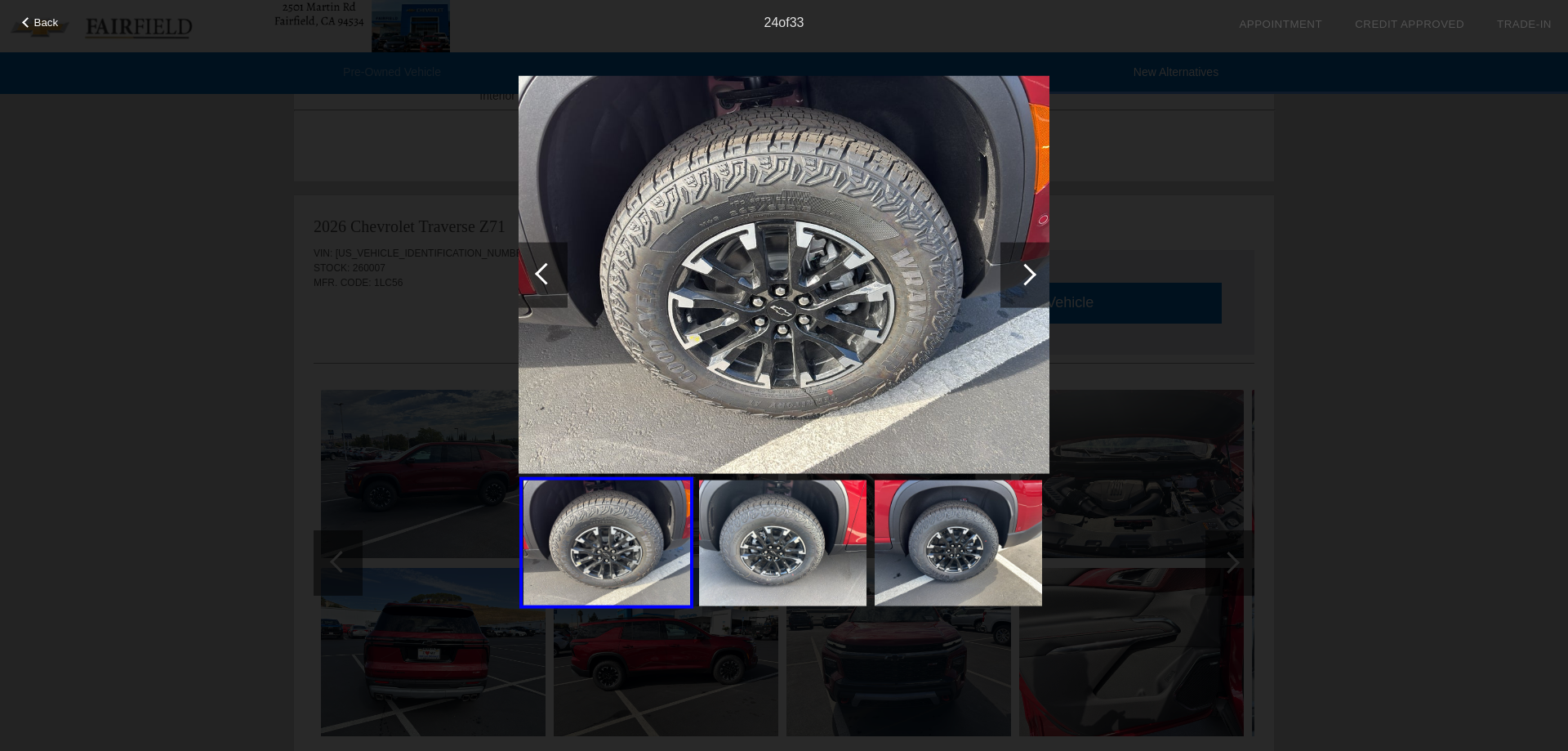
click at [1034, 281] on div at bounding box center [1025, 274] width 49 height 65
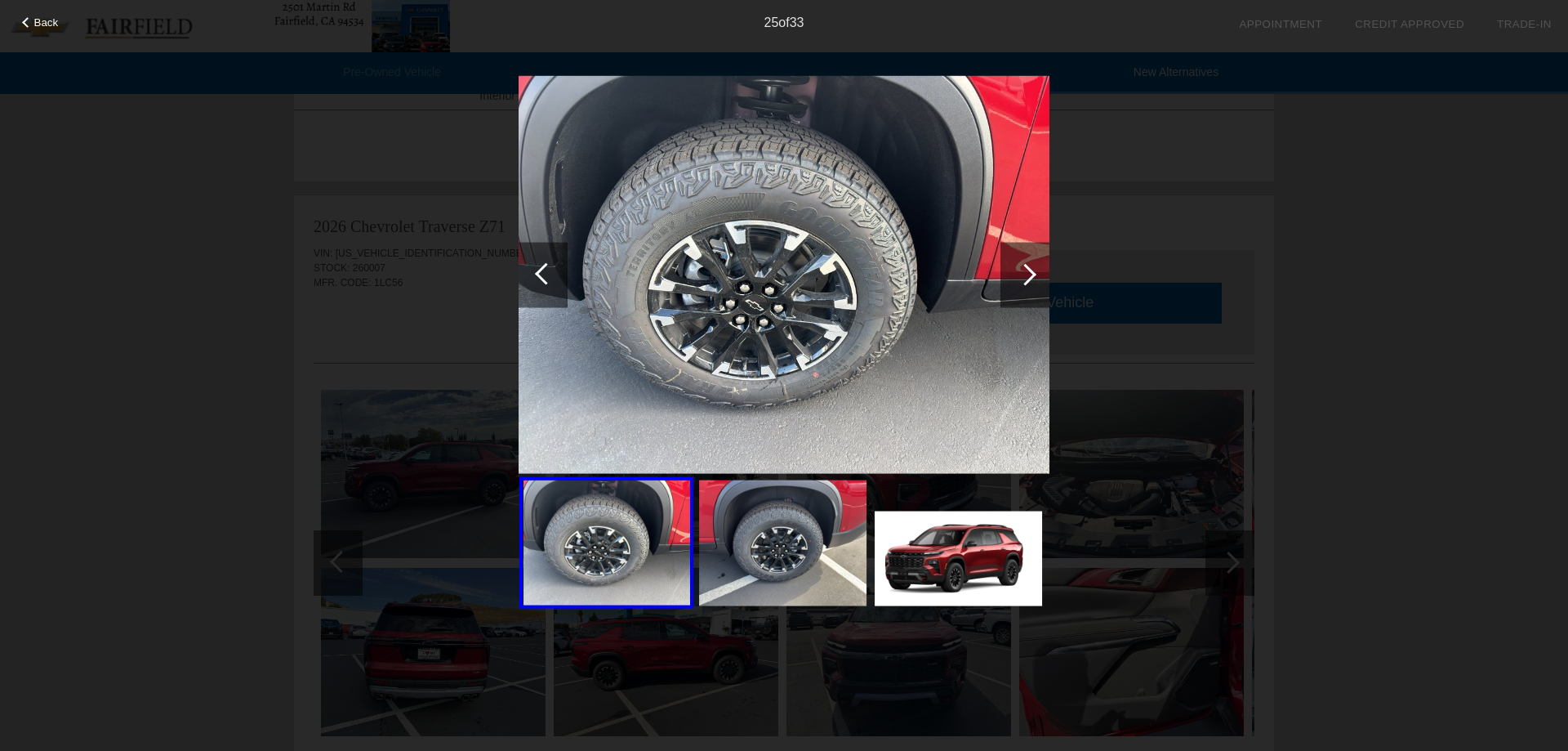
click at [1034, 281] on div at bounding box center [1025, 274] width 49 height 65
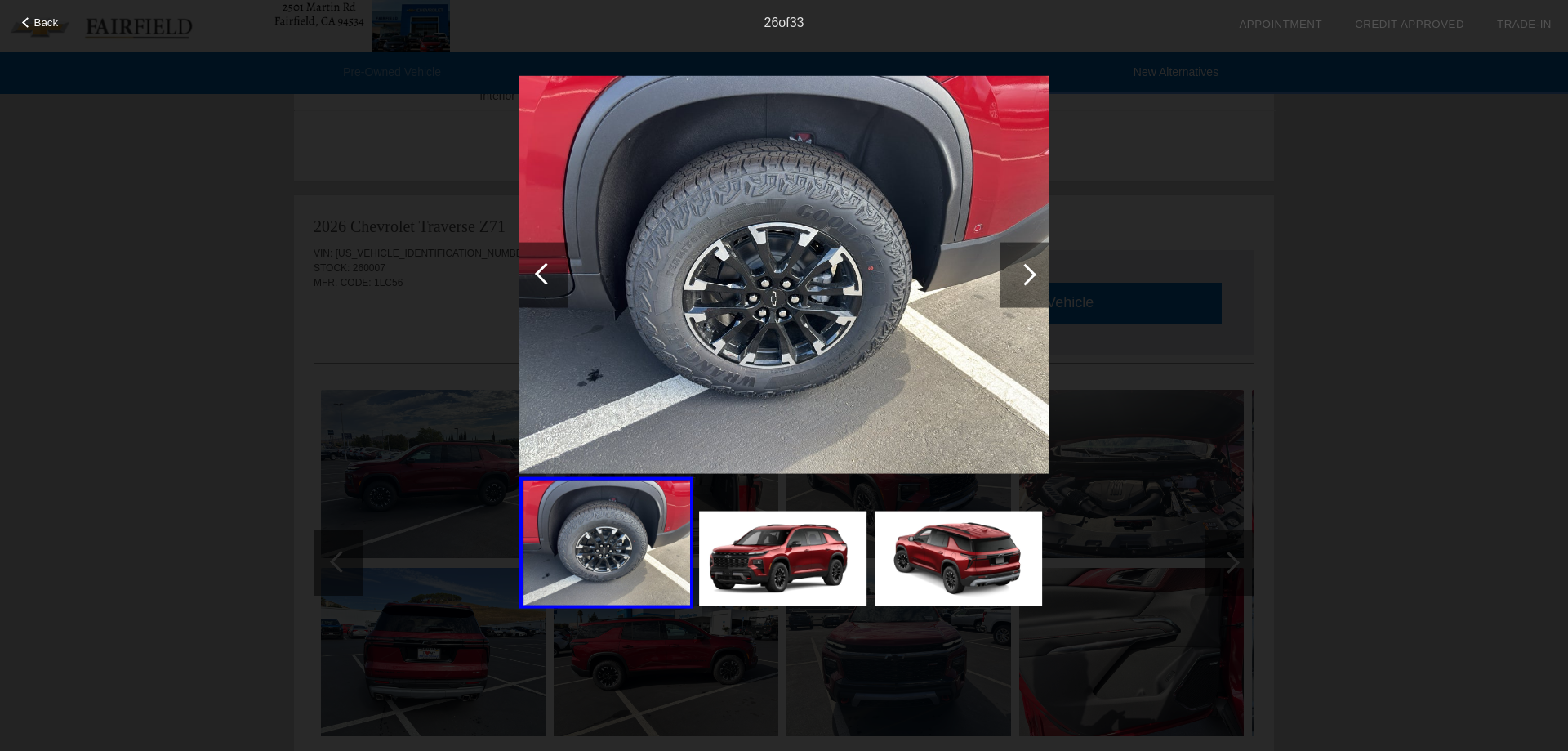
click at [1034, 281] on div at bounding box center [1025, 274] width 49 height 65
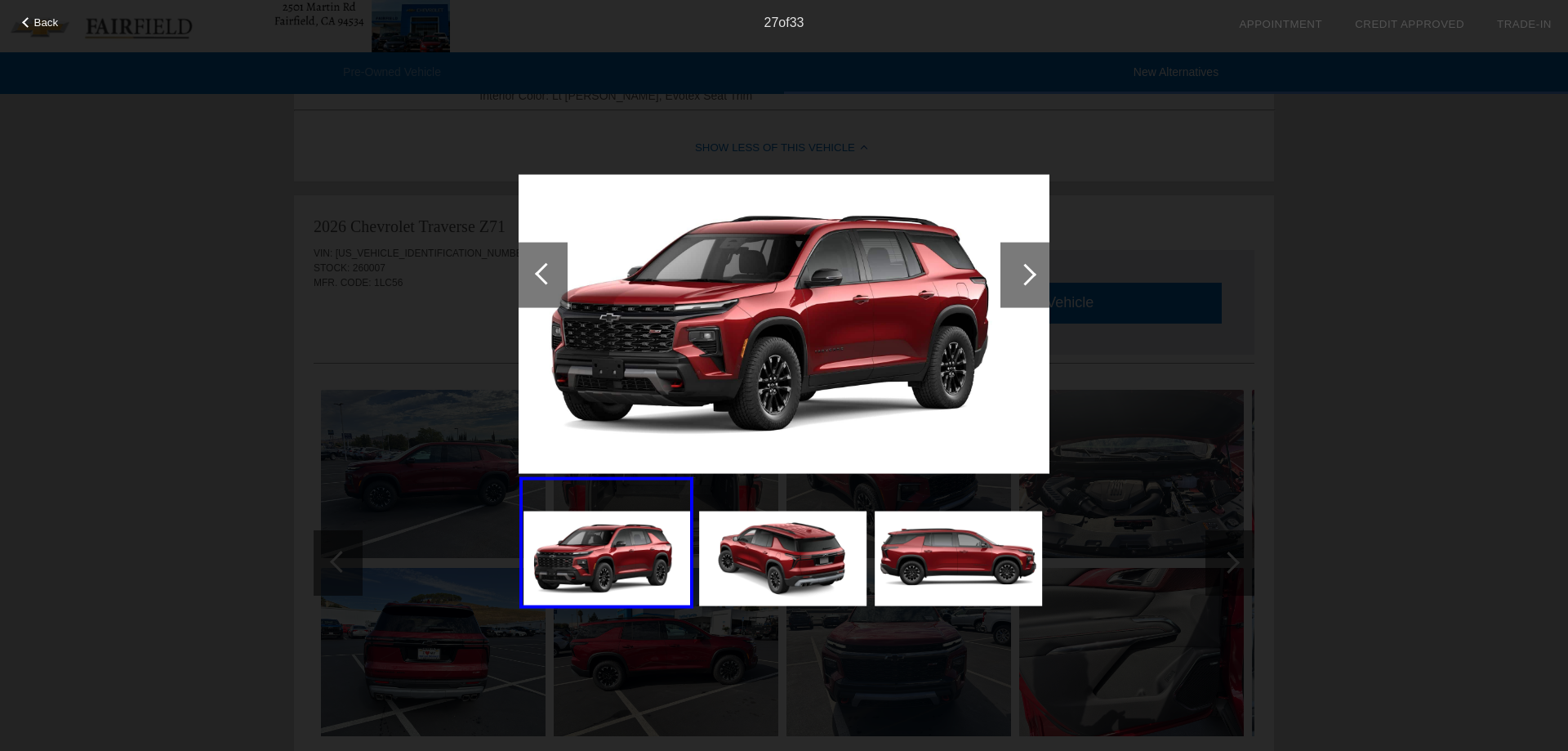
click at [1034, 281] on div at bounding box center [1025, 274] width 49 height 65
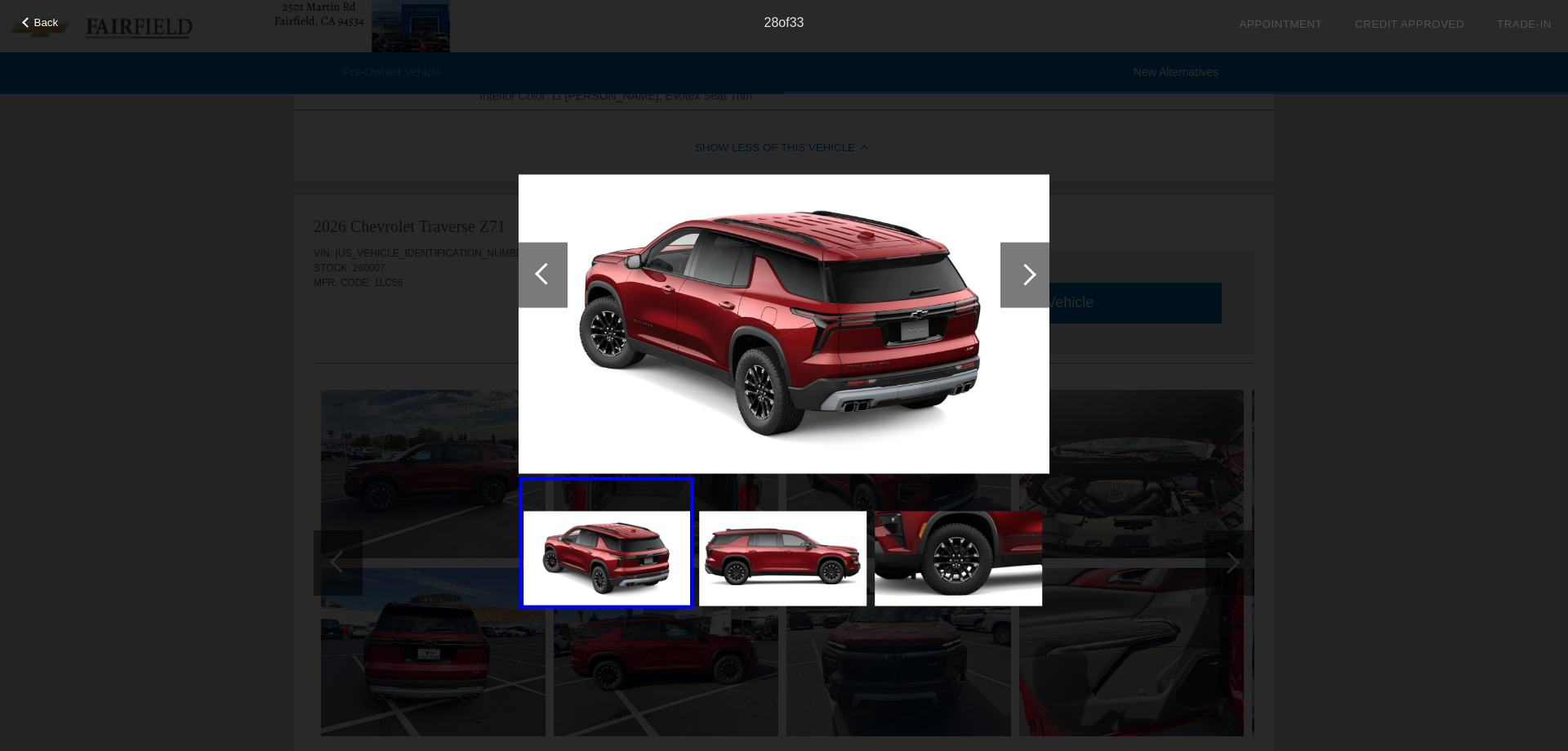
click at [1034, 281] on div at bounding box center [1025, 274] width 49 height 65
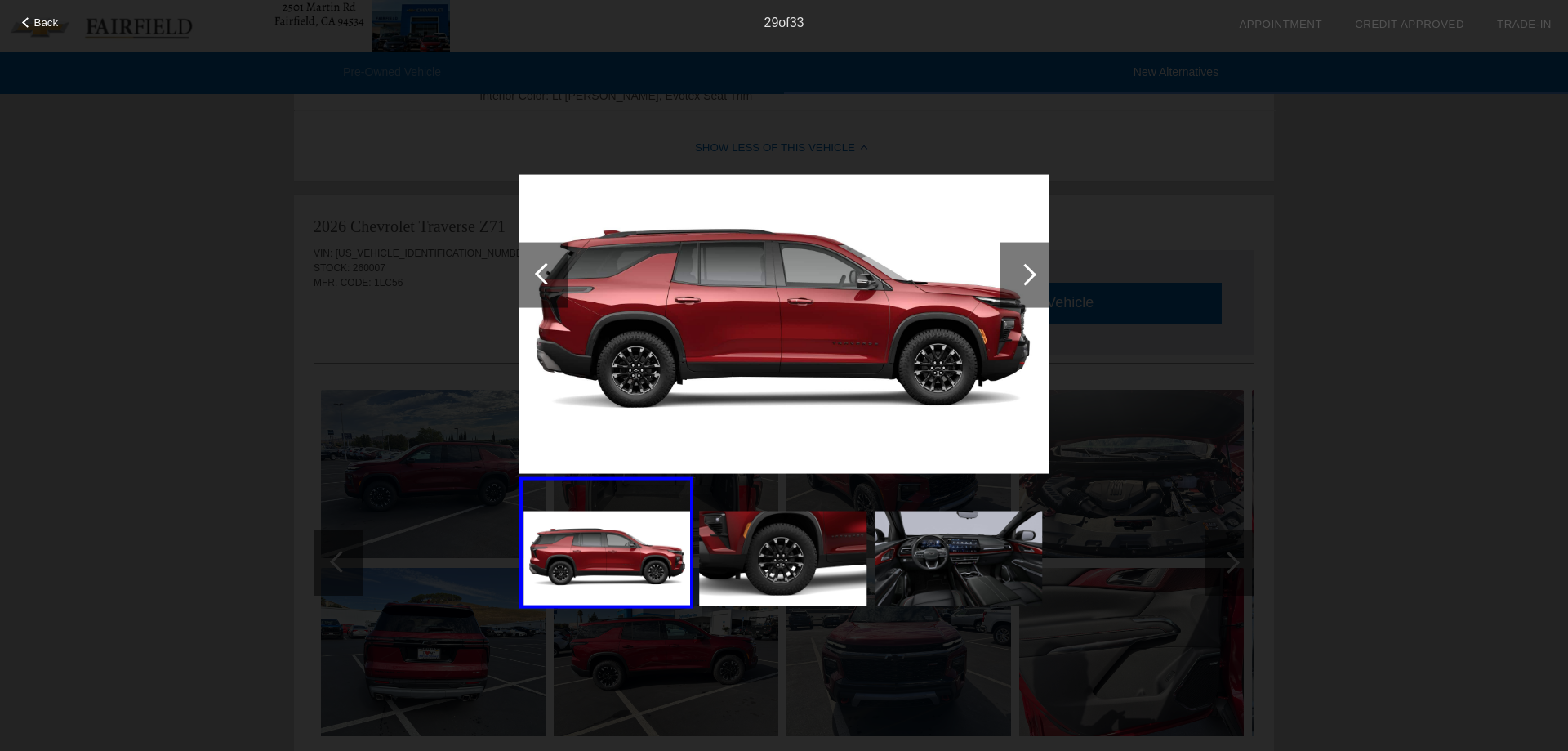
click at [1034, 281] on div at bounding box center [1025, 274] width 49 height 65
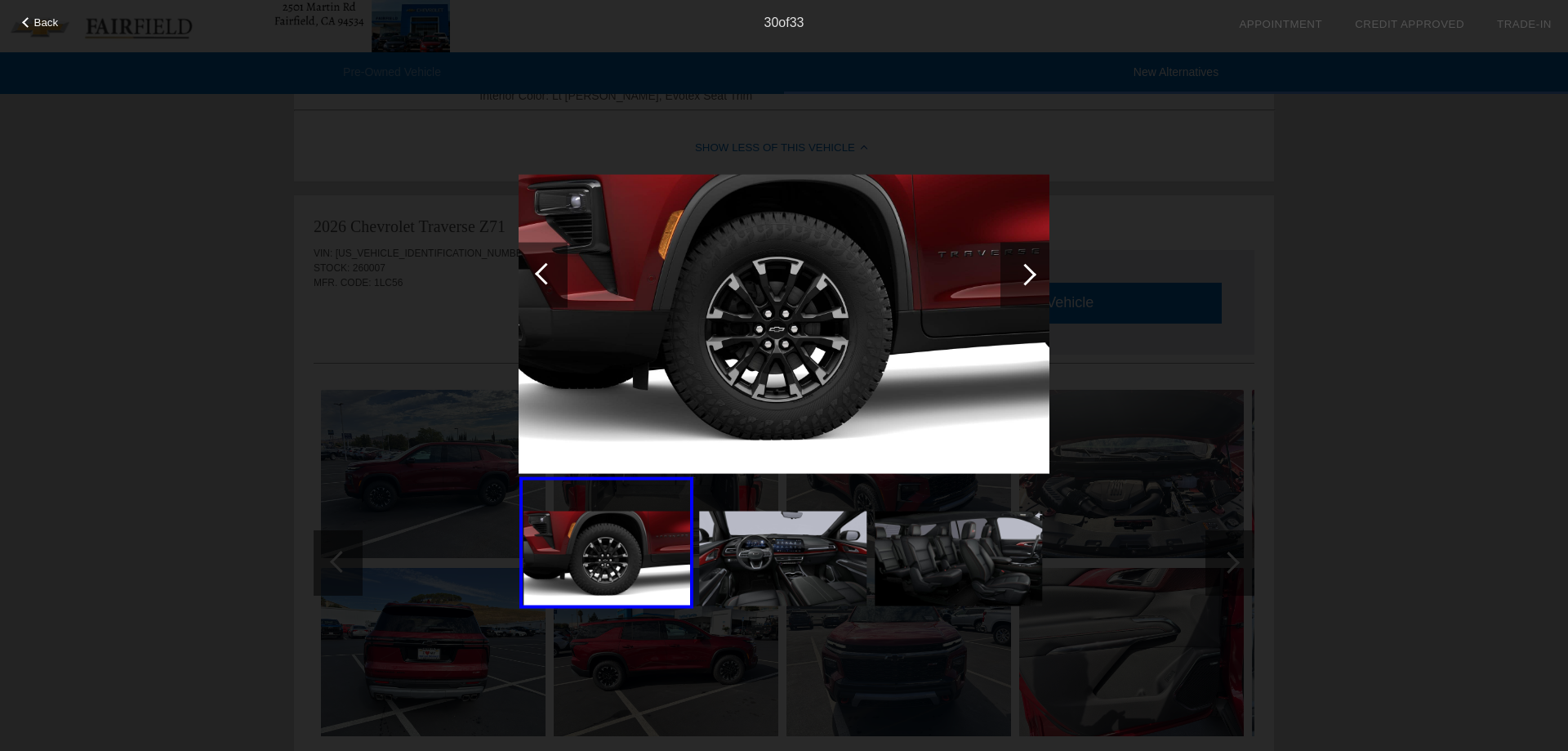
click at [1034, 281] on div at bounding box center [1025, 274] width 49 height 65
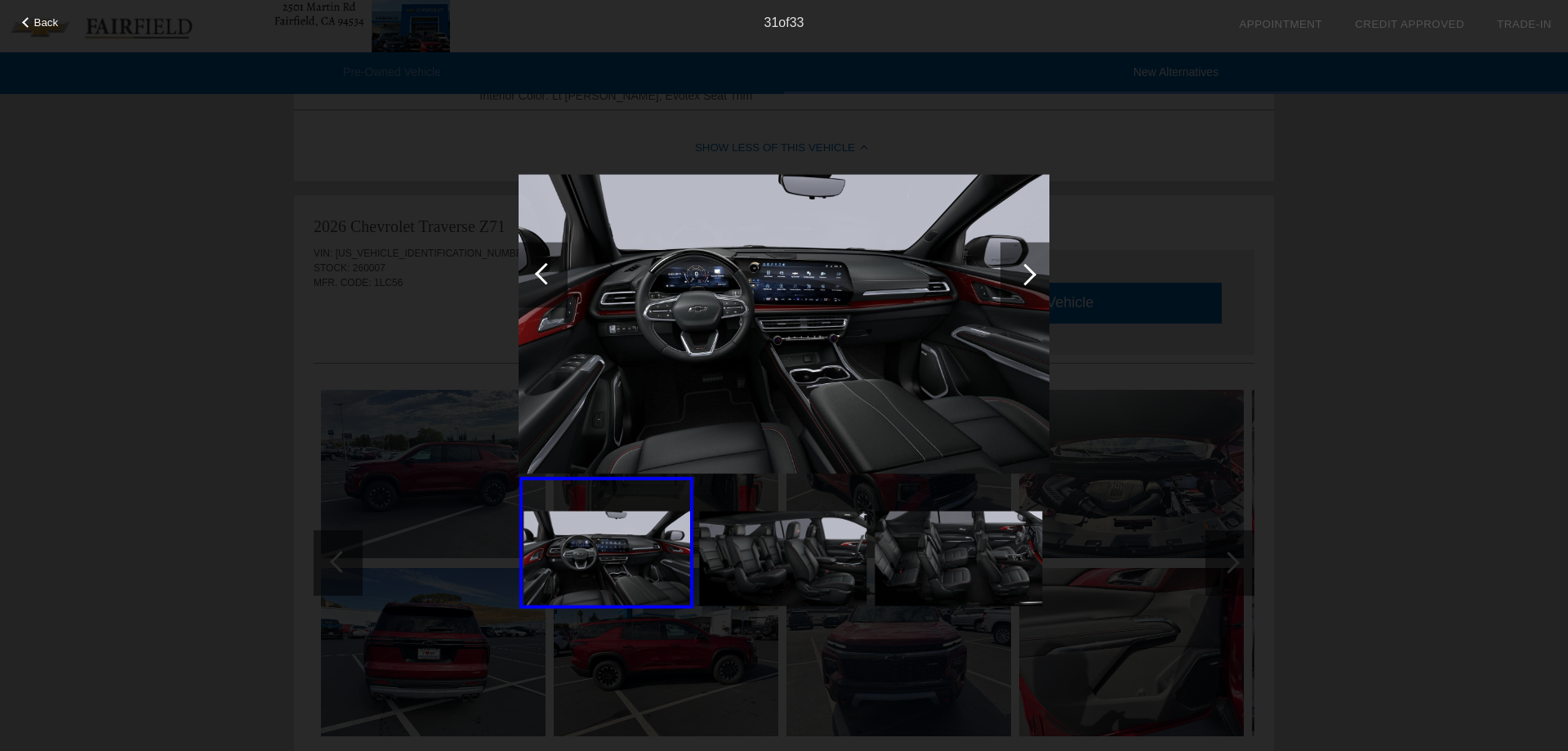
click at [1034, 281] on div at bounding box center [1025, 274] width 49 height 65
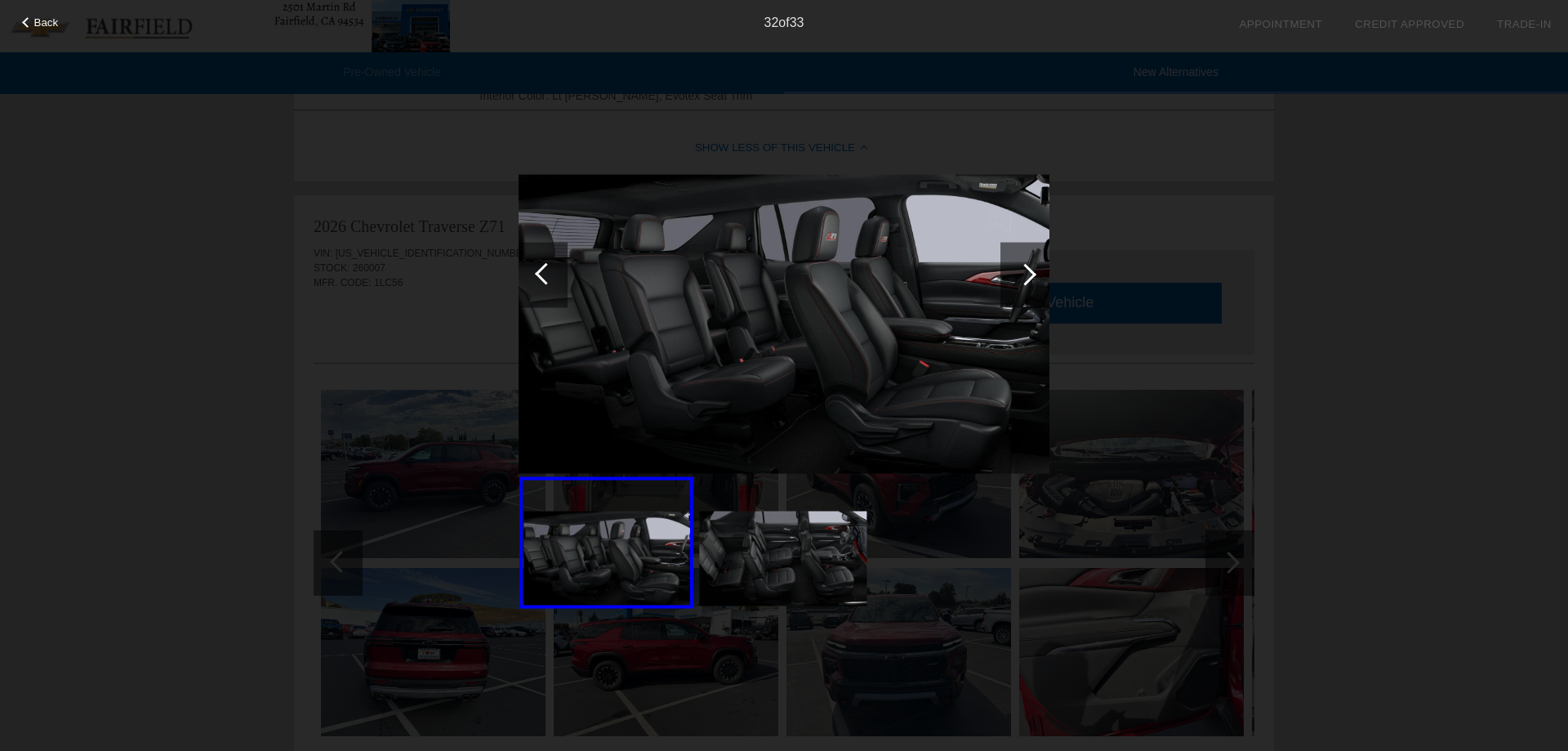
click at [40, 13] on div "32 of 33" at bounding box center [784, 16] width 1568 height 33
click at [40, 20] on span "Back" at bounding box center [47, 23] width 25 height 12
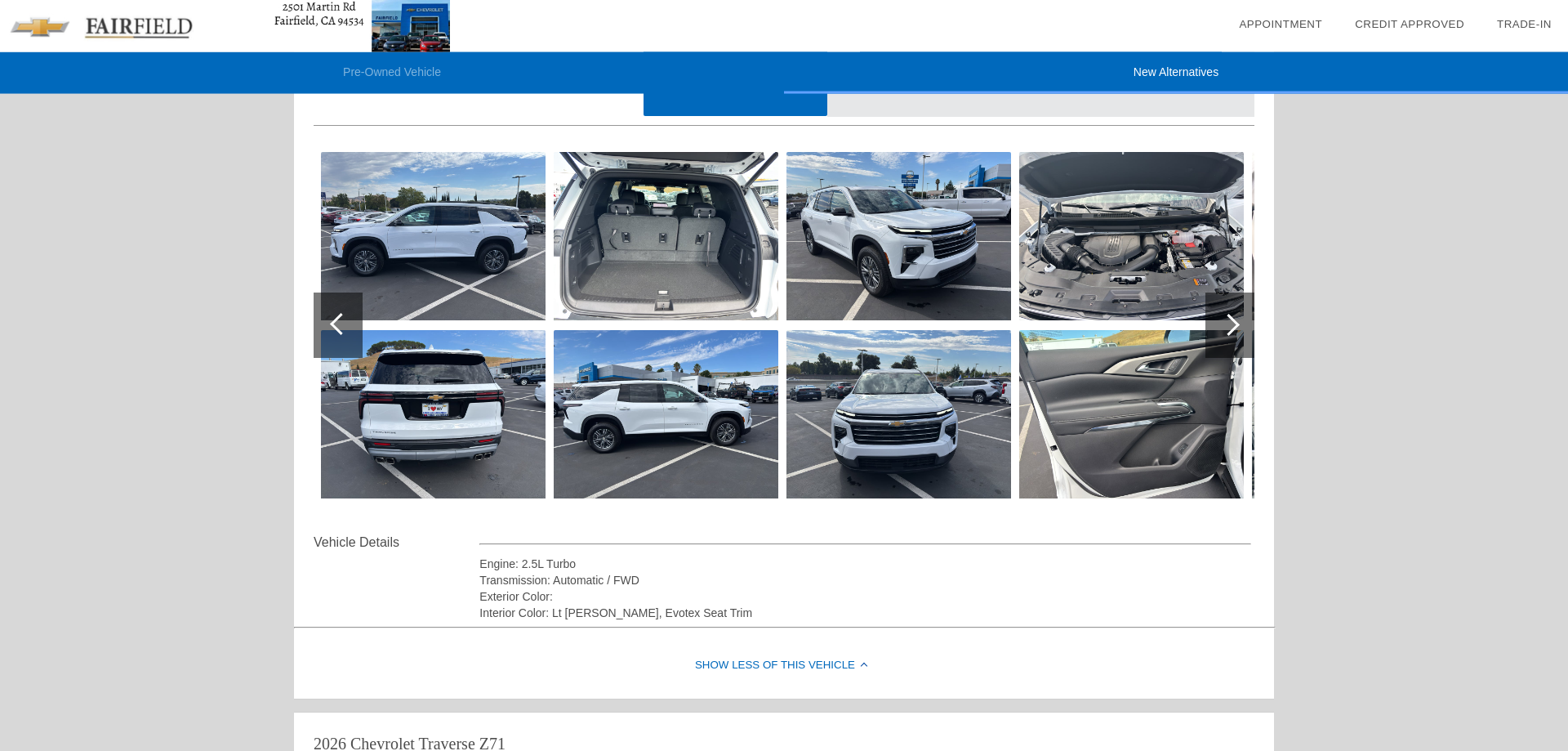
scroll to position [84, 0]
